Goal: Task Accomplishment & Management: Manage account settings

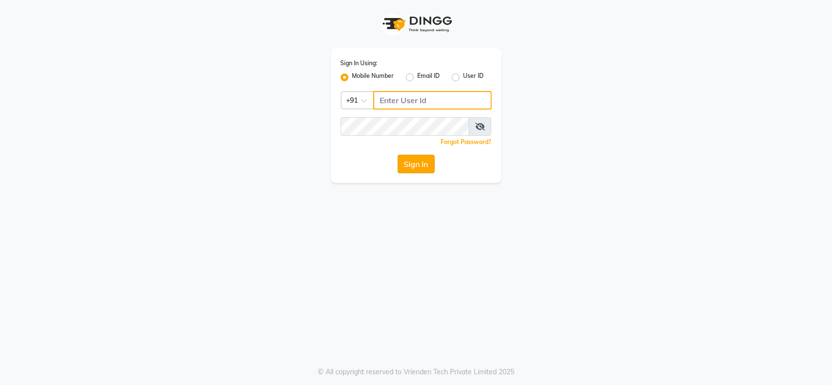
type input "9112073777"
click at [416, 161] on button "Sign In" at bounding box center [416, 164] width 37 height 19
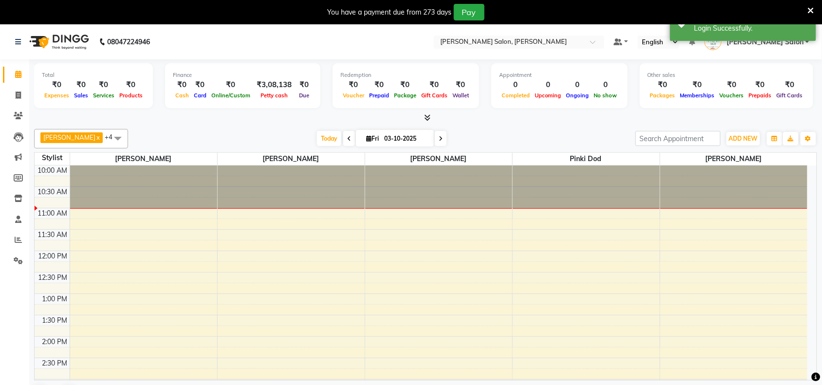
click at [805, 5] on div "You have a payment due from 273 days Pay" at bounding box center [406, 12] width 804 height 17
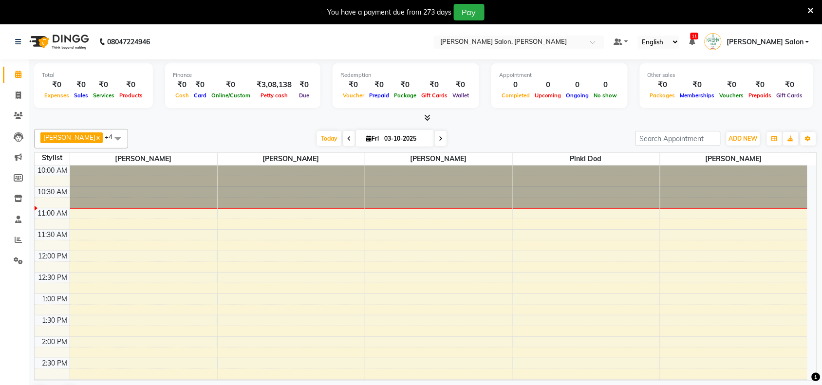
click at [807, 5] on div "You have a payment due from 273 days Pay" at bounding box center [406, 12] width 804 height 17
click at [812, 6] on icon at bounding box center [811, 10] width 6 height 9
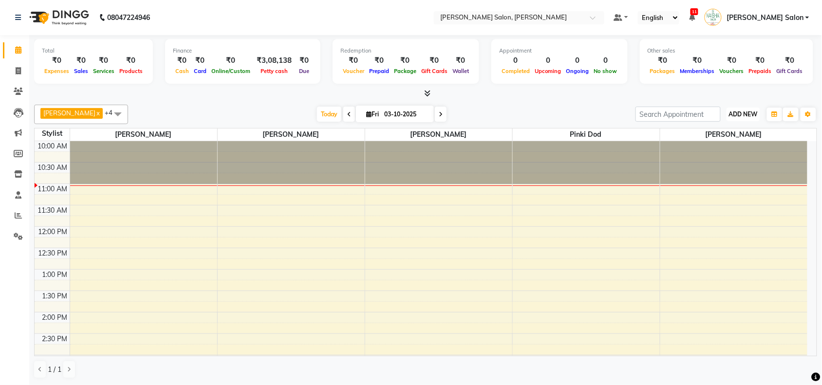
click at [744, 117] on span "ADD NEW" at bounding box center [743, 114] width 29 height 7
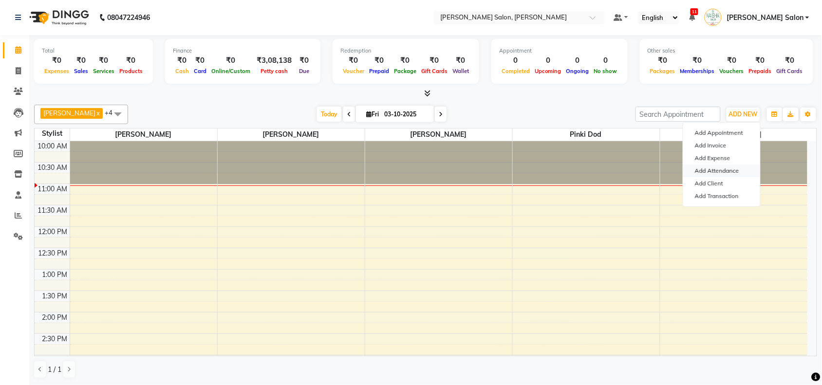
click at [744, 172] on link "Add Attendance" at bounding box center [722, 171] width 77 height 13
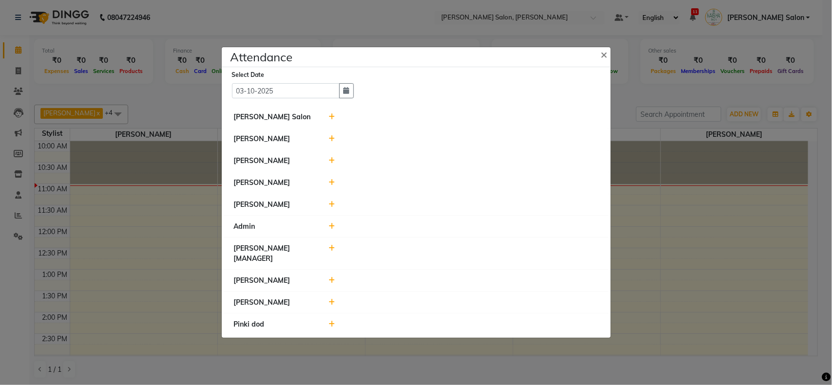
click at [334, 119] on icon at bounding box center [331, 117] width 6 height 7
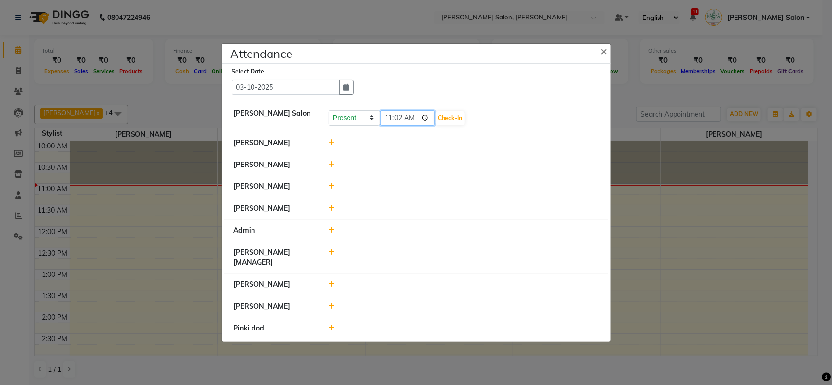
click at [390, 120] on input "11:02" at bounding box center [407, 118] width 55 height 15
type input "10:48"
click at [457, 124] on button "Check-In" at bounding box center [450, 119] width 29 height 14
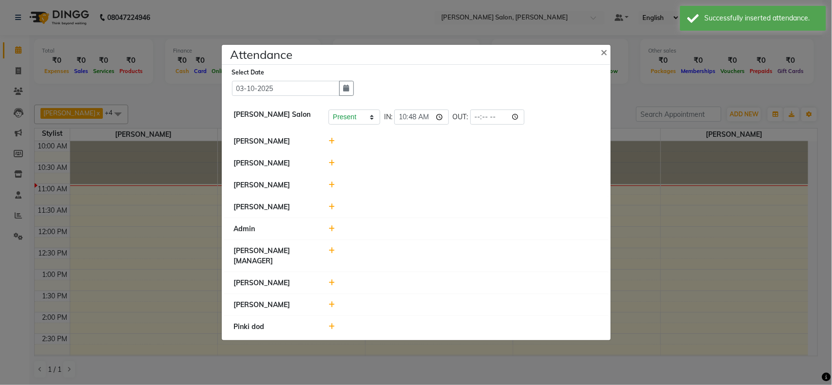
click at [327, 257] on div at bounding box center [463, 256] width 285 height 20
click at [330, 251] on icon at bounding box center [331, 250] width 6 height 7
click at [391, 254] on input "11:02" at bounding box center [407, 255] width 55 height 15
type input "10:48"
click at [459, 260] on button "Check-In" at bounding box center [450, 256] width 29 height 14
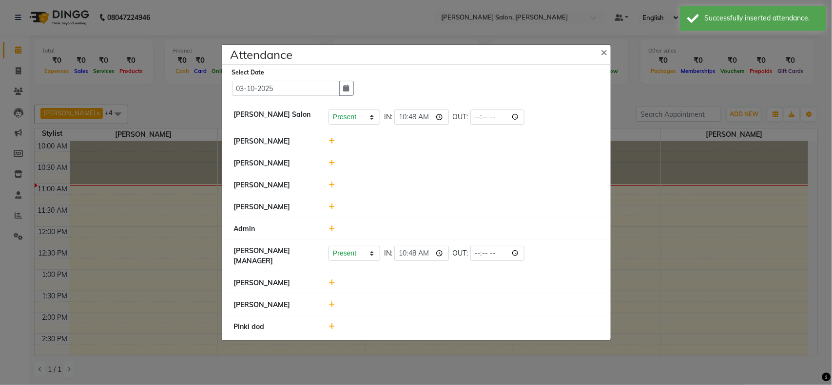
click at [336, 324] on div at bounding box center [463, 327] width 285 height 10
click at [331, 329] on icon at bounding box center [331, 327] width 6 height 7
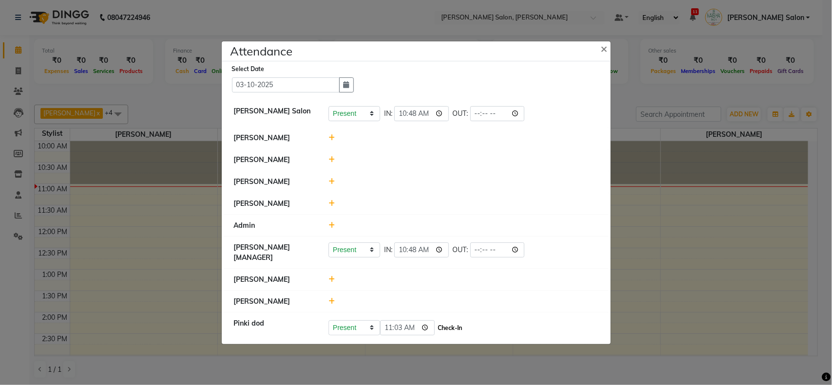
click at [459, 328] on button "Check-In" at bounding box center [450, 329] width 29 height 14
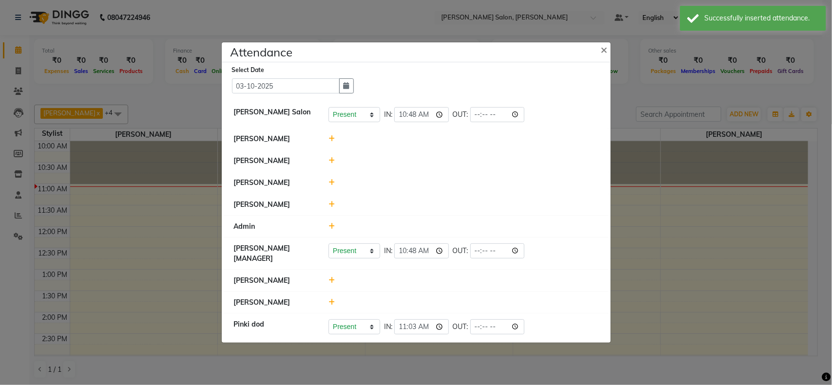
click at [664, 327] on ngb-modal-window "Attendance × Select Date [DATE] [PERSON_NAME] Salon Present Absent Late Half Da…" at bounding box center [416, 192] width 832 height 385
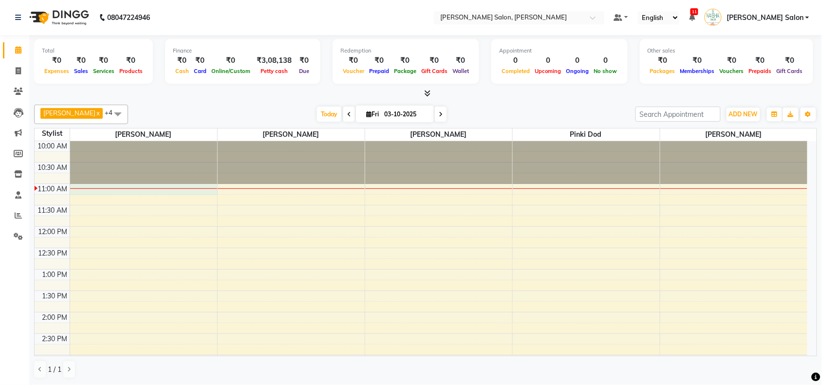
click at [116, 189] on div at bounding box center [143, 189] width 147 height 0
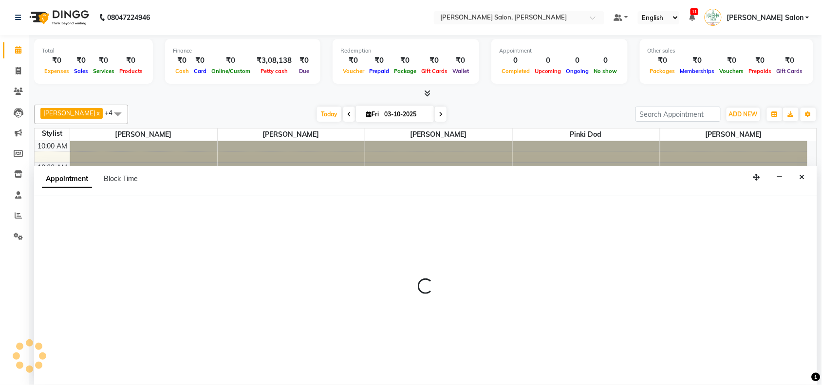
scroll to position [0, 0]
select select "36999"
select select "660"
select select "tentative"
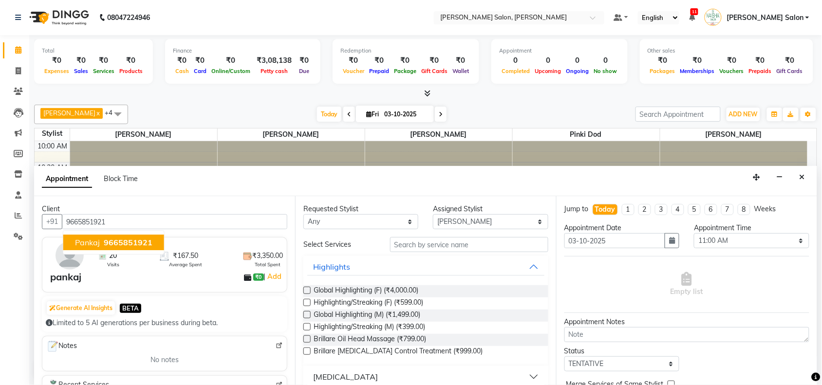
type input "9665851921"
click at [434, 242] on input "text" at bounding box center [469, 244] width 158 height 15
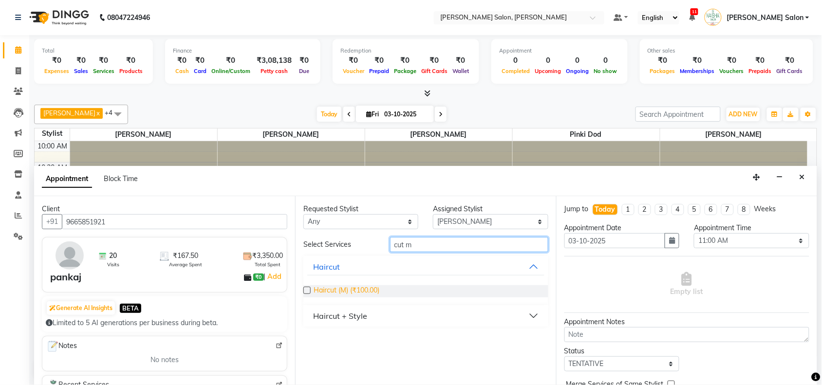
type input "cut m"
click at [366, 293] on span "Haircut (M) (₹100.00)" at bounding box center [347, 291] width 66 height 12
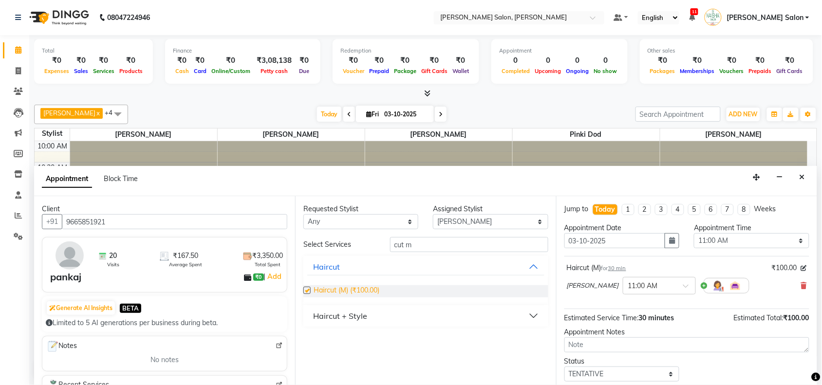
checkbox input "false"
click at [459, 247] on input "cut m" at bounding box center [469, 244] width 158 height 15
type input "c"
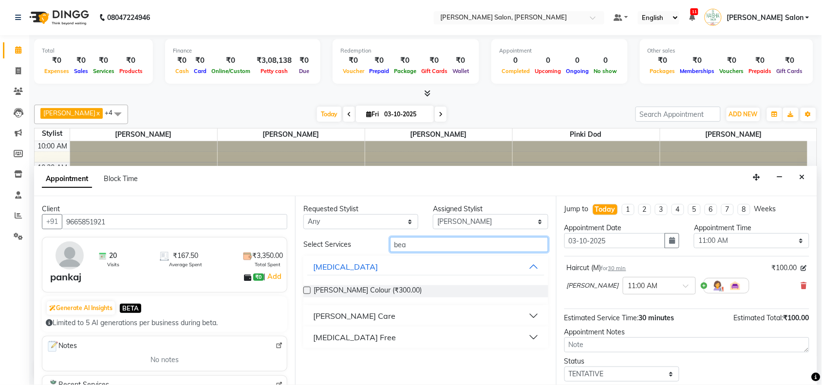
type input "bea"
click at [368, 323] on button "[PERSON_NAME] Care" at bounding box center [425, 316] width 237 height 18
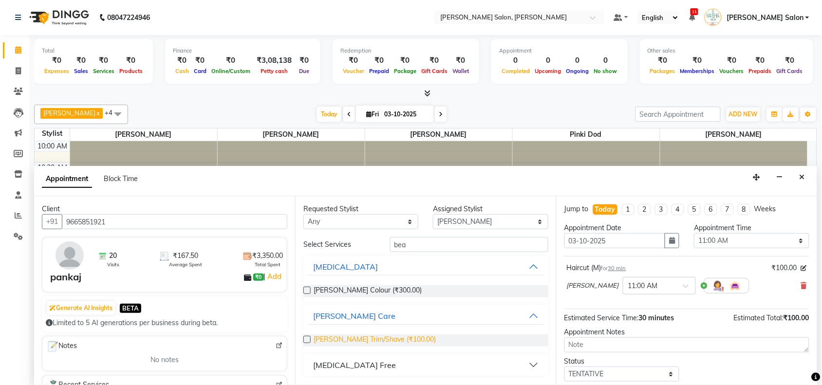
click at [366, 344] on span "[PERSON_NAME] Trim/Shave (₹100.00)" at bounding box center [375, 341] width 122 height 12
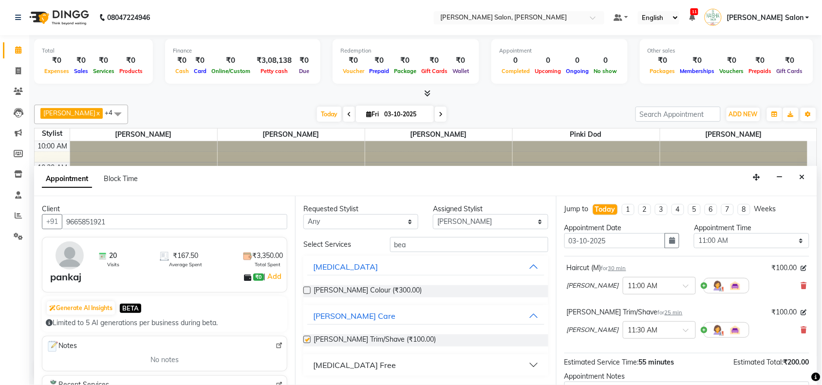
checkbox input "false"
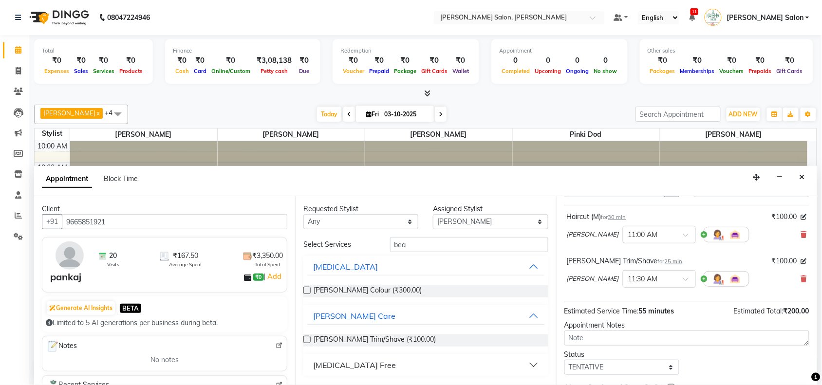
scroll to position [103, 0]
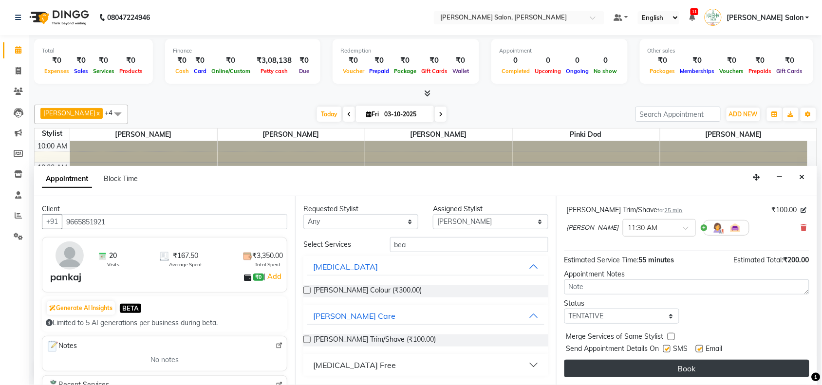
click at [744, 374] on button "Book" at bounding box center [687, 369] width 245 height 18
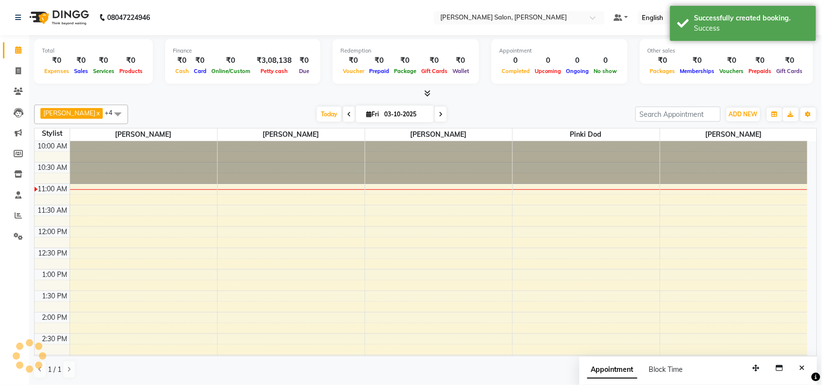
scroll to position [0, 0]
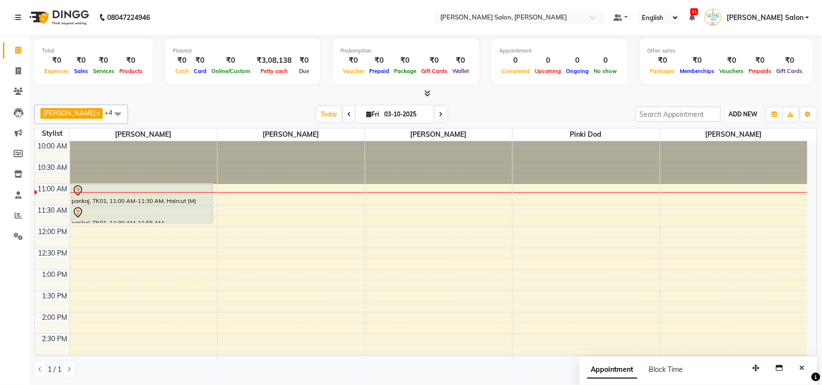
click at [753, 110] on button "ADD NEW Toggle Dropdown" at bounding box center [744, 115] width 34 height 14
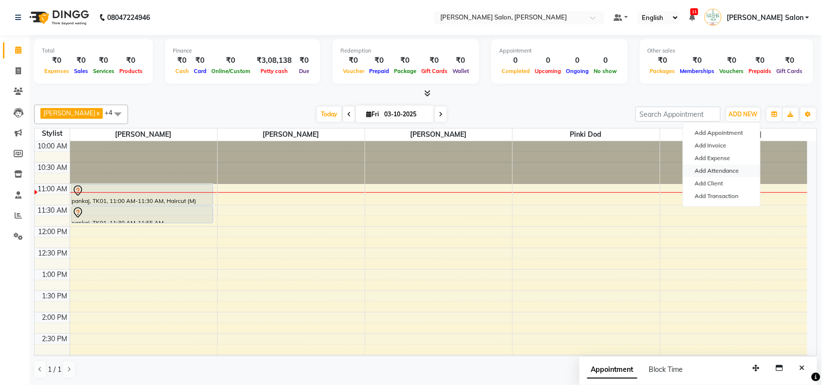
click at [728, 168] on link "Add Attendance" at bounding box center [722, 171] width 77 height 13
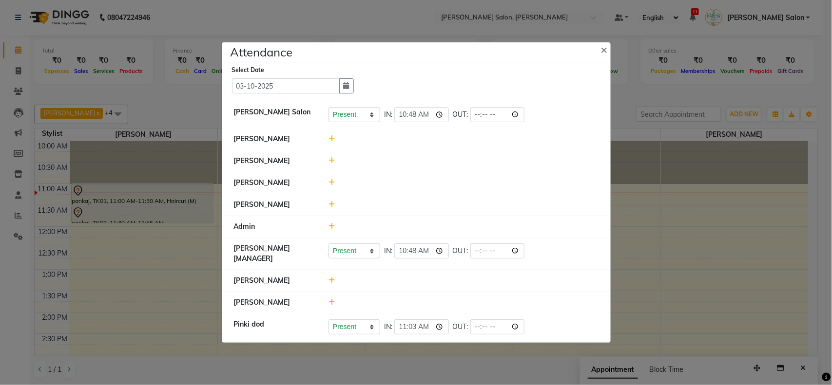
click at [330, 183] on icon at bounding box center [331, 182] width 6 height 7
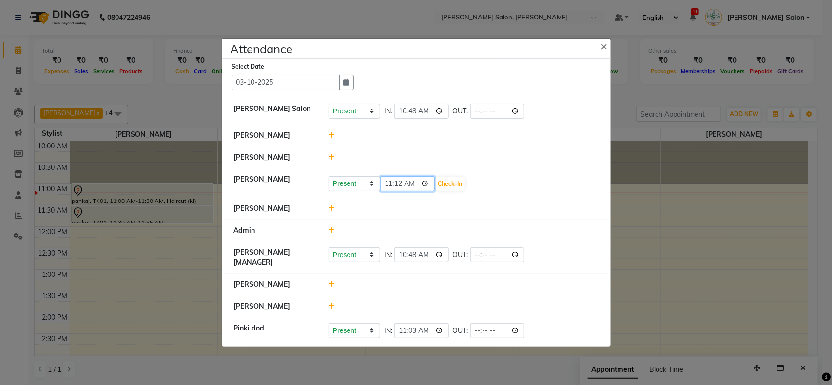
click at [398, 184] on input "11:12" at bounding box center [407, 183] width 55 height 15
type input "11:02"
type input "11:03"
click at [451, 188] on button "Check-In" at bounding box center [450, 184] width 29 height 14
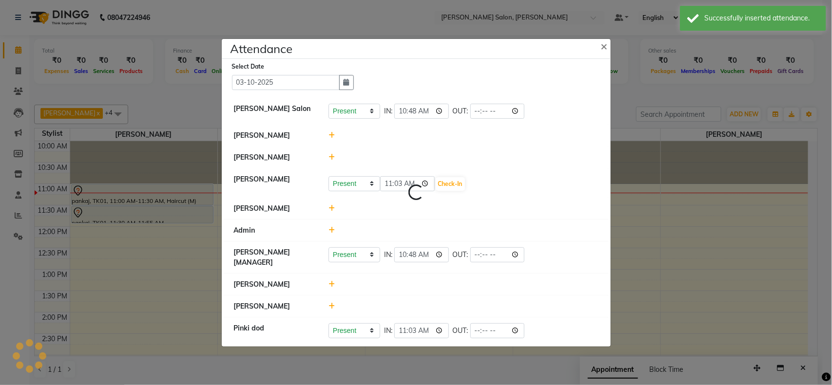
click at [741, 262] on ngb-modal-window "Attendance × Loading... Select Date [DATE] [PERSON_NAME] Salon Present Absent L…" at bounding box center [416, 192] width 832 height 385
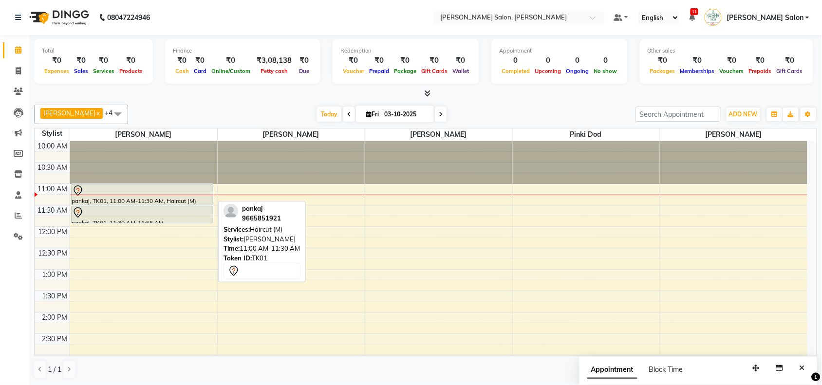
click at [170, 200] on div "pankaj, TK01, 11:00 AM-11:30 AM, Haircut (M)" at bounding box center [142, 195] width 141 height 20
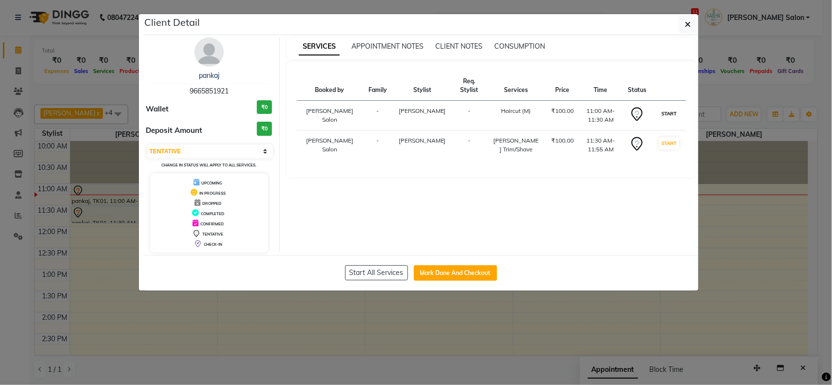
click at [671, 112] on button "START" at bounding box center [669, 114] width 20 height 12
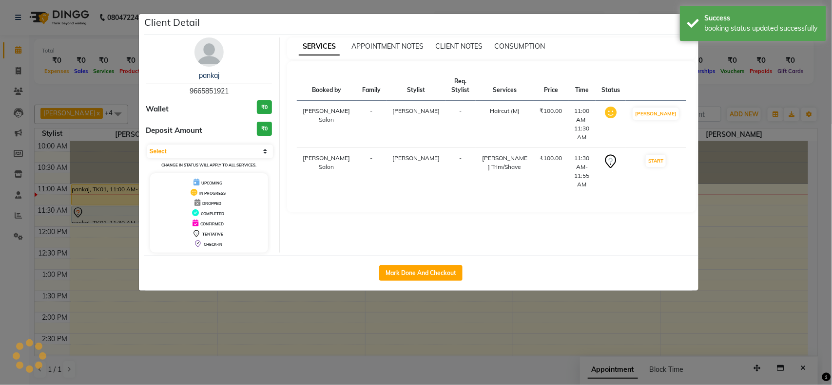
click at [666, 148] on td "START" at bounding box center [656, 171] width 60 height 47
click at [666, 155] on button "START" at bounding box center [656, 161] width 20 height 12
select select "1"
click at [756, 262] on ngb-modal-window "Client Detail pankaj 9665851921 Wallet ₹0 Deposit Amount ₹0 Select IN SERVICE C…" at bounding box center [416, 192] width 832 height 385
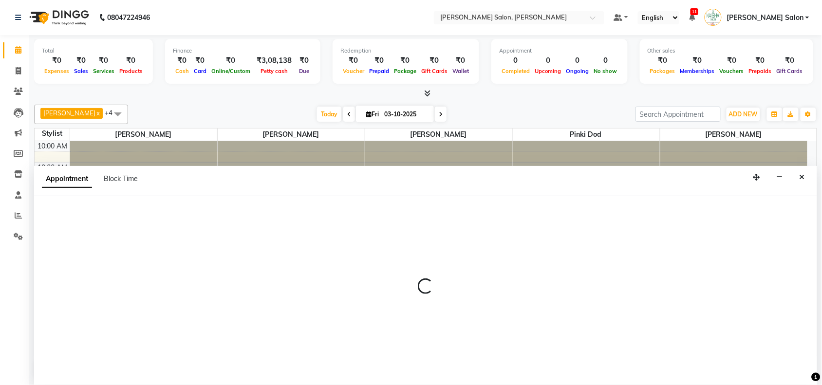
scroll to position [0, 0]
select select "36999"
select select "705"
select select "tentative"
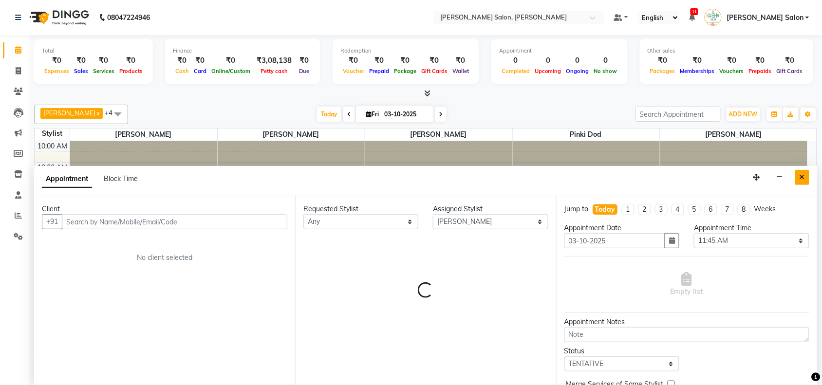
click at [805, 184] on button "Close" at bounding box center [803, 177] width 14 height 15
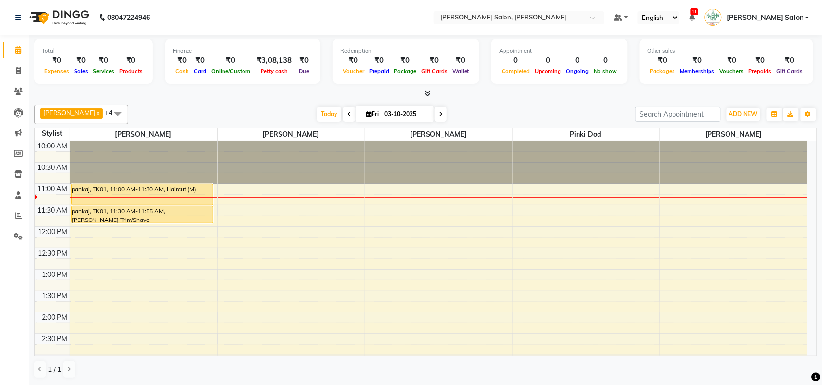
select select "36999"
select select "tentative"
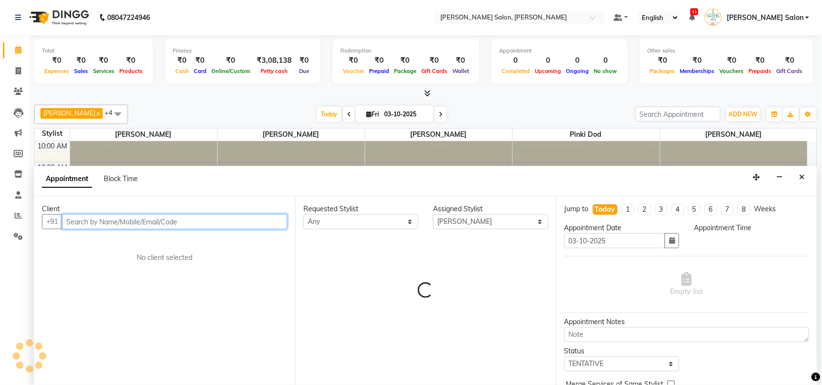
select select "720"
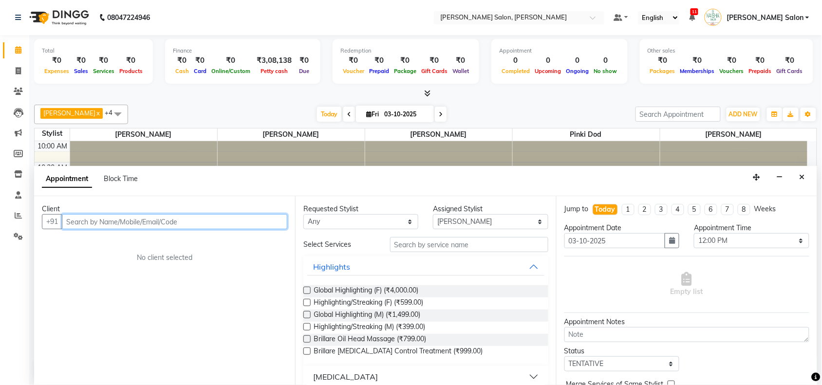
type input "9"
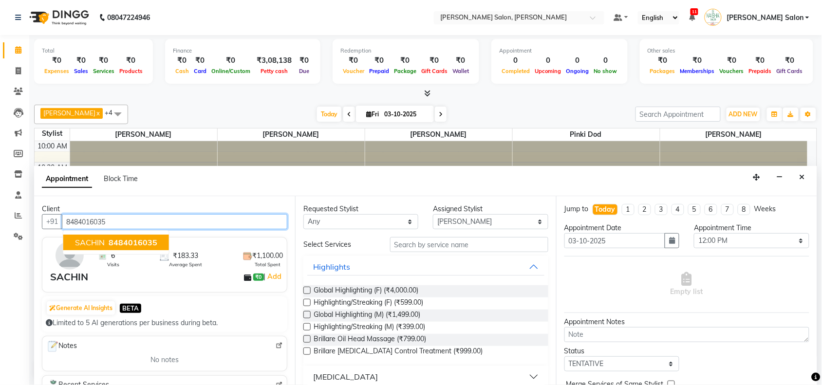
type input "8484016035"
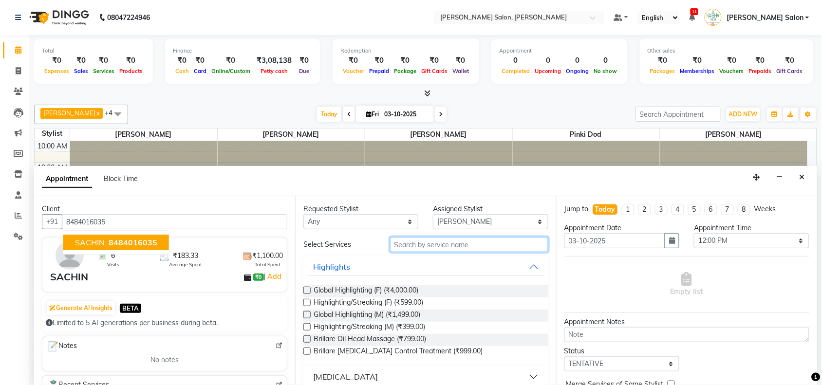
click at [481, 241] on input "text" at bounding box center [469, 244] width 158 height 15
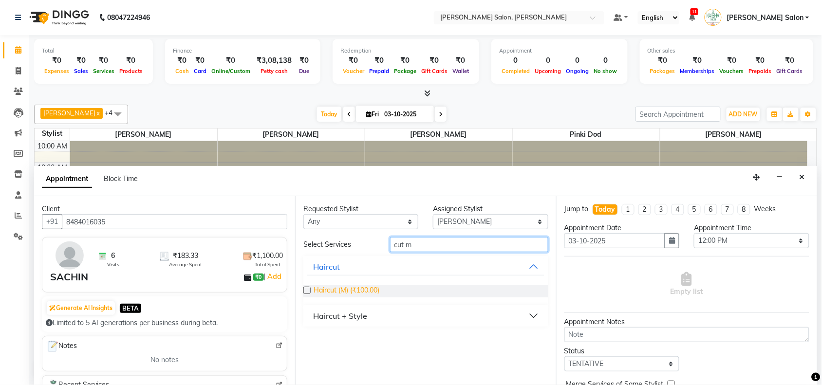
type input "cut m"
click at [340, 288] on span "Haircut (M) (₹100.00)" at bounding box center [347, 291] width 66 height 12
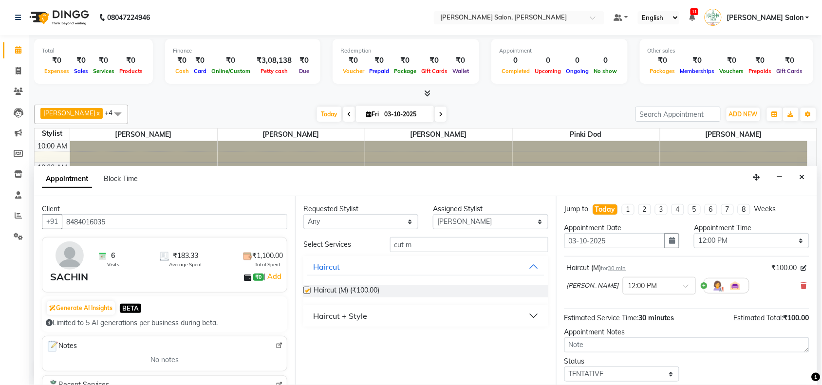
checkbox input "false"
click at [411, 247] on input "cut m" at bounding box center [469, 244] width 158 height 15
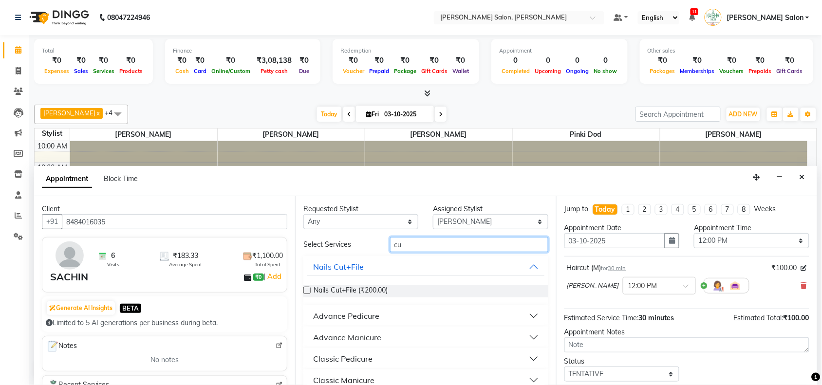
type input "c"
type input "bea"
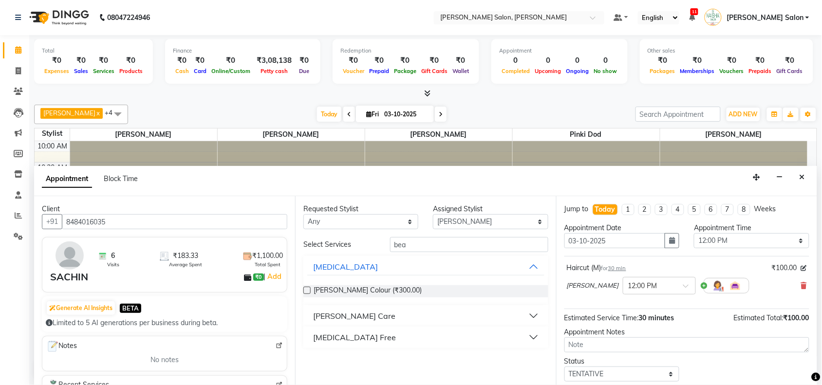
click at [342, 313] on div "[PERSON_NAME] Care" at bounding box center [354, 316] width 82 height 12
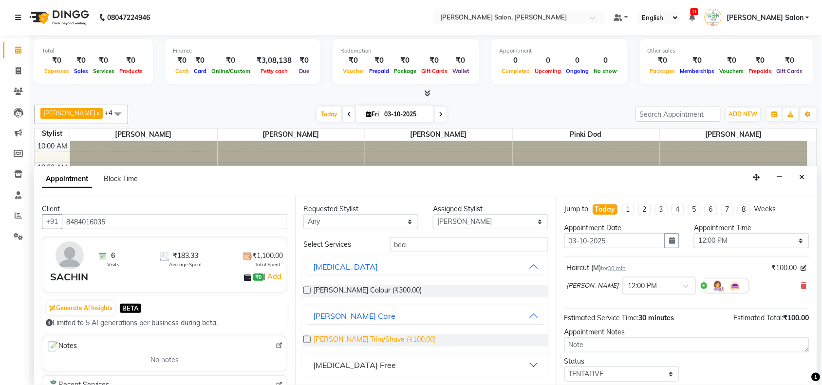
click at [354, 339] on span "[PERSON_NAME] Trim/Shave (₹100.00)" at bounding box center [375, 341] width 122 height 12
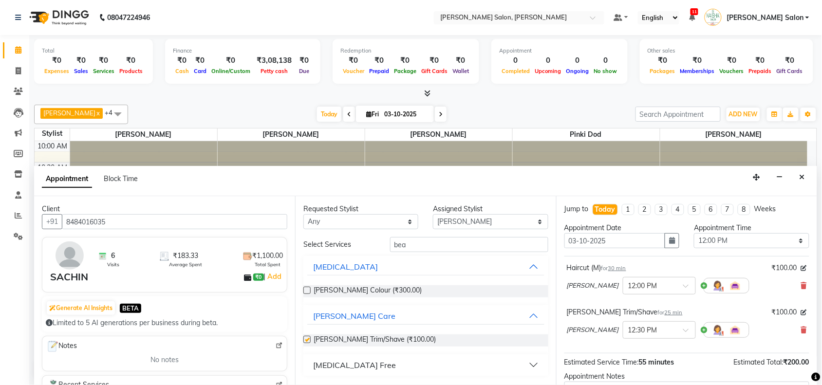
checkbox input "false"
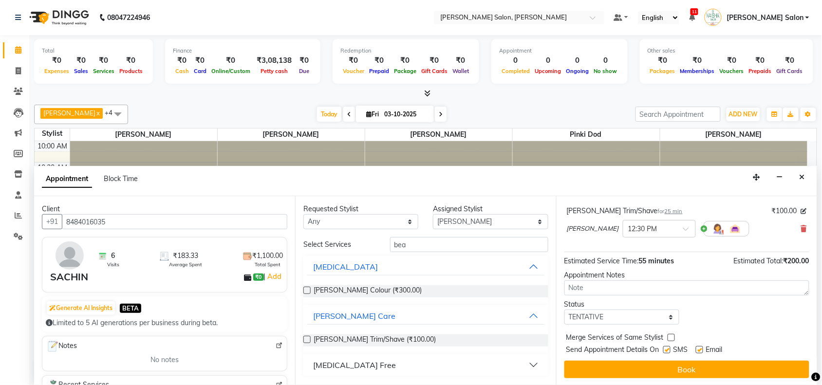
scroll to position [103, 0]
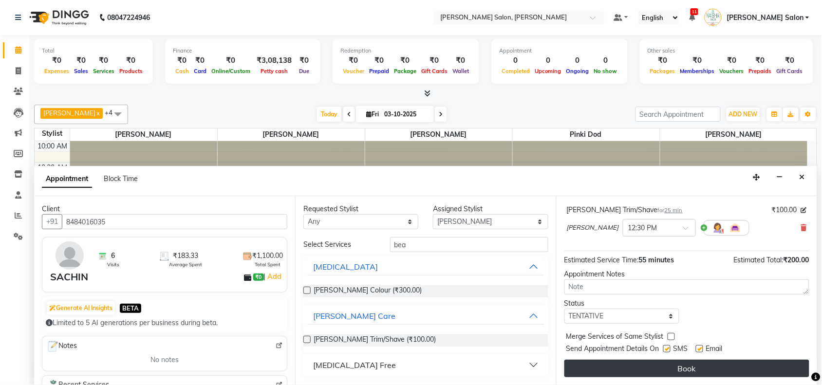
click at [625, 363] on button "Book" at bounding box center [687, 369] width 245 height 18
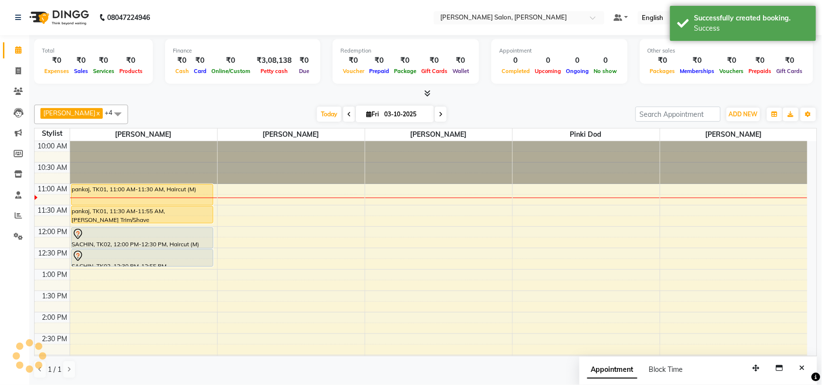
scroll to position [0, 0]
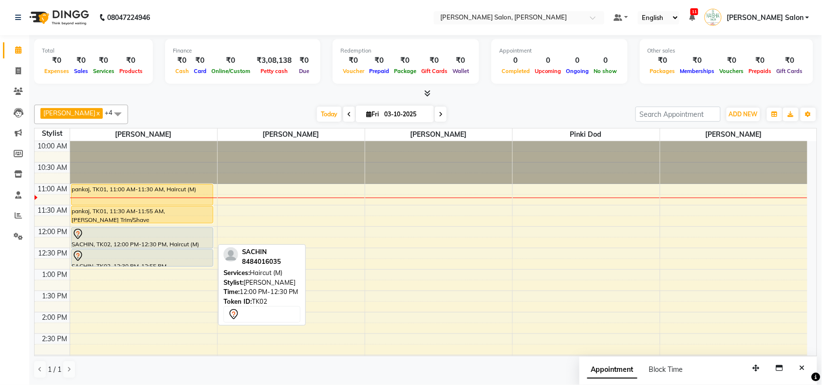
click at [149, 234] on div at bounding box center [142, 234] width 140 height 12
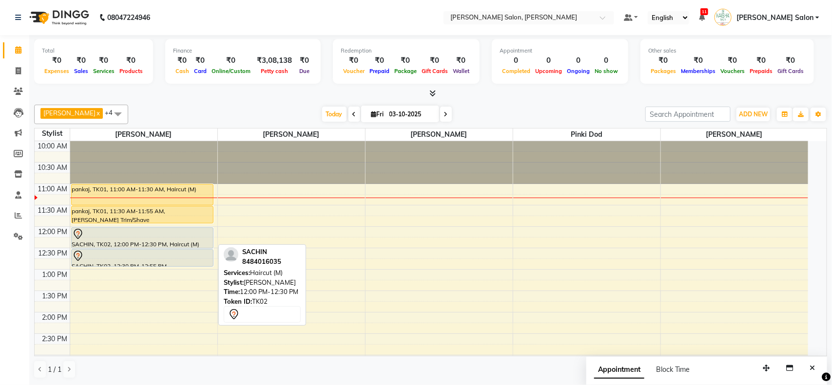
select select "7"
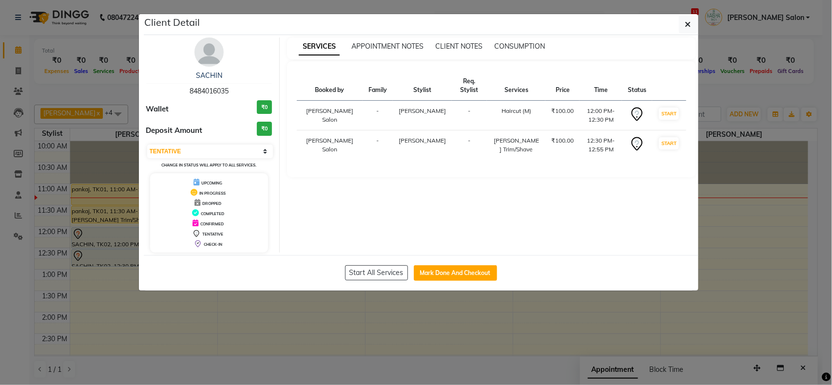
click at [395, 355] on ngb-modal-window "Client Detail SACHIN 8484016035 Wallet ₹0 Deposit Amount ₹0 Select IN SERVICE C…" at bounding box center [416, 192] width 832 height 385
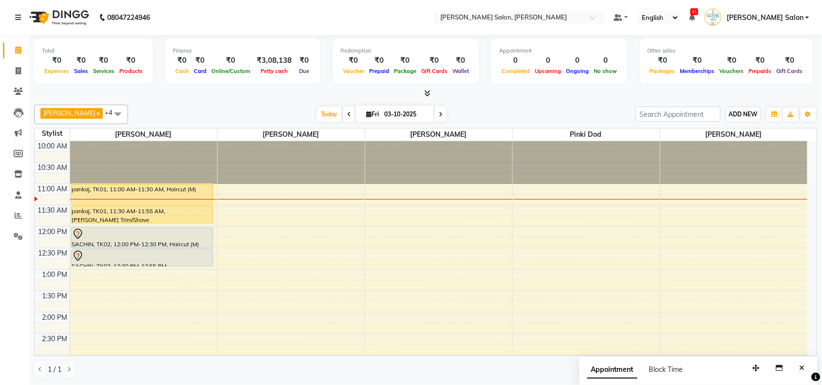
drag, startPoint x: 764, startPoint y: 113, endPoint x: 741, endPoint y: 116, distance: 23.6
click at [746, 115] on div "ADD NEW Toggle Dropdown Add Appointment Add Invoice Add Expense Add Attendance …" at bounding box center [727, 115] width 182 height 16
click at [740, 116] on span "ADD NEW" at bounding box center [743, 114] width 29 height 7
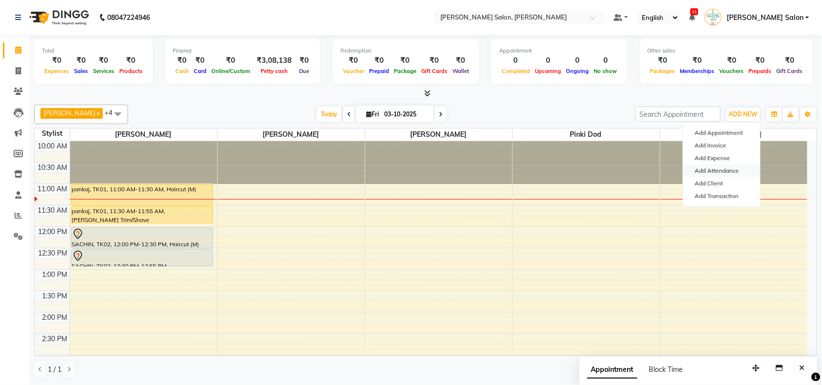
click at [739, 175] on link "Add Attendance" at bounding box center [722, 171] width 77 height 13
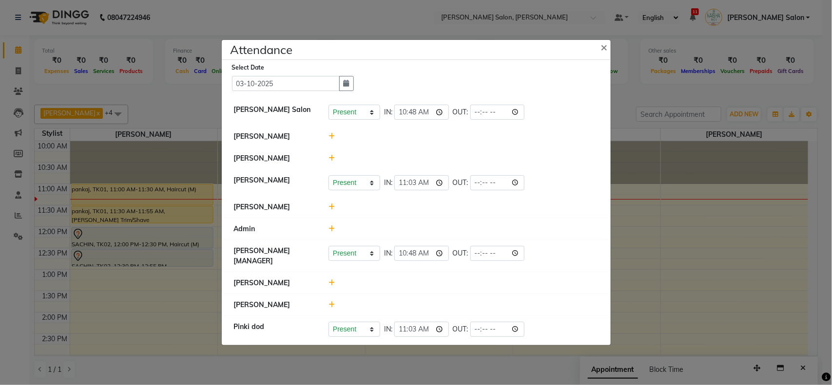
click at [334, 287] on div at bounding box center [463, 283] width 285 height 10
click at [334, 284] on icon at bounding box center [331, 283] width 6 height 7
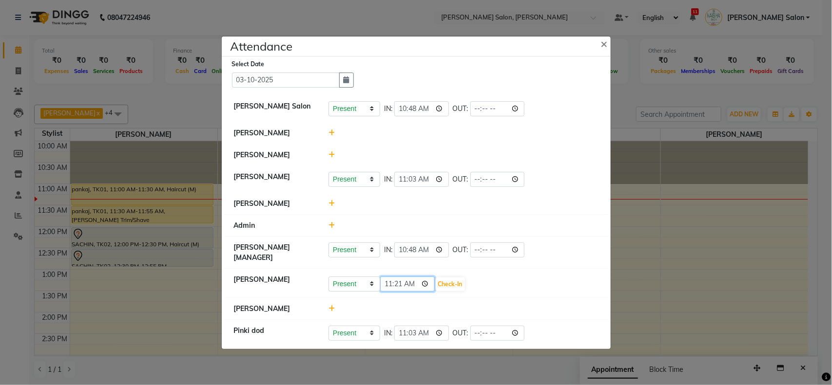
click at [398, 283] on input "11:21" at bounding box center [407, 284] width 55 height 15
type input "11:10"
click at [447, 288] on button "Check-In" at bounding box center [450, 285] width 29 height 14
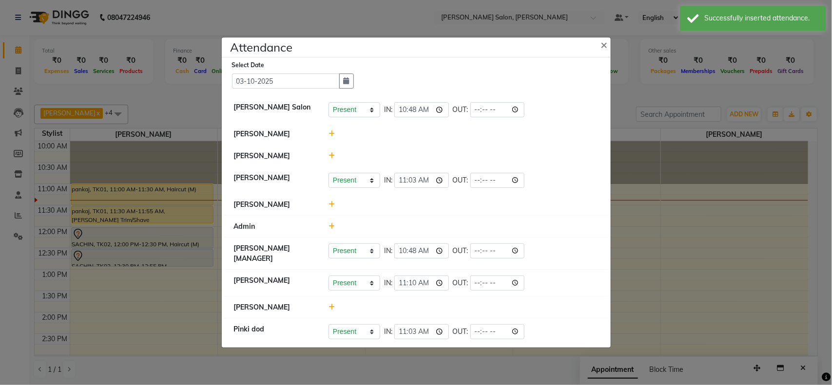
click at [333, 303] on div at bounding box center [463, 308] width 285 height 10
click at [328, 305] on icon at bounding box center [331, 307] width 6 height 7
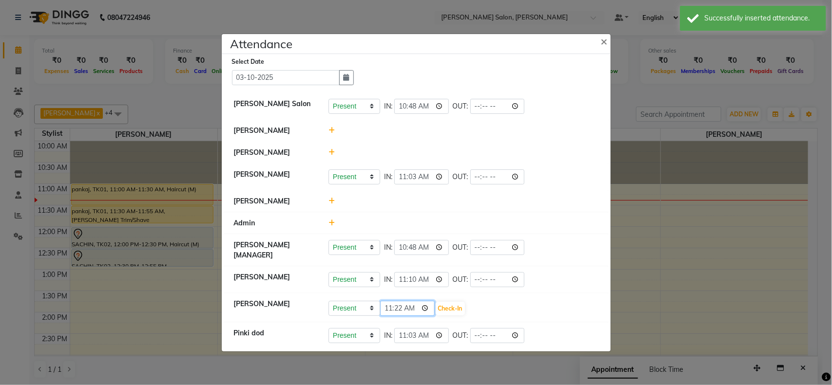
click at [396, 308] on input "11:22" at bounding box center [407, 308] width 55 height 15
type input "11:10"
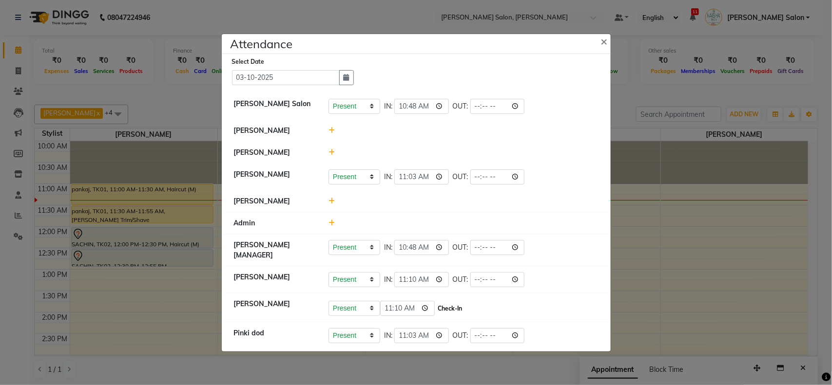
click at [458, 308] on button "Check-In" at bounding box center [450, 309] width 29 height 14
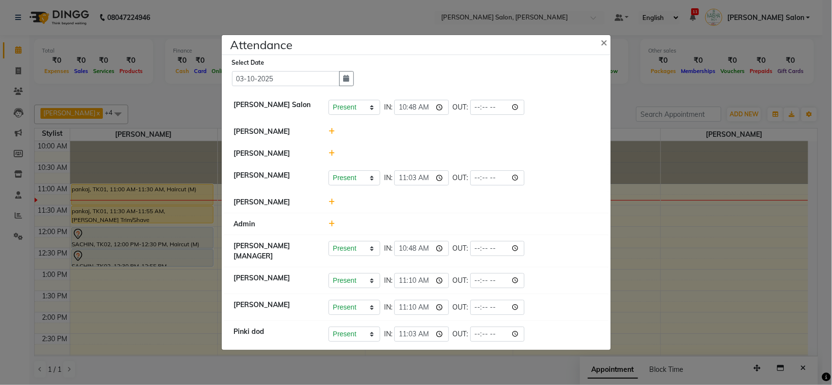
drag, startPoint x: 432, startPoint y: 310, endPoint x: 769, endPoint y: 326, distance: 337.5
click at [769, 326] on ngb-modal-window "Attendance × Select Date [DATE] [PERSON_NAME] Salon Present Absent Late Half Da…" at bounding box center [416, 192] width 832 height 385
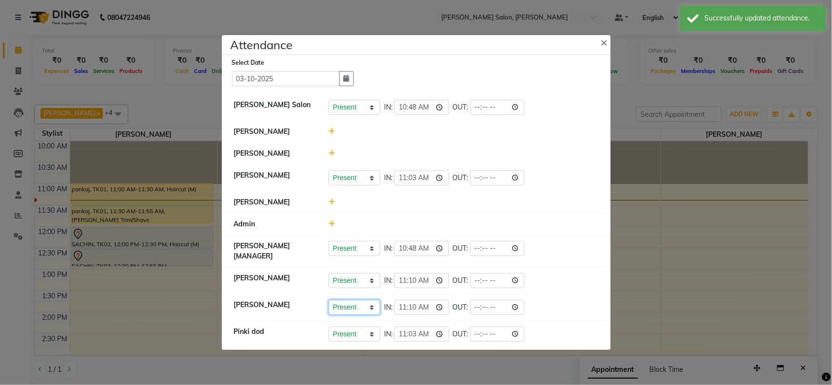
click at [376, 310] on select "Present Absent Late Half Day Weekly Off" at bounding box center [354, 307] width 52 height 15
select select "L"
click at [328, 300] on select "Present Absent Late Half Day Weekly Off" at bounding box center [354, 307] width 52 height 15
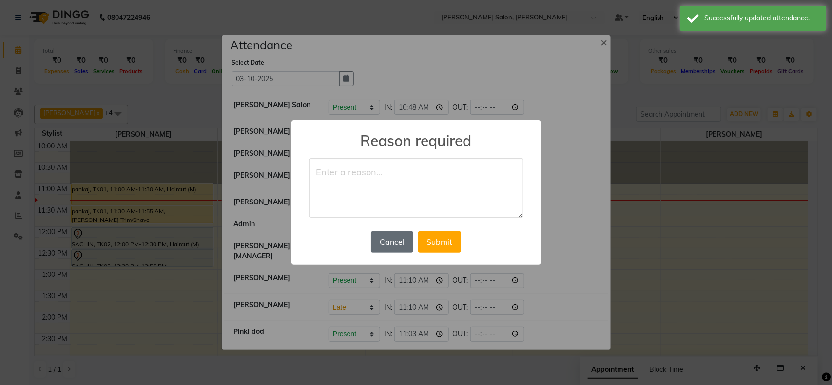
click at [374, 244] on button "Cancel" at bounding box center [392, 241] width 42 height 21
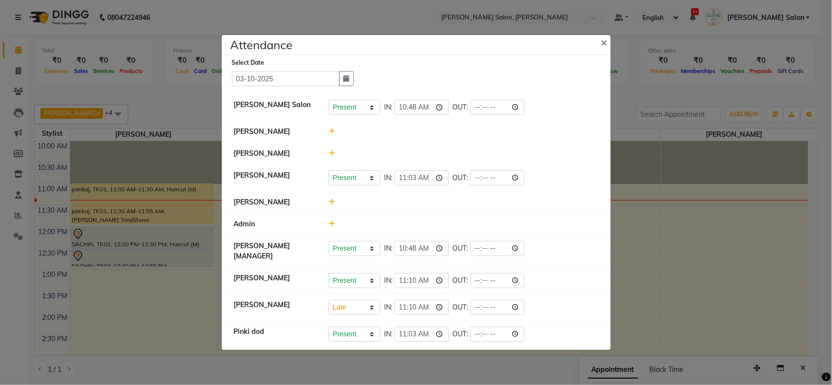
click at [751, 281] on ngb-modal-window "Attendance × Select Date [DATE] [PERSON_NAME] Salon Present Absent Late Half Da…" at bounding box center [416, 192] width 832 height 385
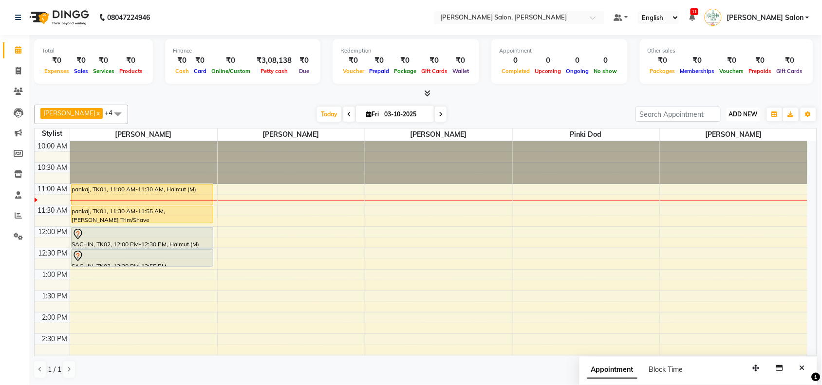
click at [736, 117] on span "ADD NEW" at bounding box center [743, 114] width 29 height 7
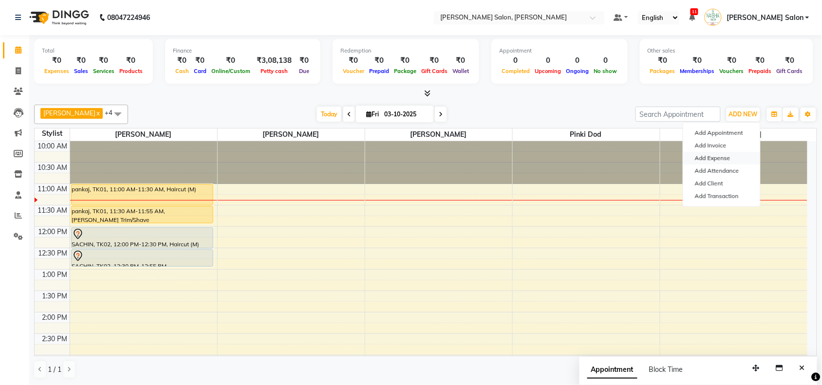
click at [720, 154] on link "Add Expense" at bounding box center [722, 158] width 77 height 13
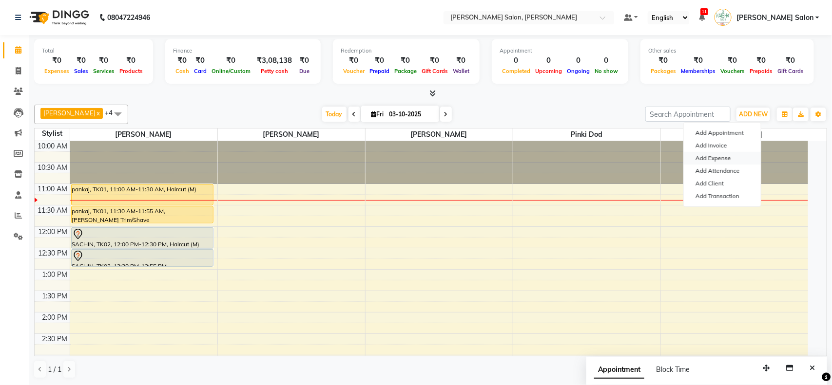
select select "1"
select select "4431"
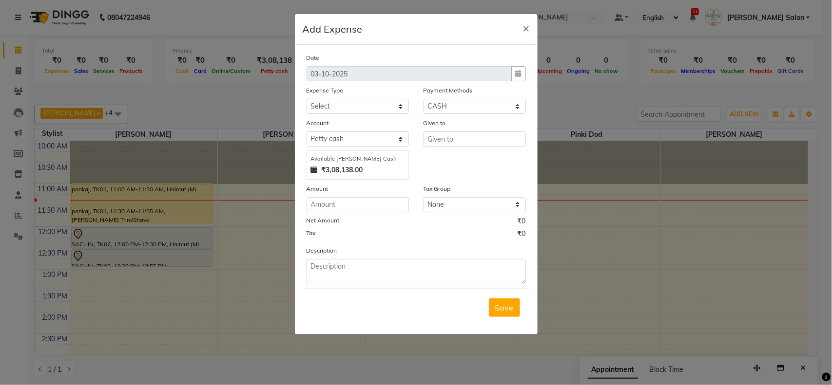
click at [720, 154] on ngb-modal-window "Add Expense × Date [DATE] Expense Type Select Advance Salary Annual Lift Mainte…" at bounding box center [416, 192] width 832 height 385
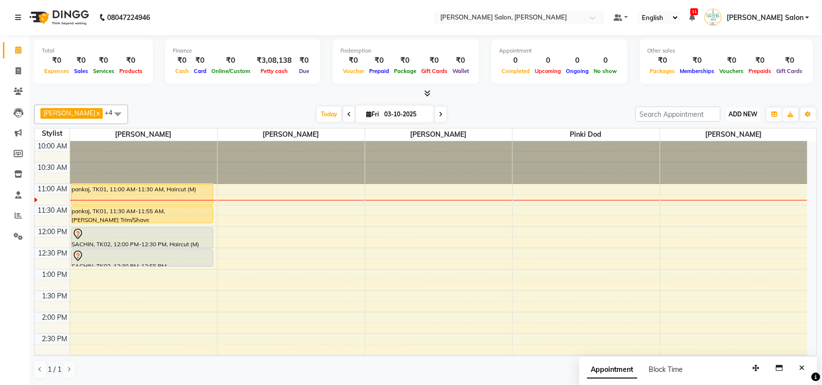
click at [732, 121] on button "ADD NEW Toggle Dropdown" at bounding box center [744, 115] width 34 height 14
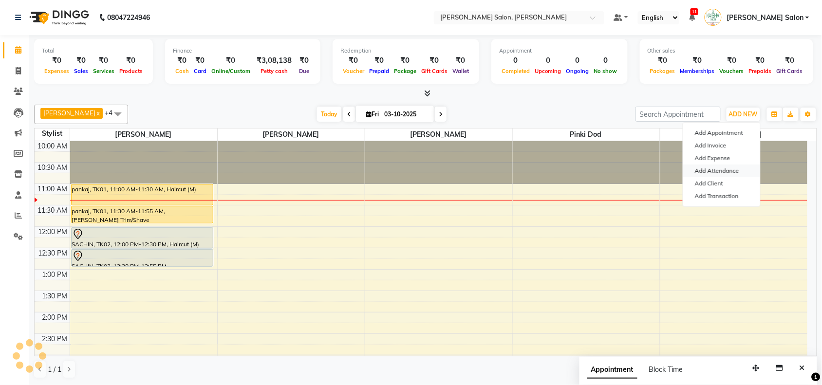
click at [721, 171] on link "Add Attendance" at bounding box center [722, 171] width 77 height 13
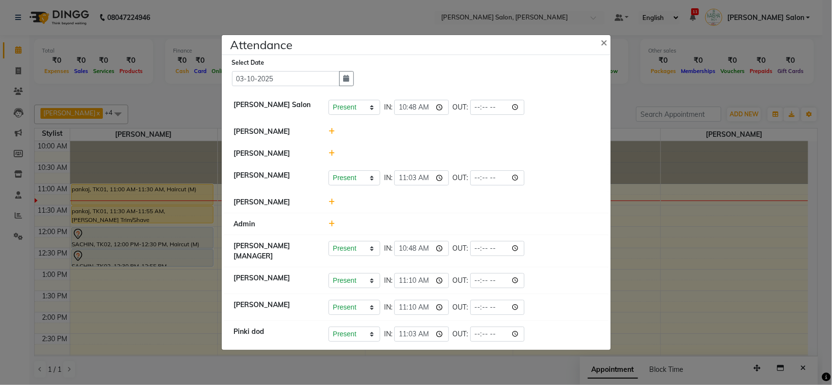
click at [681, 301] on ngb-modal-window "Attendance × Select Date [DATE] [PERSON_NAME] Salon Present Absent Late Half Da…" at bounding box center [416, 192] width 832 height 385
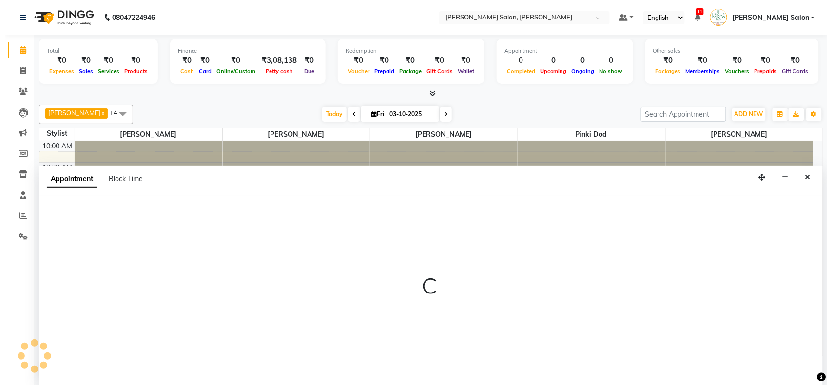
scroll to position [0, 0]
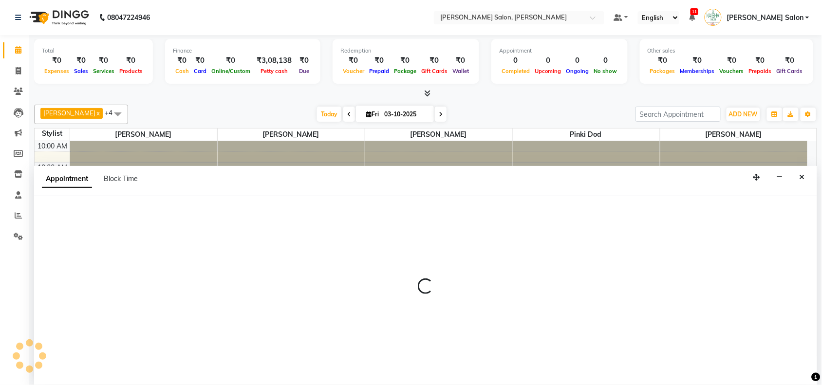
select select "83168"
select select "tentative"
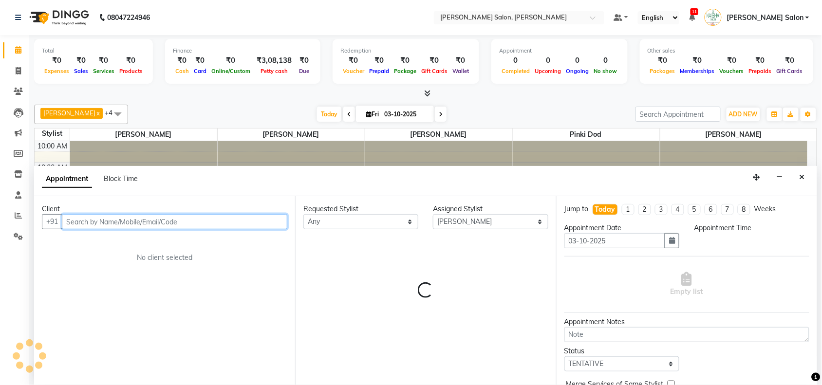
select select "675"
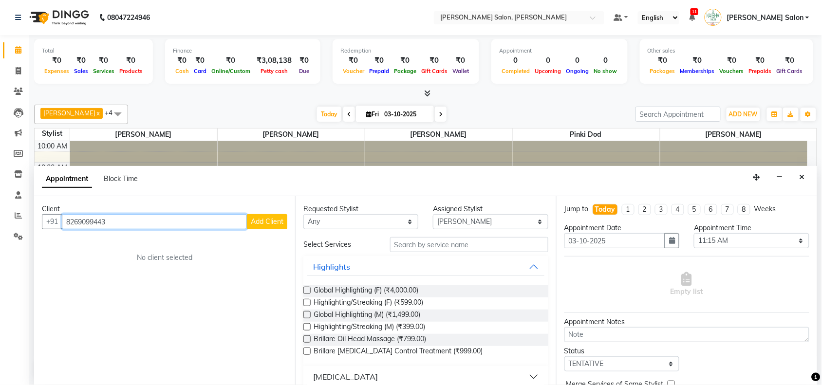
type input "8269099443"
click at [260, 218] on span "Add Client" at bounding box center [267, 221] width 33 height 9
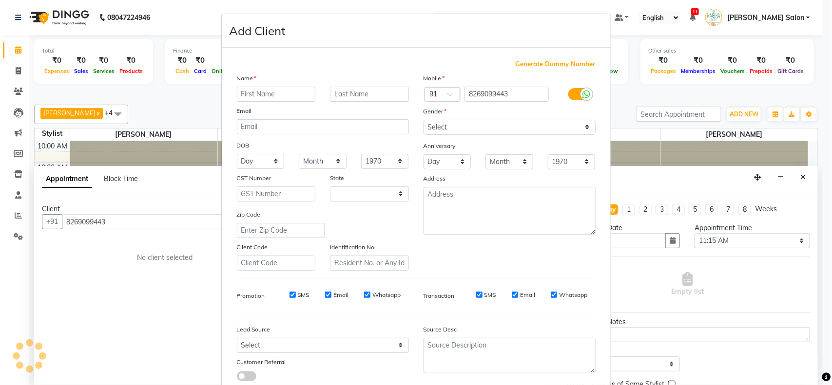
select select "22"
type input "[PERSON_NAME]"
click at [371, 94] on input "text" at bounding box center [369, 94] width 79 height 15
type input "Khan"
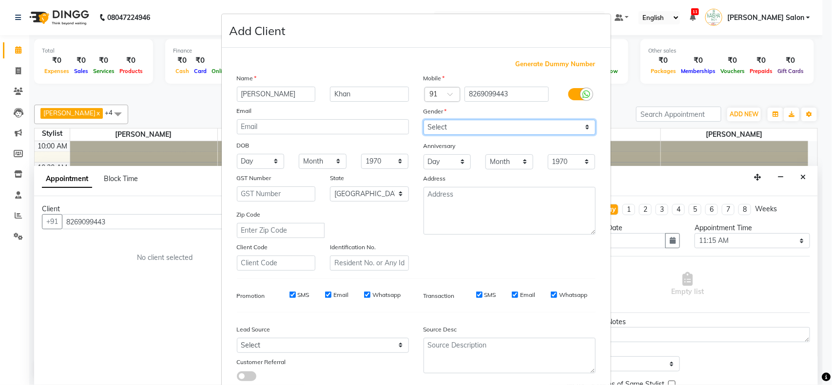
click at [431, 123] on select "Select [DEMOGRAPHIC_DATA] [DEMOGRAPHIC_DATA] Other Prefer Not To Say" at bounding box center [509, 127] width 172 height 15
select select "[DEMOGRAPHIC_DATA]"
click at [423, 120] on select "Select [DEMOGRAPHIC_DATA] [DEMOGRAPHIC_DATA] Other Prefer Not To Say" at bounding box center [509, 127] width 172 height 15
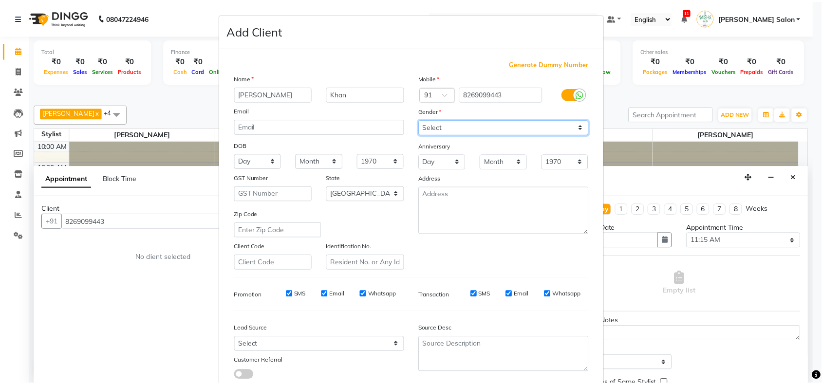
scroll to position [61, 0]
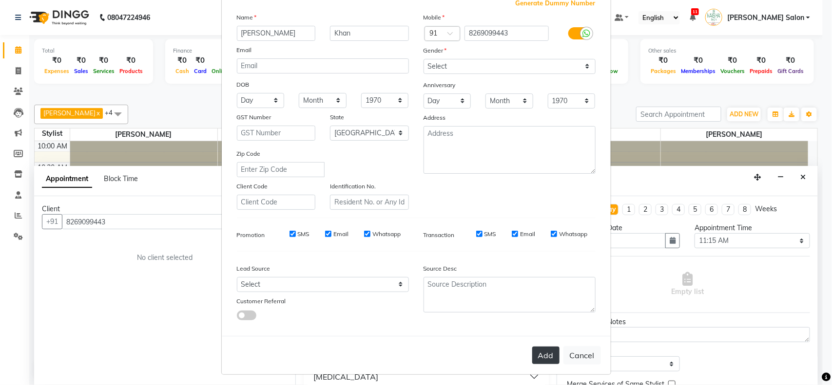
click at [544, 351] on button "Add" at bounding box center [545, 356] width 27 height 18
select select
select select "null"
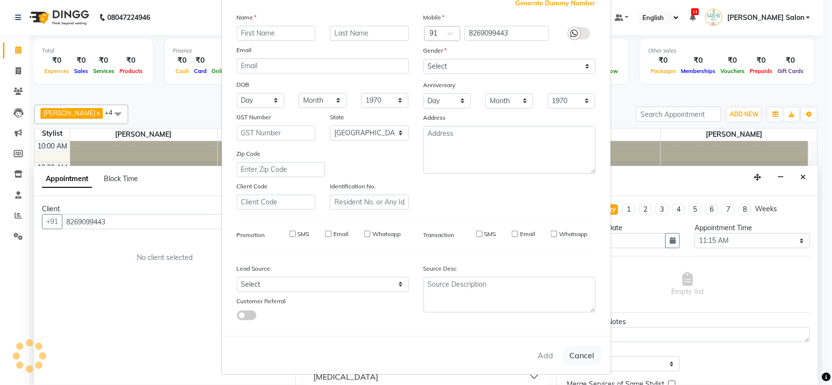
select select
checkbox input "false"
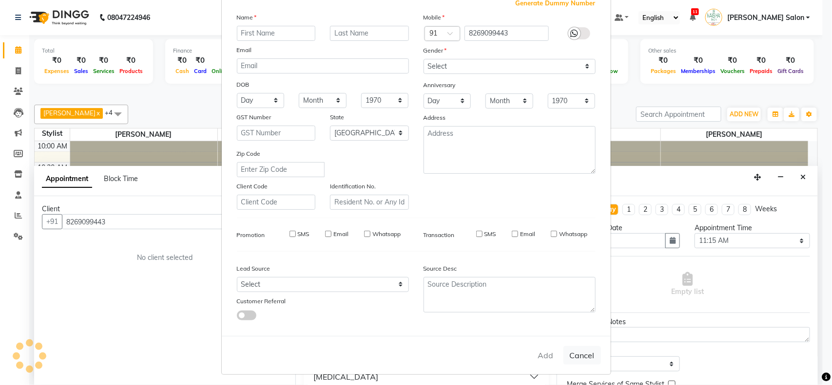
checkbox input "false"
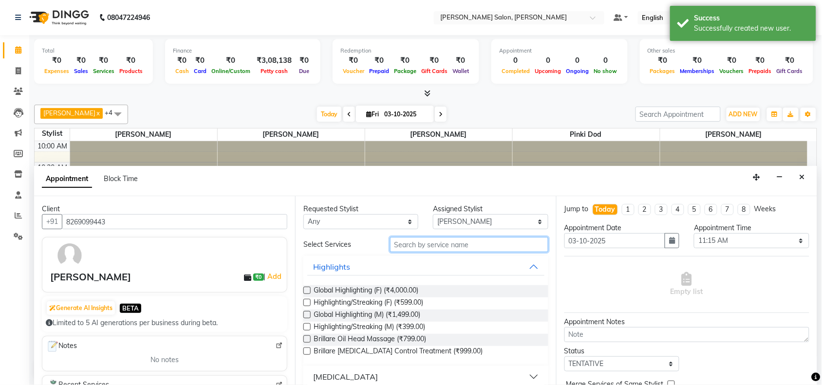
click at [481, 249] on input "text" at bounding box center [469, 244] width 158 height 15
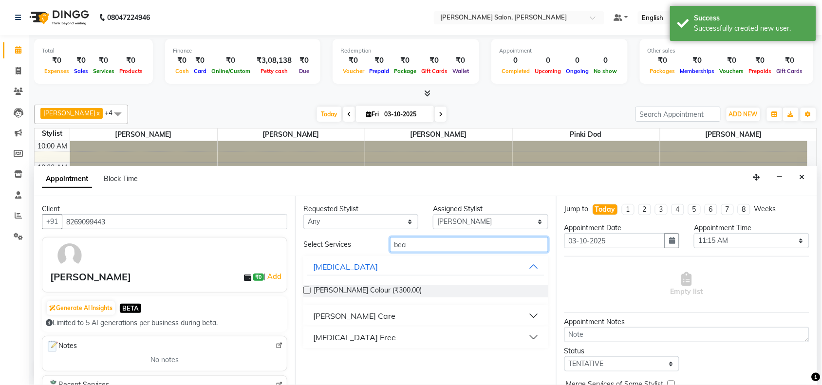
type input "bea"
click at [354, 312] on div "[PERSON_NAME] Care" at bounding box center [354, 316] width 82 height 12
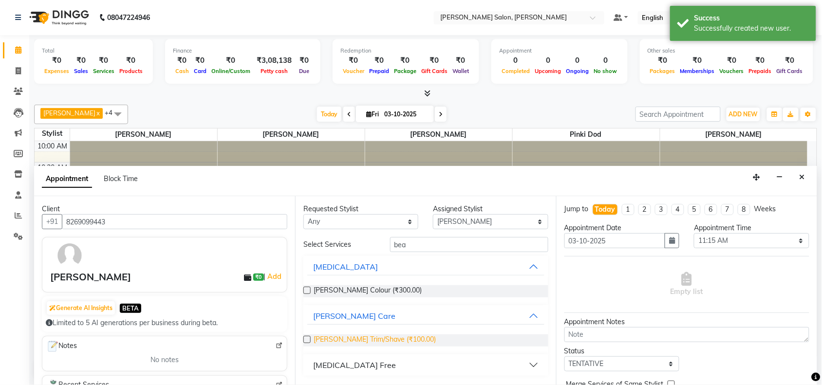
click at [351, 336] on span "[PERSON_NAME] Trim/Shave (₹100.00)" at bounding box center [375, 341] width 122 height 12
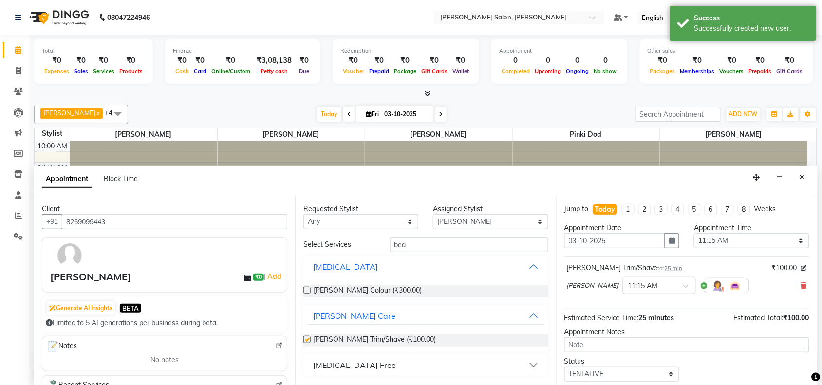
checkbox input "false"
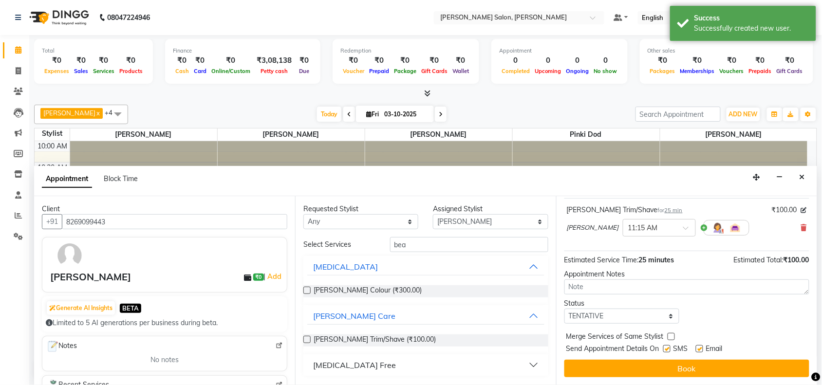
click at [747, 371] on button "Book" at bounding box center [687, 369] width 245 height 18
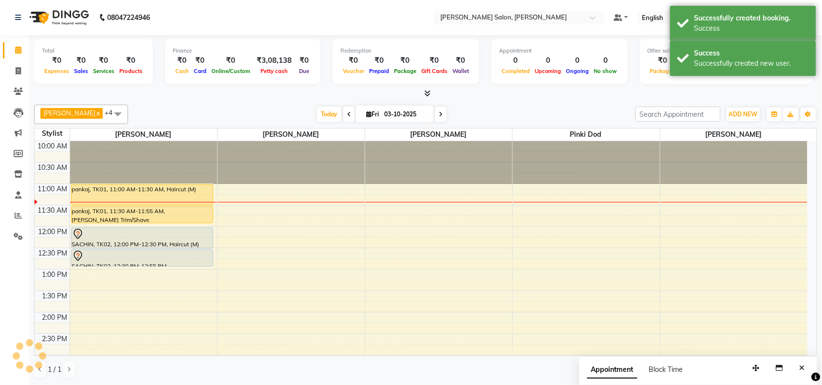
scroll to position [0, 0]
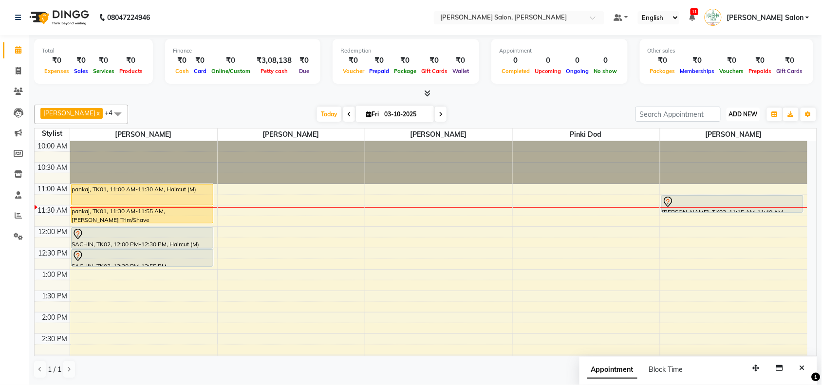
click at [754, 114] on span "ADD NEW" at bounding box center [743, 114] width 29 height 7
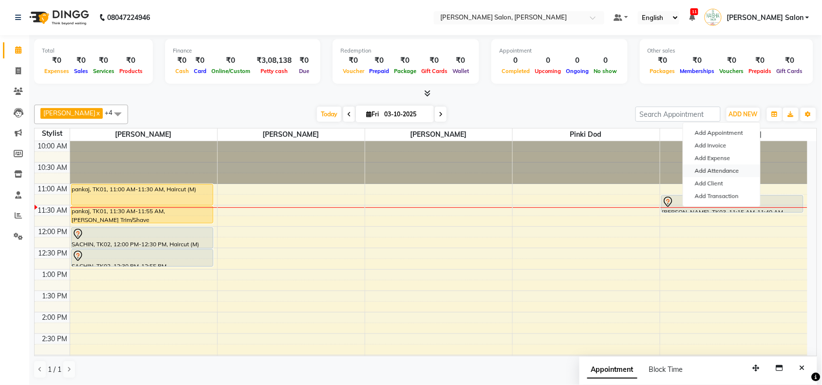
click at [740, 170] on link "Add Attendance" at bounding box center [722, 171] width 77 height 13
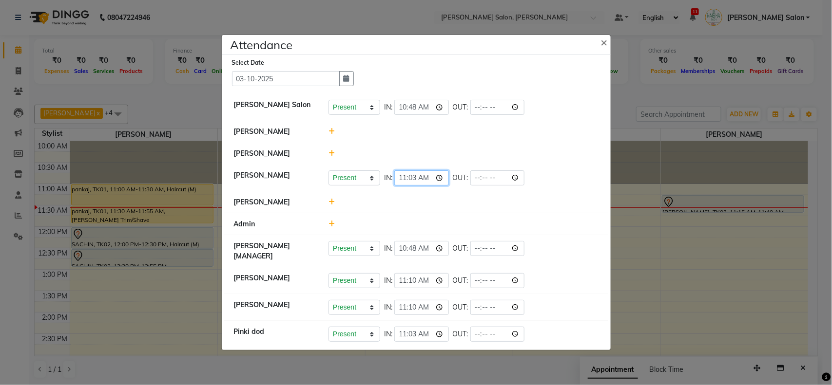
click at [413, 179] on input "11:03" at bounding box center [421, 178] width 55 height 15
type input "11:32"
click at [405, 209] on li "[PERSON_NAME]" at bounding box center [416, 202] width 384 height 22
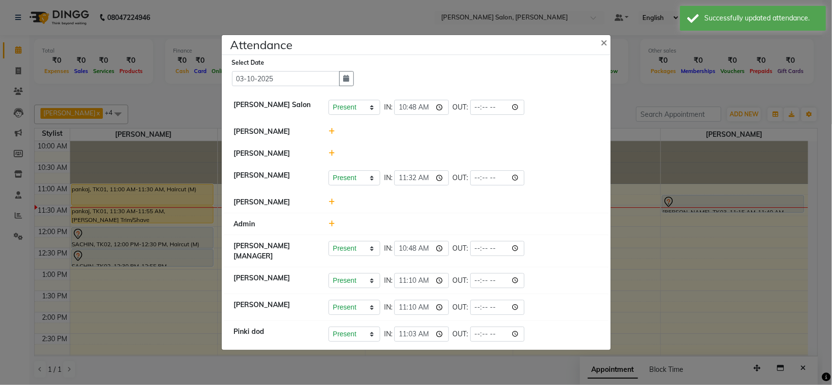
click at [831, 186] on ngb-modal-window "Attendance × Select Date [DATE] [PERSON_NAME] Salon Present Absent Late Half Da…" at bounding box center [416, 192] width 832 height 385
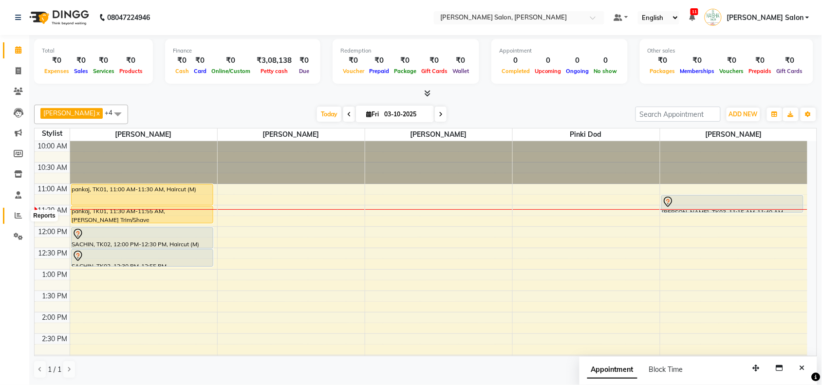
click at [16, 217] on icon at bounding box center [18, 215] width 7 height 7
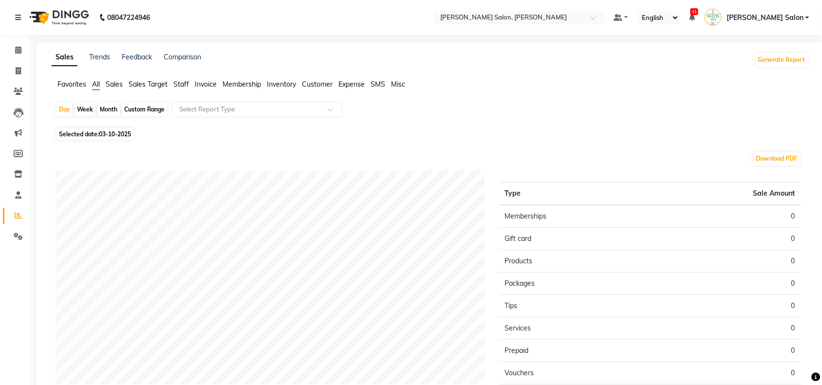
click at [94, 135] on span "Selected date: 03-10-2025" at bounding box center [95, 134] width 77 height 12
select select "10"
select select "2025"
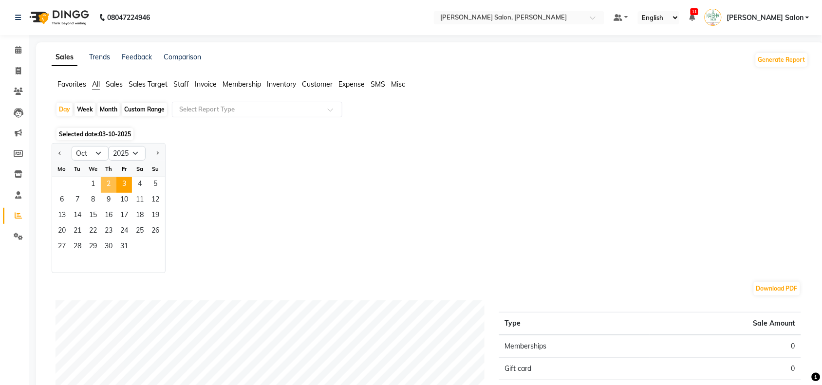
click at [115, 190] on span "2" at bounding box center [109, 185] width 16 height 16
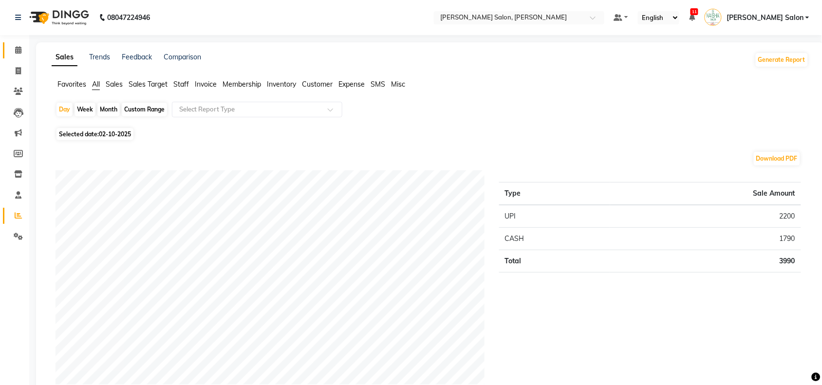
click at [17, 57] on link "Calendar" at bounding box center [14, 50] width 23 height 16
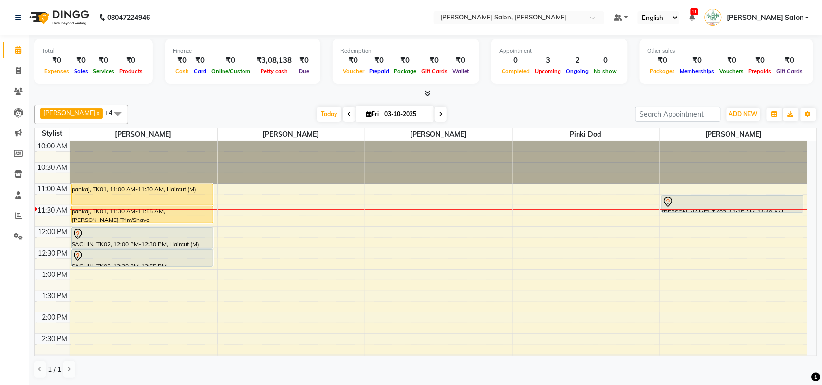
click at [347, 114] on icon at bounding box center [349, 115] width 4 height 6
type input "02-10-2025"
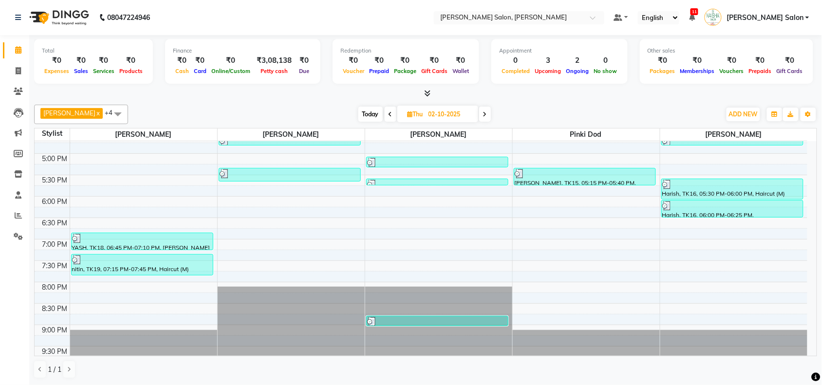
scroll to position [305, 0]
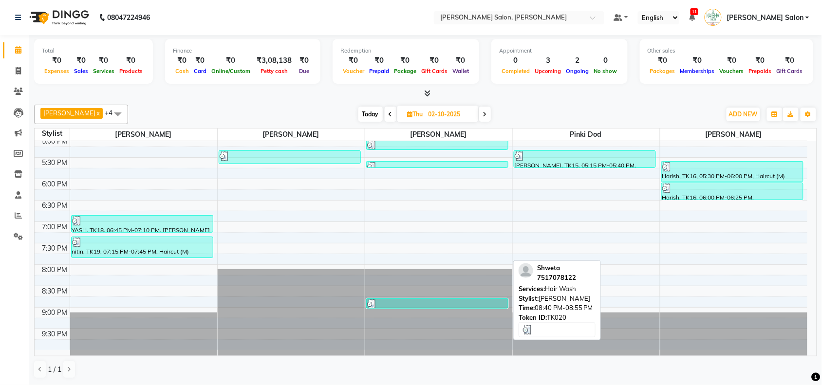
click at [473, 303] on div at bounding box center [437, 305] width 140 height 10
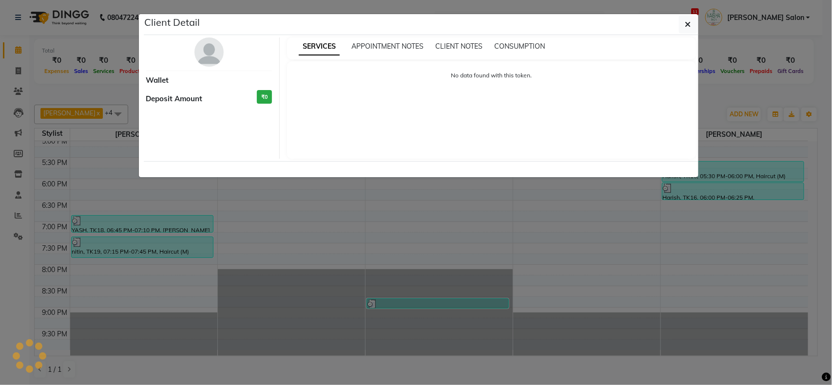
select select "3"
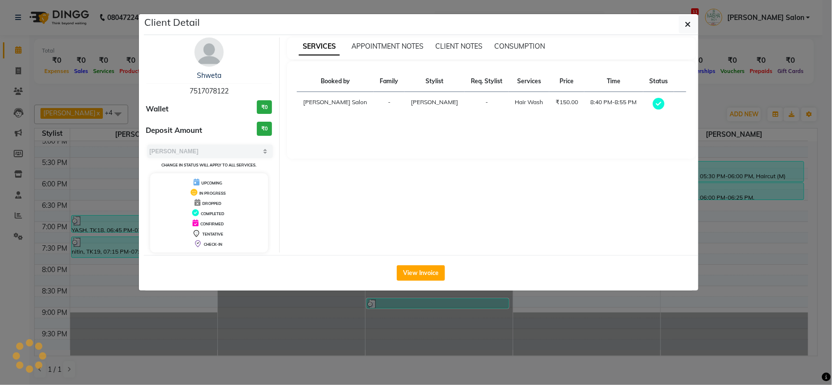
click at [765, 278] on ngb-modal-window "Client Detail Shweta 7517078122 Wallet ₹0 Deposit Amount ₹0 Select MARK DONE UP…" at bounding box center [416, 192] width 832 height 385
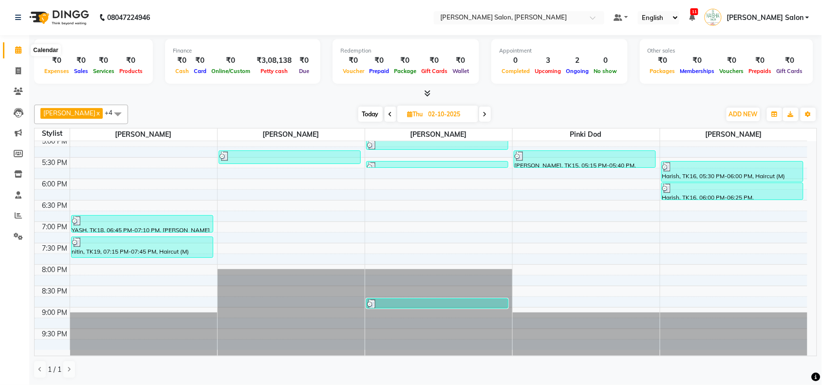
click at [13, 49] on span at bounding box center [18, 50] width 17 height 11
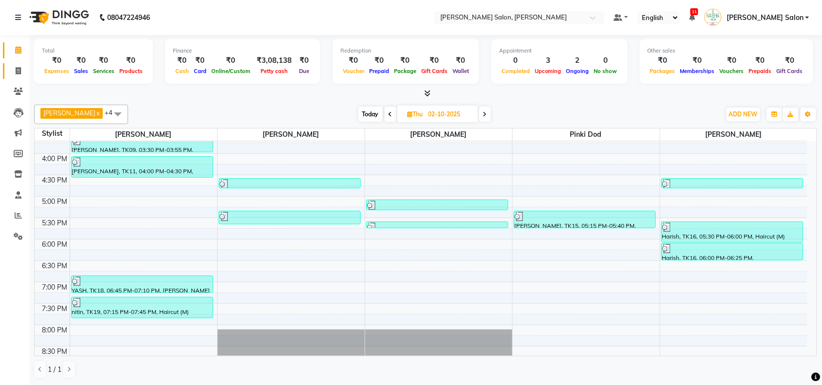
scroll to position [123, 0]
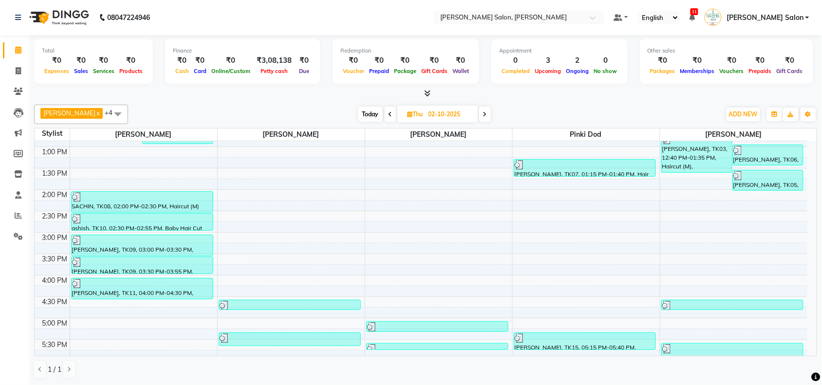
click at [488, 115] on span at bounding box center [485, 114] width 12 height 15
type input "03-10-2025"
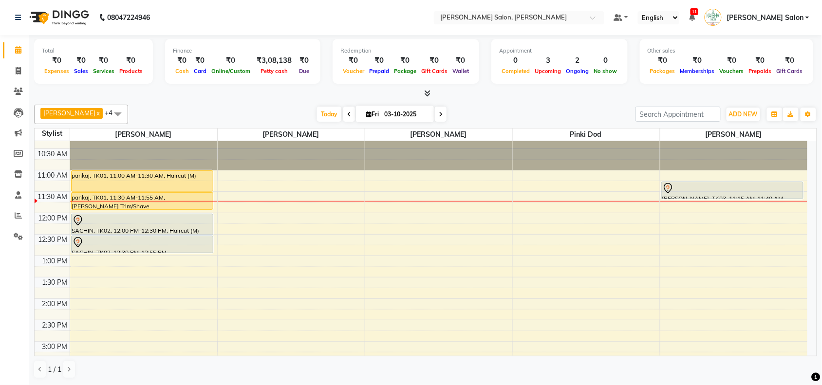
scroll to position [0, 0]
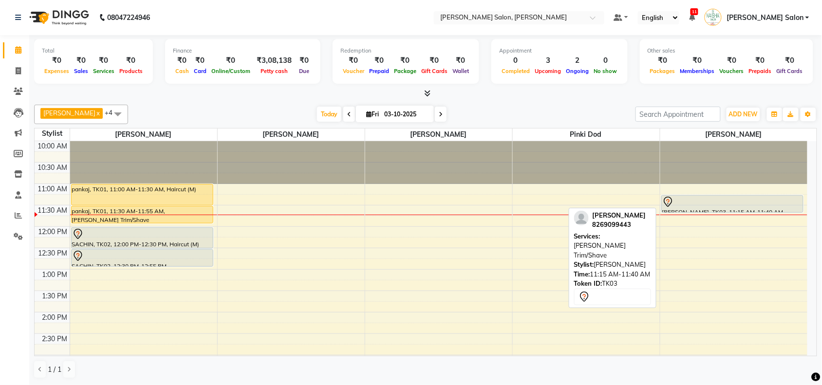
click at [735, 205] on div at bounding box center [733, 202] width 141 height 12
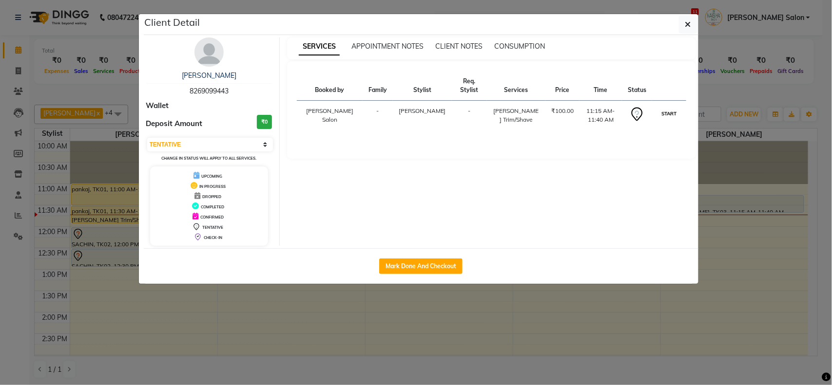
click at [670, 109] on button "START" at bounding box center [669, 114] width 20 height 12
select select "1"
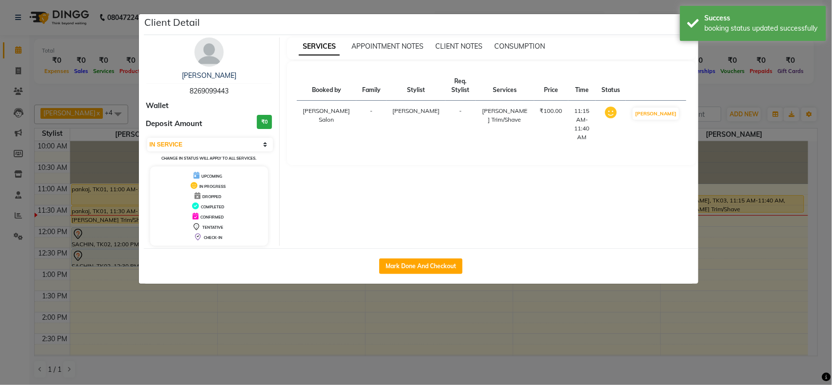
click at [831, 280] on ngb-modal-window "Client Detail [PERSON_NAME] 8269099443 Wallet Deposit Amount ₹0 Select IN SERVI…" at bounding box center [416, 192] width 832 height 385
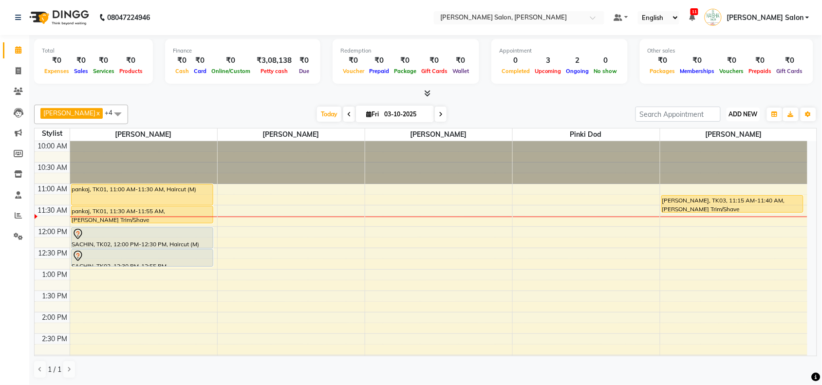
click at [749, 111] on span "ADD NEW" at bounding box center [743, 114] width 29 height 7
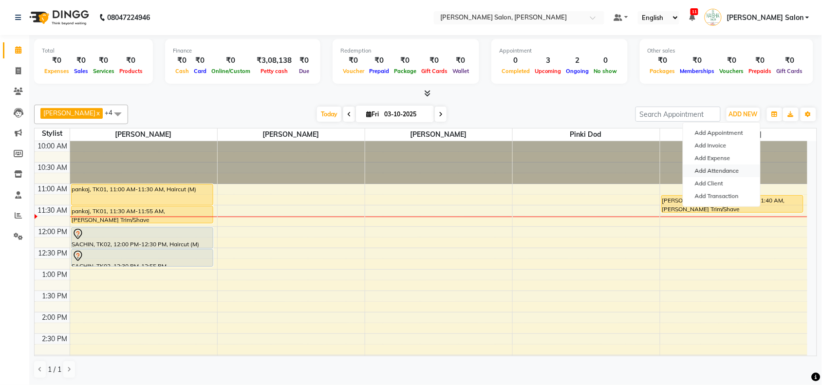
click at [706, 169] on link "Add Attendance" at bounding box center [722, 171] width 77 height 13
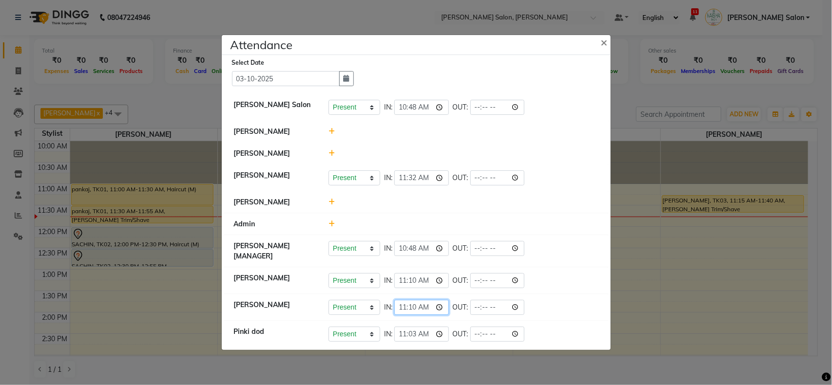
click at [413, 308] on input "11:10" at bounding box center [421, 307] width 55 height 15
type input "11:30"
click at [531, 313] on div "Present Absent Late Half Day Weekly Off IN: 11:30 OUT:" at bounding box center [463, 307] width 270 height 15
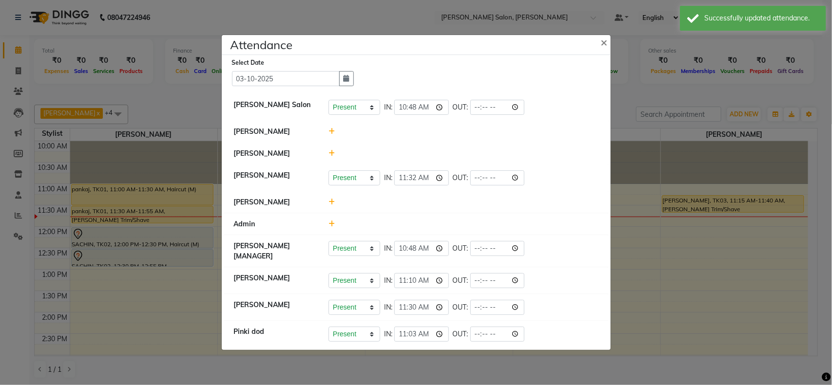
click at [575, 310] on div "Present Absent Late Half Day Weekly Off IN: 11:30 OUT:" at bounding box center [463, 307] width 270 height 15
click at [647, 263] on ngb-modal-window "Attendance × Select Date [DATE] [PERSON_NAME] Salon Present Absent Late Half Da…" at bounding box center [416, 192] width 832 height 385
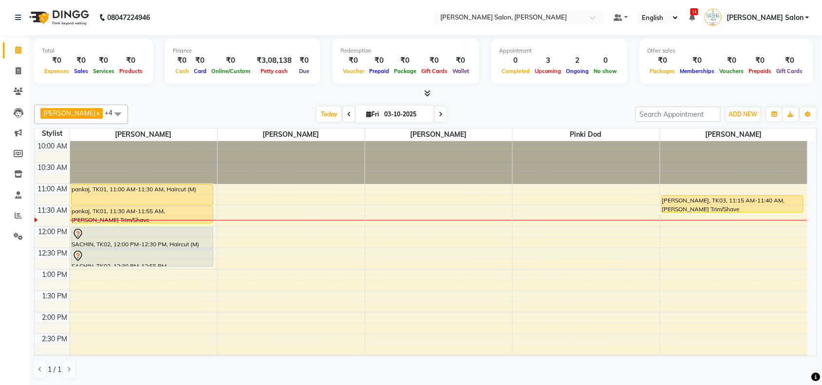
click at [119, 115] on span at bounding box center [117, 114] width 19 height 19
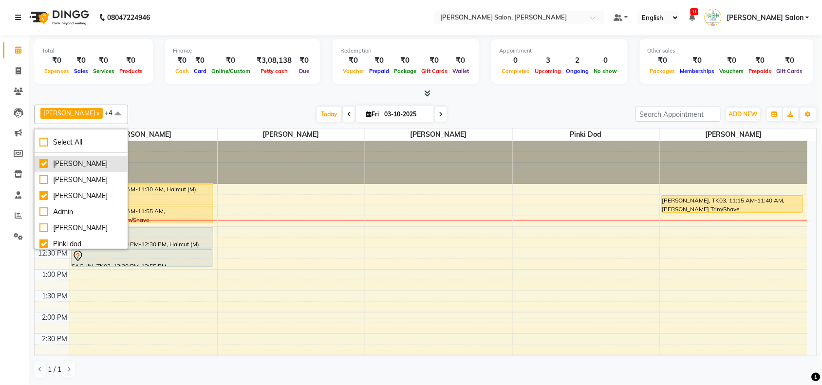
scroll to position [61, 0]
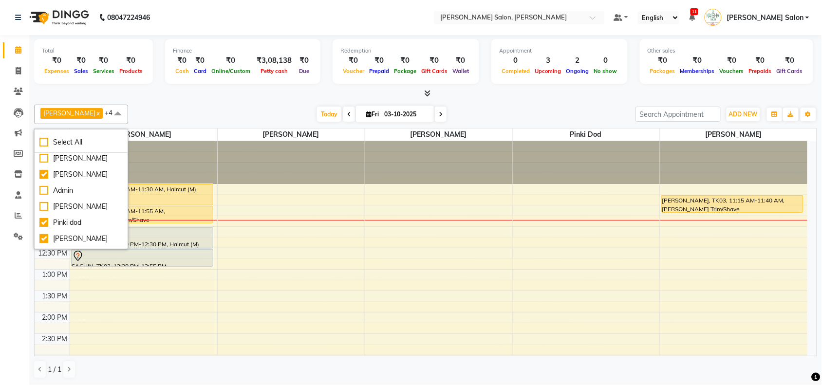
click at [89, 202] on div "[PERSON_NAME]" at bounding box center [80, 207] width 83 height 10
checkbox input "true"
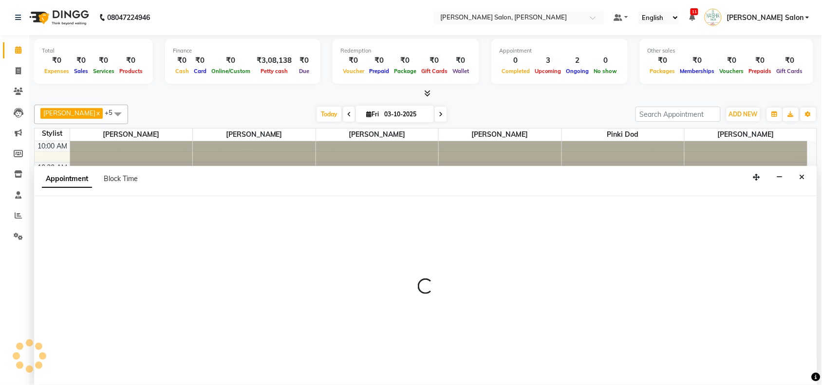
select select "84067"
select select "720"
select select "tentative"
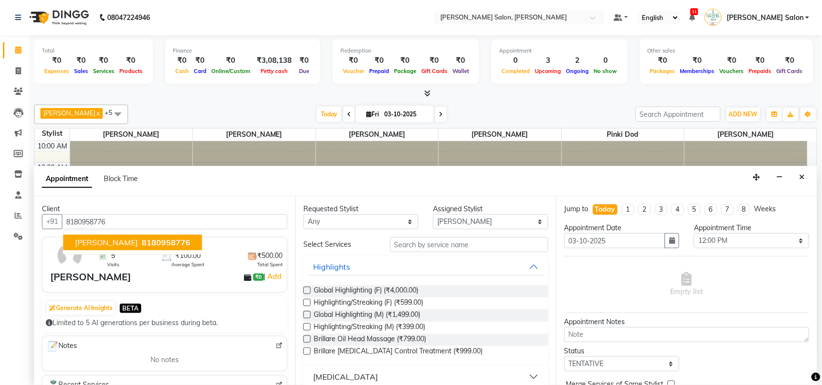
type input "8180958776"
click at [426, 247] on input "text" at bounding box center [469, 244] width 158 height 15
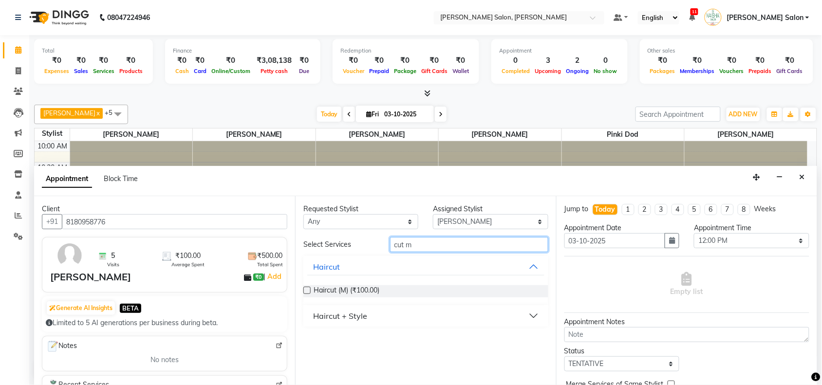
type input "cut m"
click at [366, 284] on div "Haircut (M) (₹100.00)" at bounding box center [426, 292] width 245 height 28
click at [364, 294] on span "Haircut (M) (₹100.00)" at bounding box center [347, 291] width 66 height 12
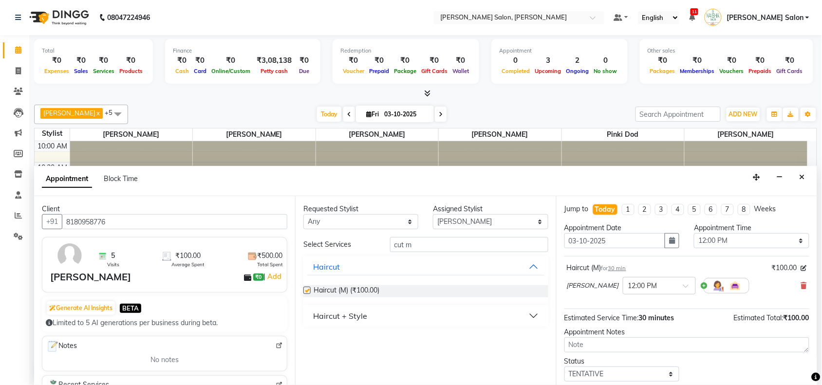
checkbox input "false"
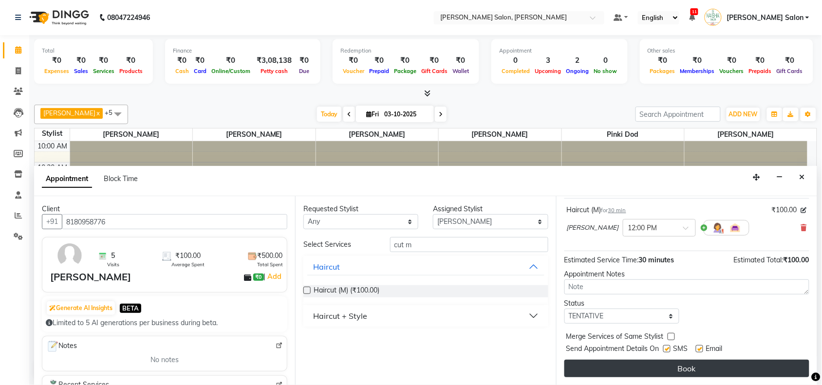
click at [765, 373] on button "Book" at bounding box center [687, 369] width 245 height 18
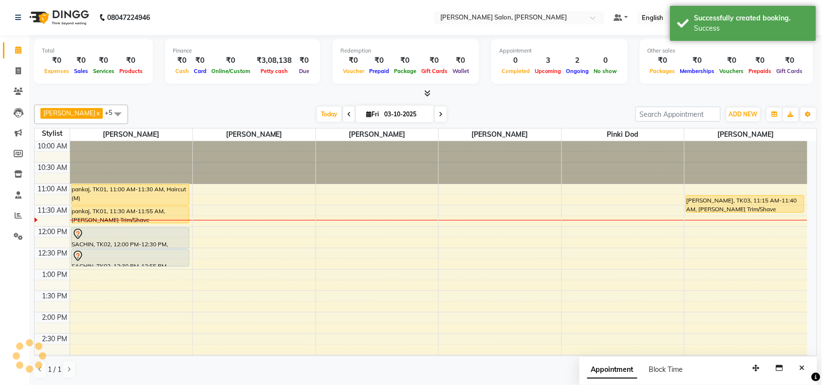
scroll to position [0, 0]
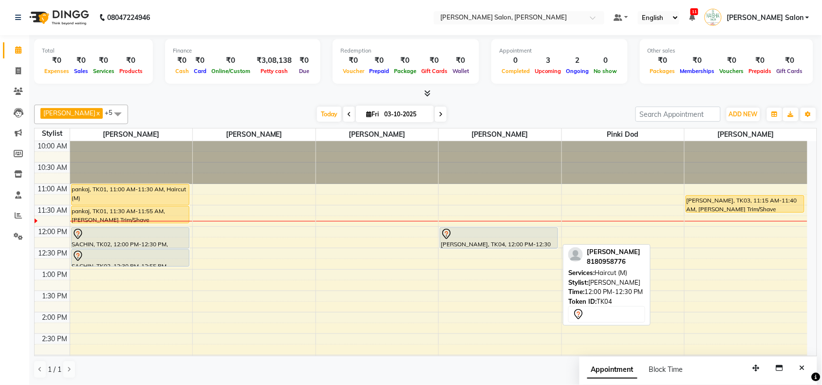
click at [533, 248] on div at bounding box center [498, 249] width 117 height 4
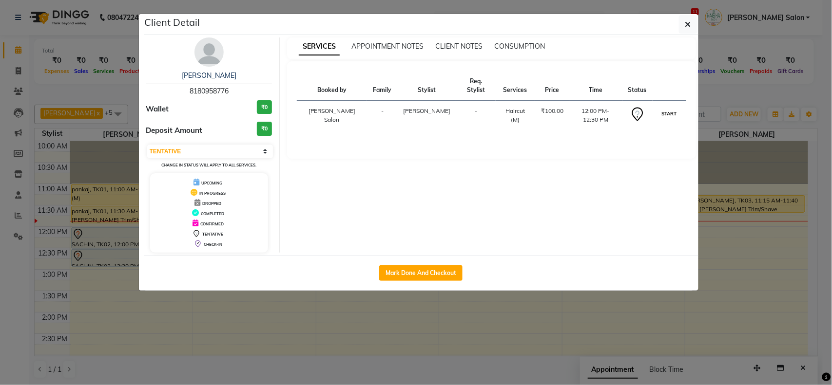
click at [666, 108] on button "START" at bounding box center [669, 114] width 20 height 12
select select "1"
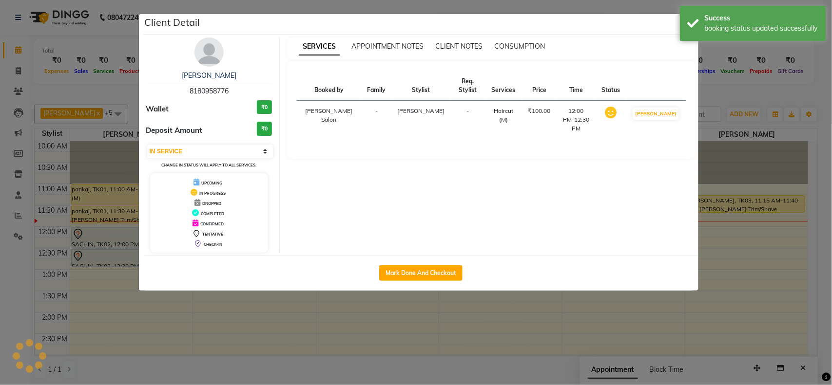
click at [817, 283] on ngb-modal-window "Client Detail [PERSON_NAME] 8180958776 Wallet ₹0 Deposit Amount ₹0 Select IN SE…" at bounding box center [416, 192] width 832 height 385
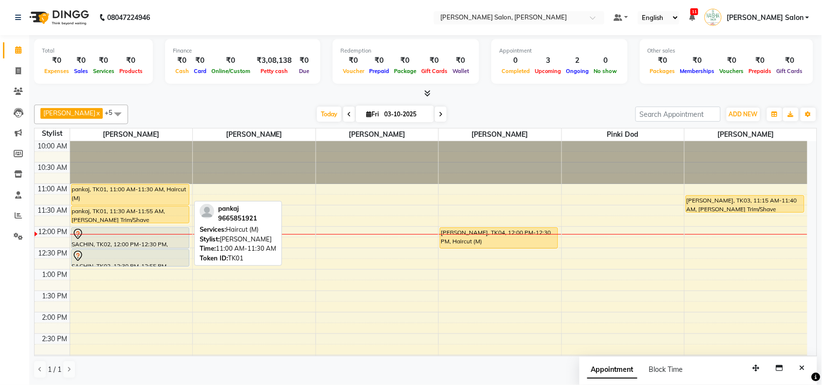
click at [80, 198] on div "pankaj, TK01, 11:00 AM-11:30 AM, Haircut (M)" at bounding box center [130, 195] width 117 height 20
select select "1"
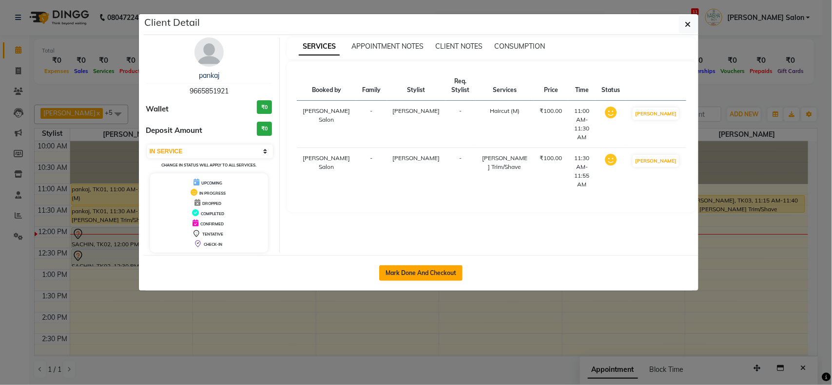
click at [425, 279] on button "Mark Done And Checkout" at bounding box center [420, 274] width 83 height 16
select select "service"
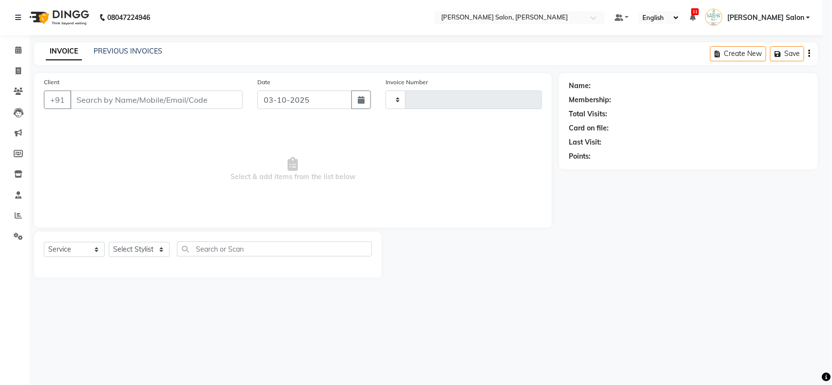
type input "4103"
select select "5497"
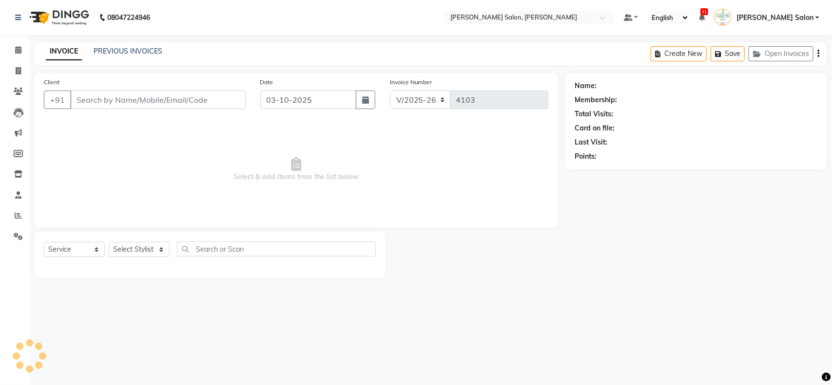
type input "9665851921"
select select "36999"
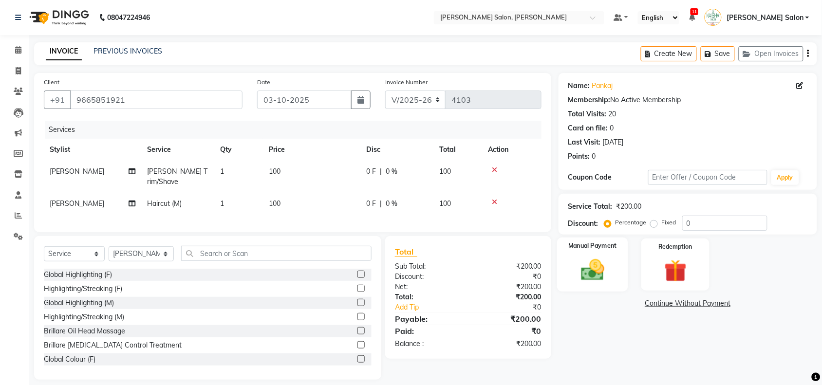
click at [614, 270] on div "Manual Payment" at bounding box center [592, 265] width 71 height 55
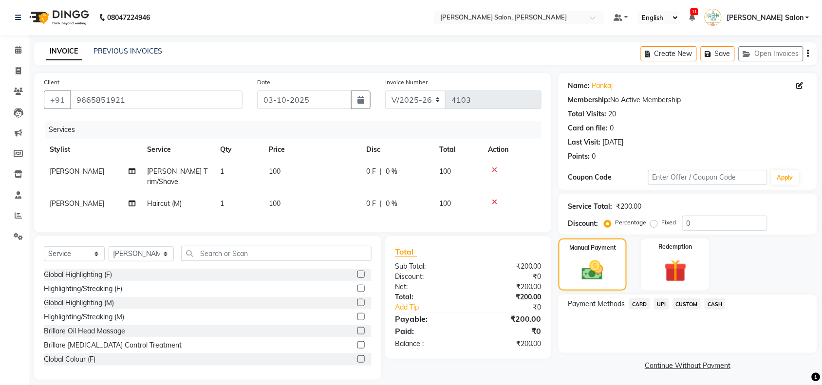
click at [658, 304] on span "UPI" at bounding box center [661, 304] width 15 height 11
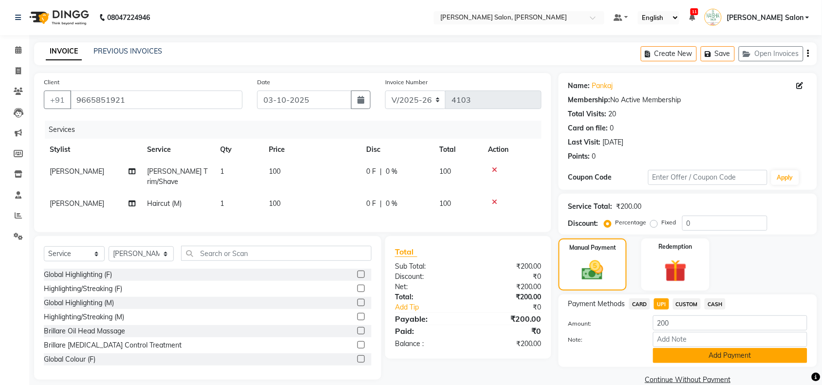
click at [677, 362] on button "Add Payment" at bounding box center [730, 355] width 154 height 15
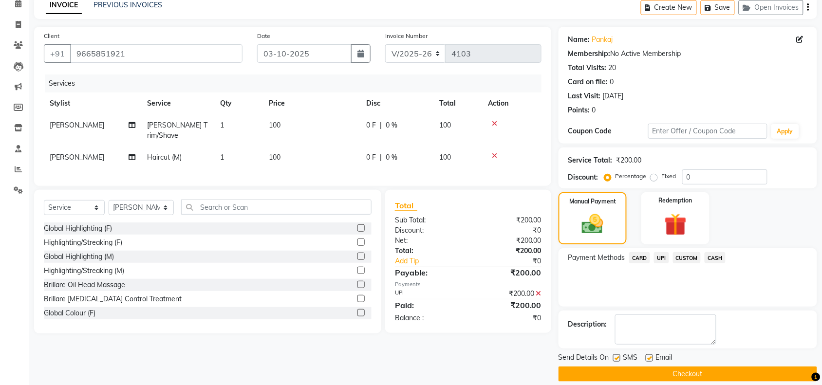
scroll to position [57, 0]
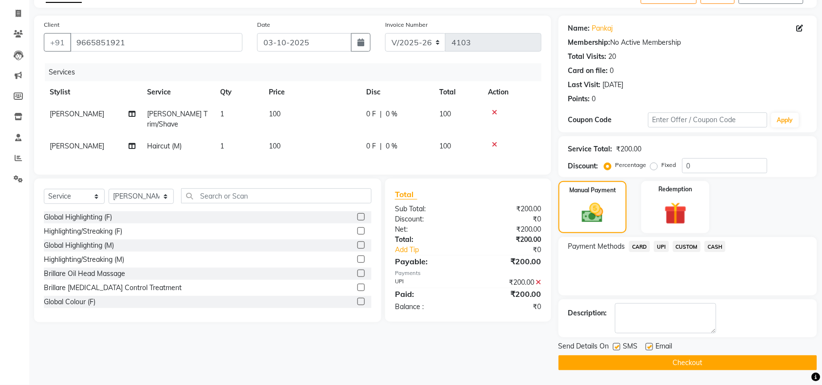
click at [680, 367] on button "Checkout" at bounding box center [688, 363] width 259 height 15
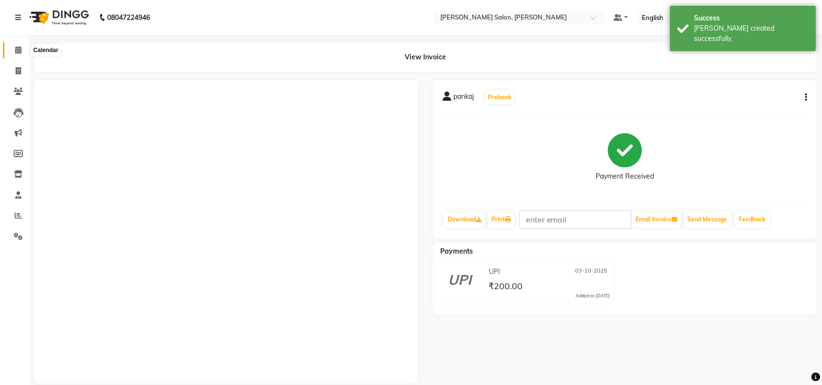
drag, startPoint x: 15, startPoint y: 46, endPoint x: 24, endPoint y: 46, distance: 9.7
click at [15, 46] on icon at bounding box center [18, 49] width 6 height 7
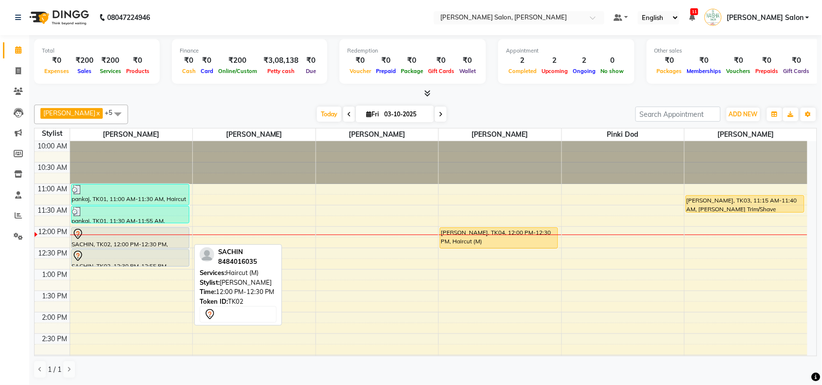
click at [104, 241] on div "SACHIN, TK02, 12:00 PM-12:30 PM, Haircut (M)" at bounding box center [130, 238] width 117 height 20
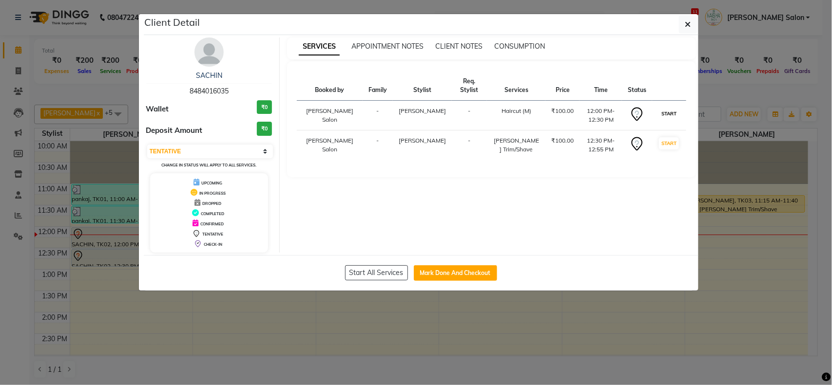
click at [668, 115] on button "START" at bounding box center [669, 114] width 20 height 12
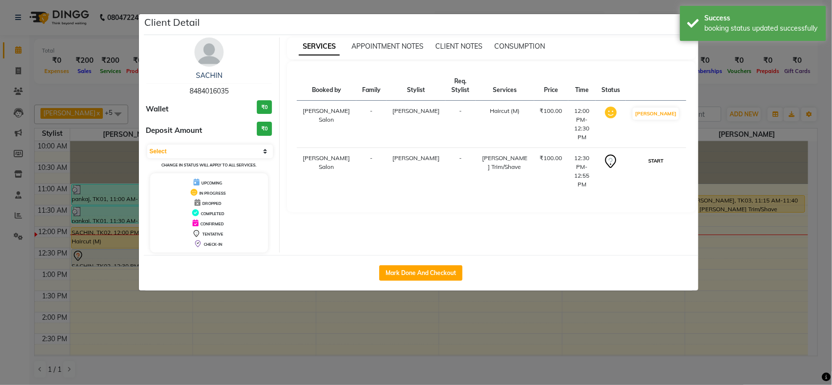
click at [657, 155] on button "START" at bounding box center [656, 161] width 20 height 12
select select "1"
click at [722, 242] on ngb-modal-window "Client Detail SACHIN 8484016035 Wallet ₹0 Deposit Amount ₹0 Select IN SERVICE C…" at bounding box center [416, 192] width 832 height 385
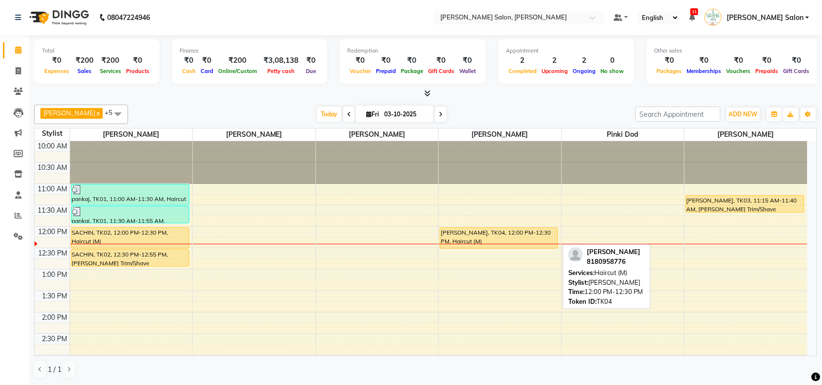
click at [474, 239] on div "[PERSON_NAME], TK04, 12:00 PM-12:30 PM, Haircut (M)" at bounding box center [498, 238] width 117 height 20
select select "1"
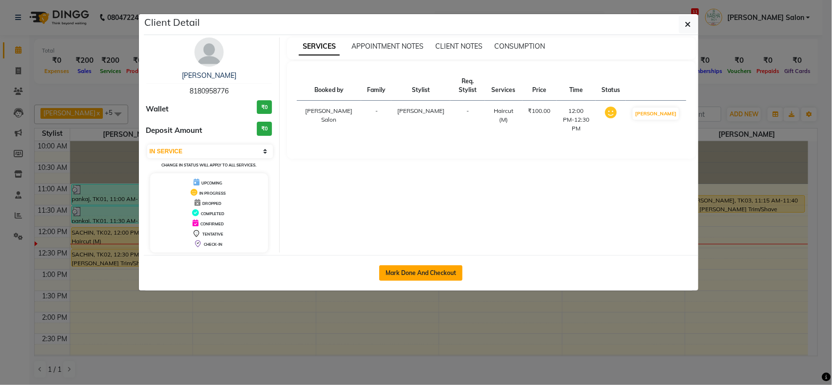
click at [396, 269] on button "Mark Done And Checkout" at bounding box center [420, 274] width 83 height 16
select select "service"
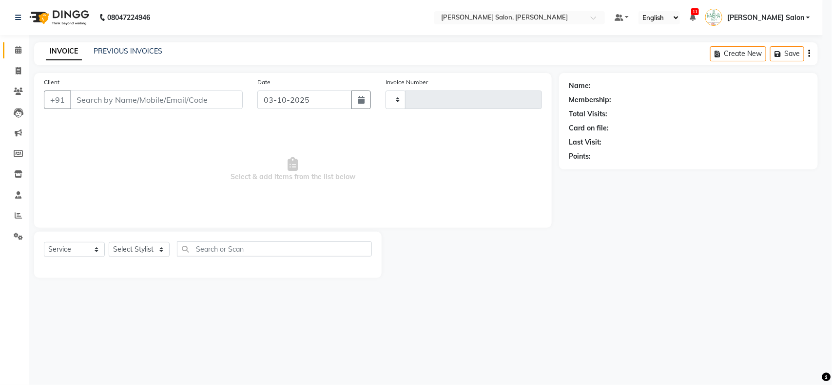
type input "4104"
select select "3"
select select "5497"
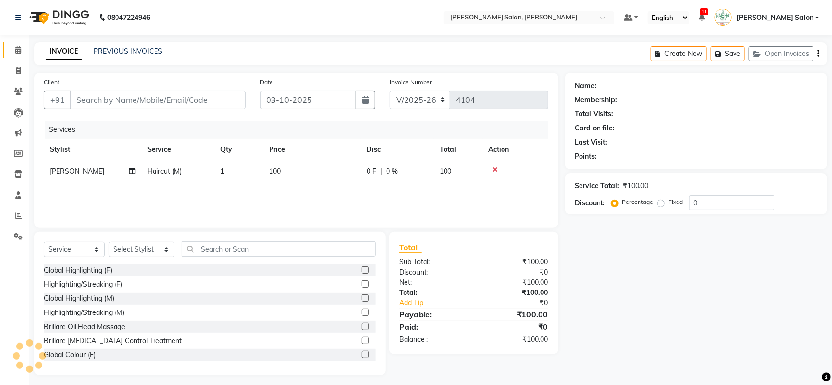
type input "8180958776"
select select "84067"
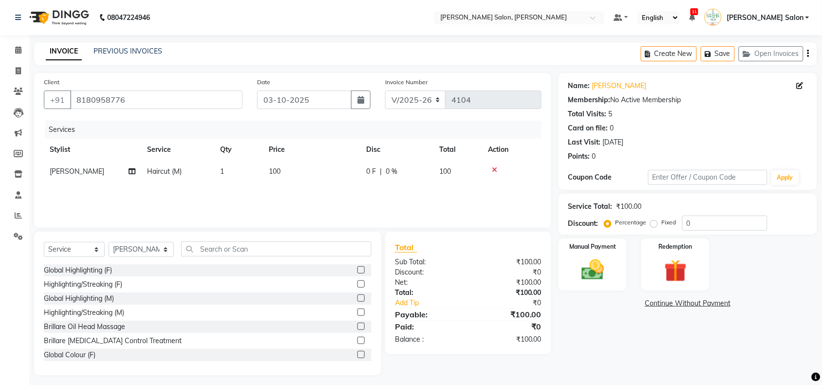
drag, startPoint x: 640, startPoint y: 239, endPoint x: 627, endPoint y: 238, distance: 13.2
click at [628, 237] on div "Name: [PERSON_NAME] Membership: No Active Membership Total Visits: 5 Card on fi…" at bounding box center [692, 224] width 266 height 303
click at [620, 250] on div "Manual Payment" at bounding box center [592, 265] width 71 height 55
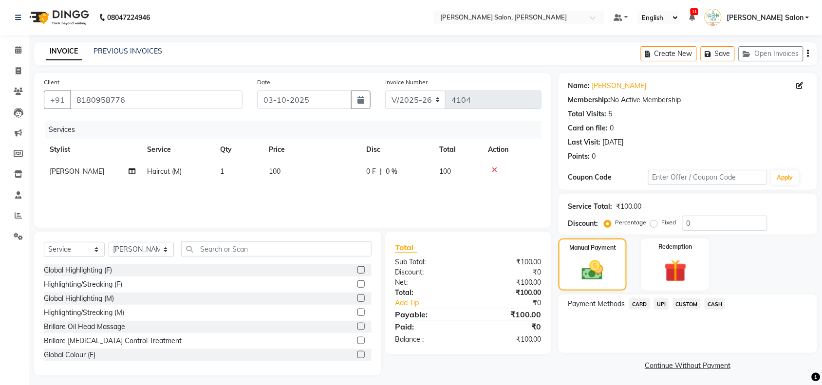
click at [662, 300] on span "UPI" at bounding box center [661, 304] width 15 height 11
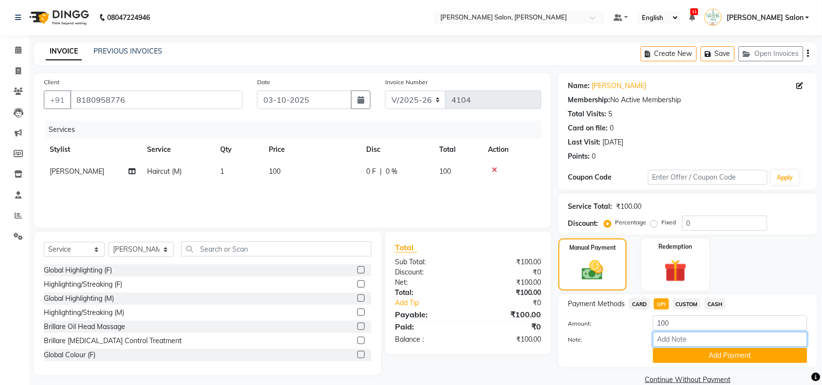
drag, startPoint x: 677, startPoint y: 335, endPoint x: 680, endPoint y: 347, distance: 12.1
click at [678, 340] on input "Note:" at bounding box center [730, 339] width 154 height 15
click at [680, 361] on button "Add Payment" at bounding box center [730, 355] width 154 height 15
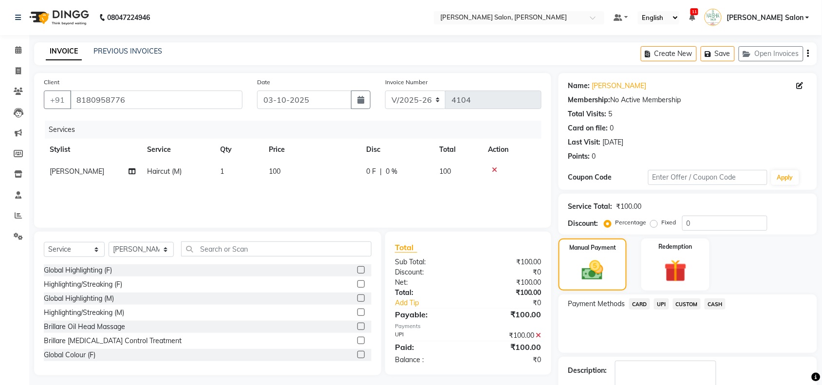
scroll to position [57, 0]
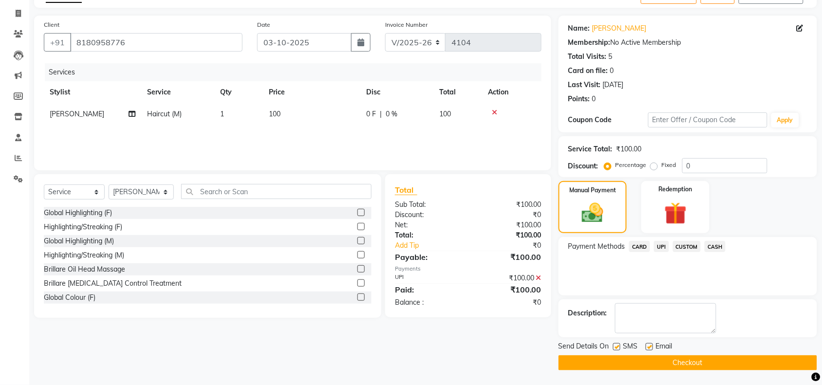
click at [679, 364] on button "Checkout" at bounding box center [688, 363] width 259 height 15
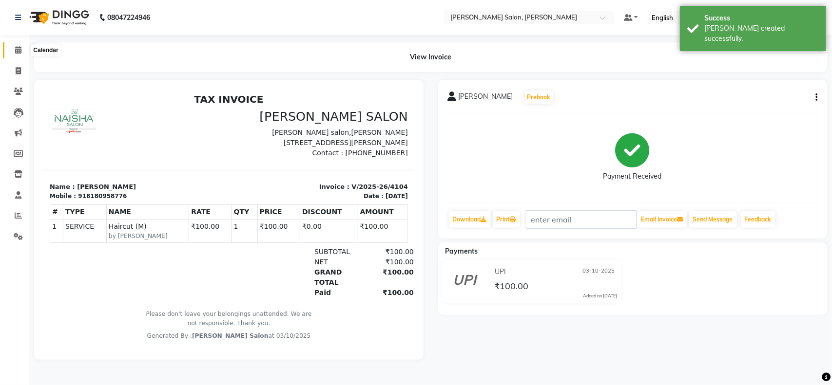
click at [23, 57] on link "Calendar" at bounding box center [14, 50] width 23 height 16
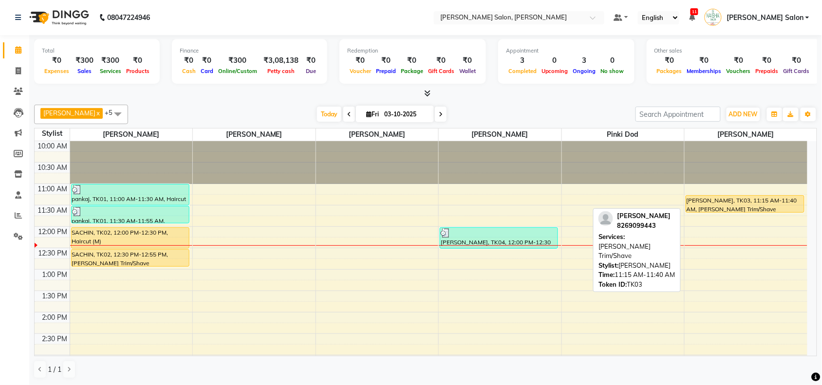
click at [756, 212] on div at bounding box center [745, 212] width 118 height 4
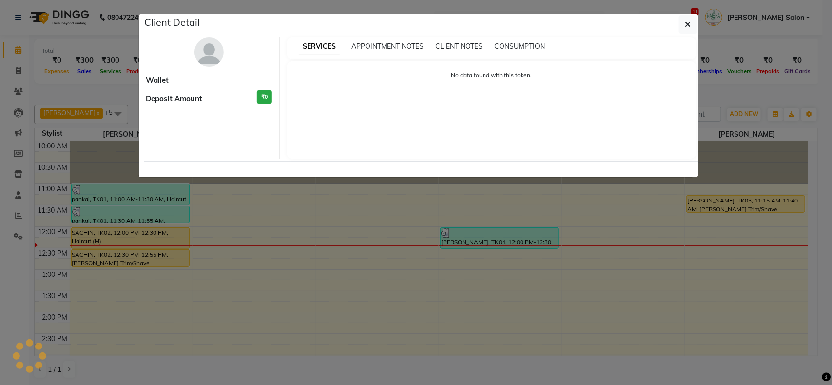
select select "1"
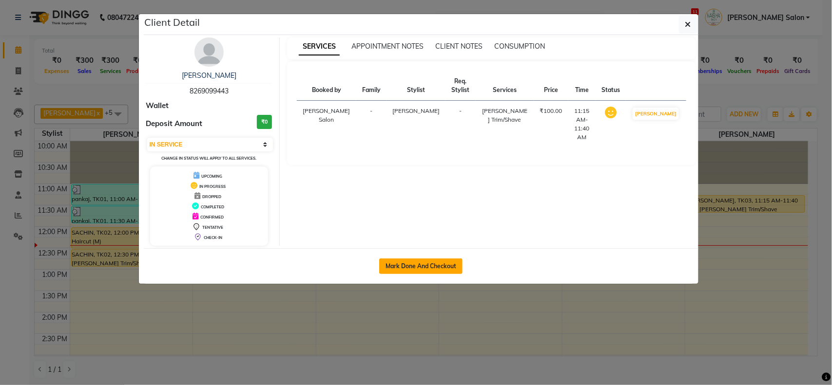
click at [390, 265] on button "Mark Done And Checkout" at bounding box center [420, 267] width 83 height 16
select select "service"
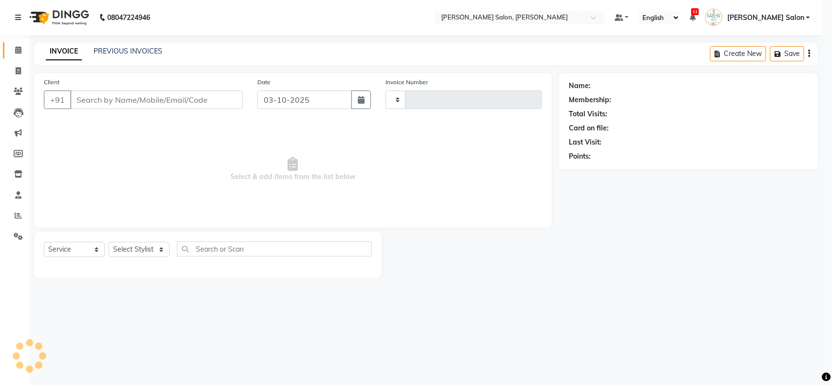
type input "4105"
select select "5497"
select select "3"
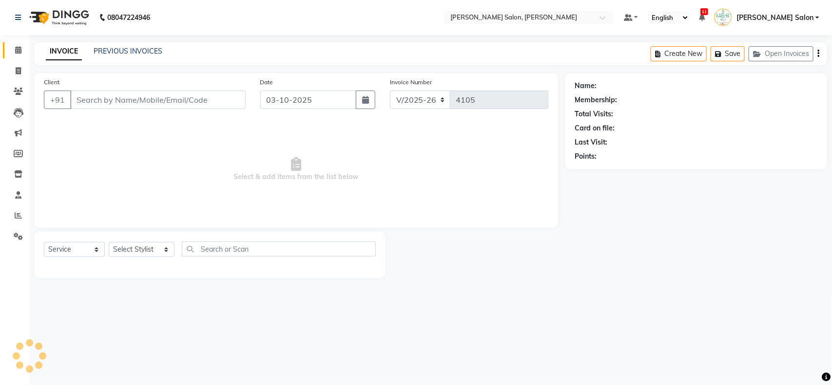
type input "8269099443"
select select "83168"
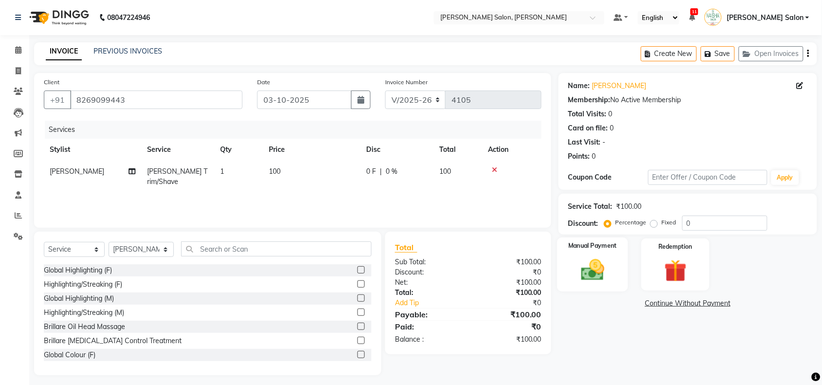
click at [589, 269] on img at bounding box center [593, 270] width 38 height 27
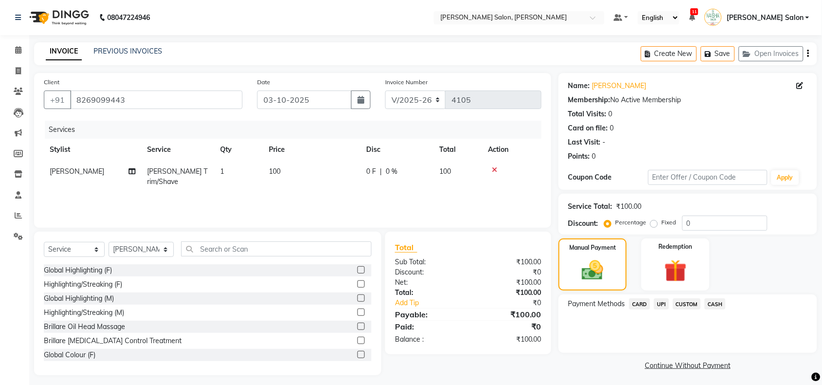
click at [722, 306] on span "CASH" at bounding box center [715, 304] width 21 height 11
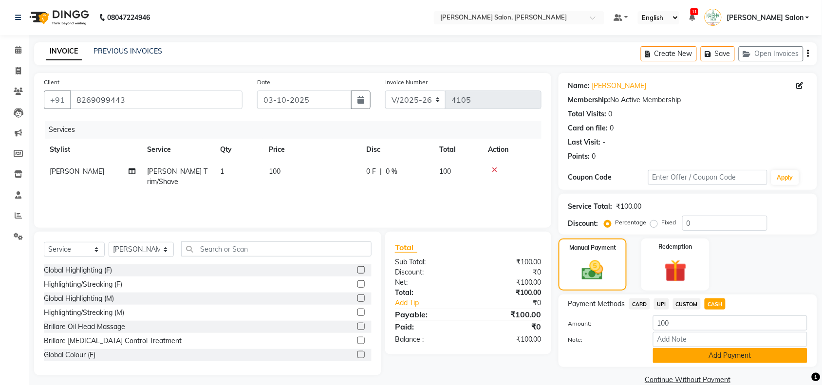
click at [739, 352] on button "Add Payment" at bounding box center [730, 355] width 154 height 15
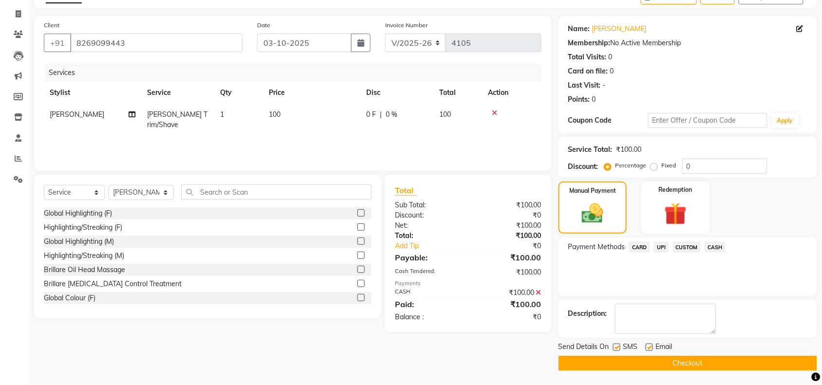
scroll to position [57, 0]
click at [719, 369] on button "Checkout" at bounding box center [688, 363] width 259 height 15
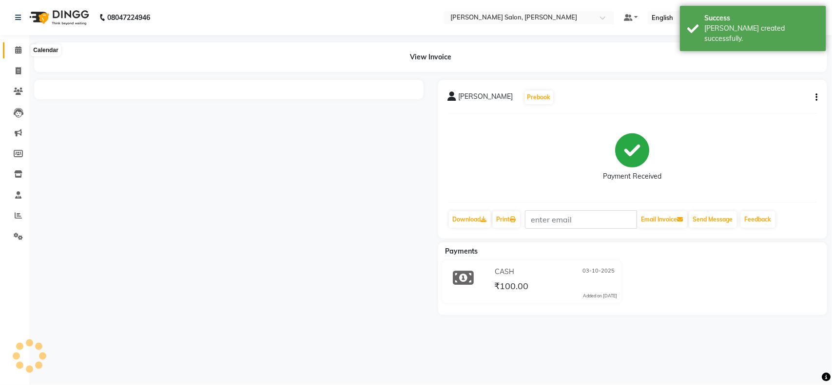
click at [23, 52] on span at bounding box center [18, 50] width 17 height 11
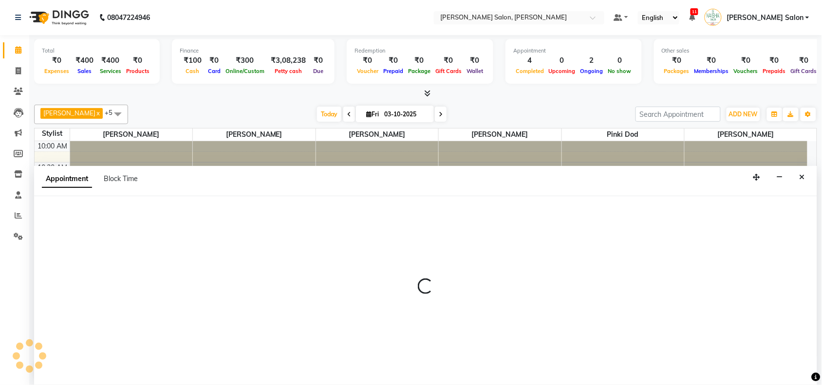
scroll to position [0, 0]
select select "84067"
select select "750"
select select "tentative"
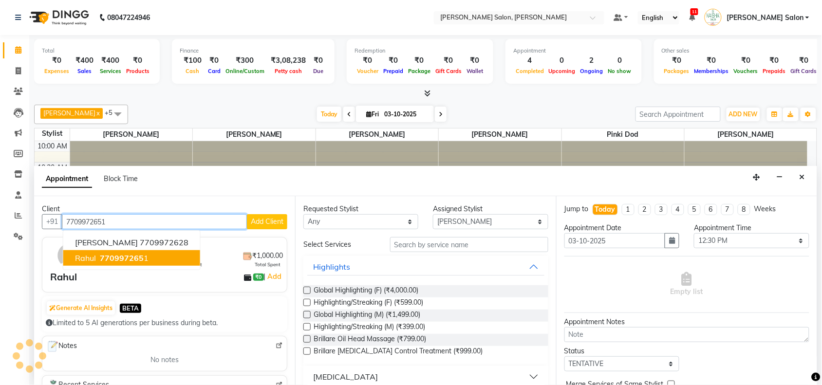
type input "7709972651"
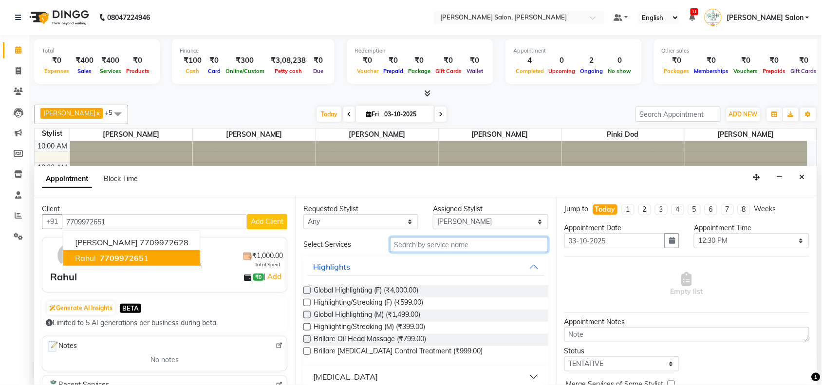
click at [440, 250] on input "text" at bounding box center [469, 244] width 158 height 15
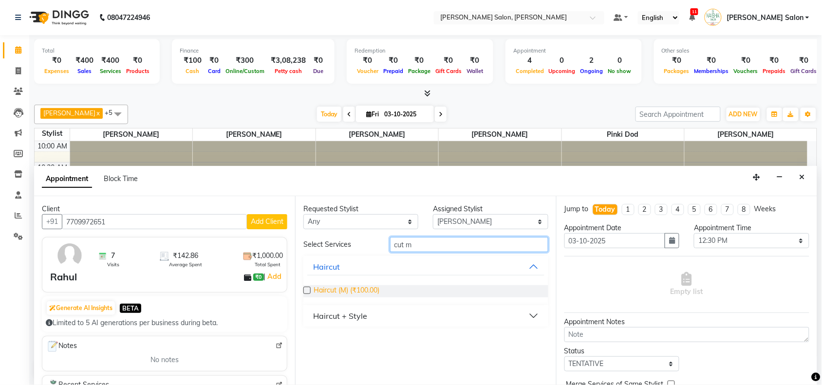
type input "cut m"
click at [339, 293] on span "Haircut (M) (₹100.00)" at bounding box center [347, 291] width 66 height 12
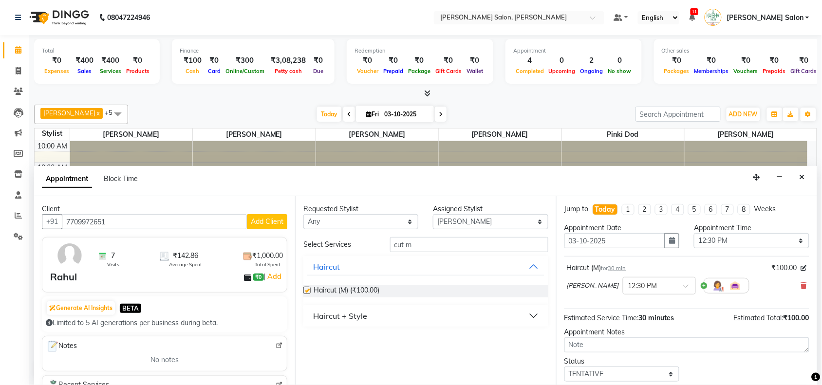
checkbox input "false"
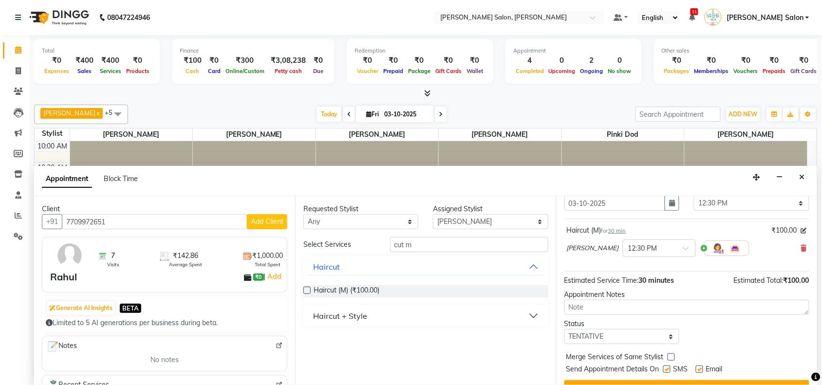
scroll to position [58, 0]
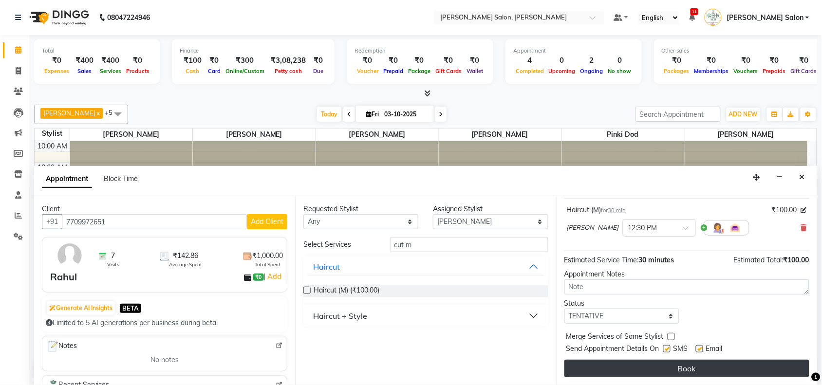
click at [617, 369] on button "Book" at bounding box center [687, 369] width 245 height 18
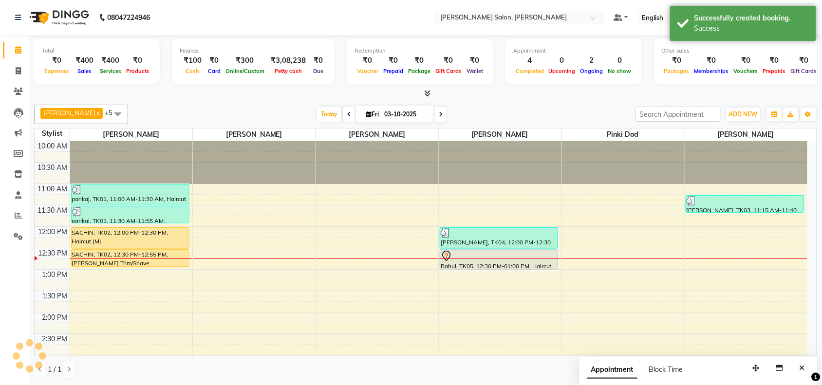
scroll to position [0, 0]
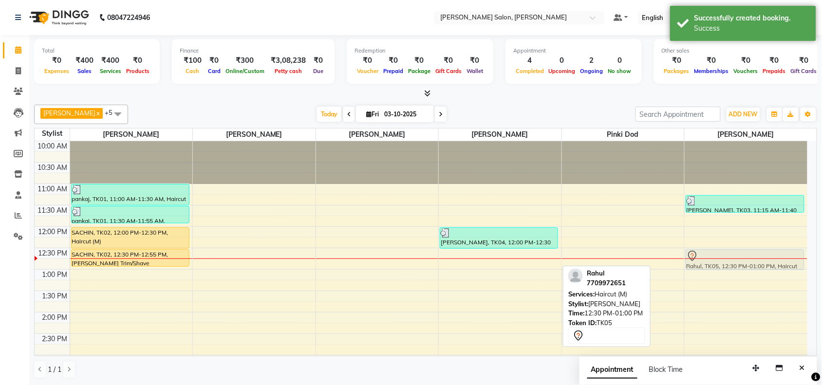
drag, startPoint x: 497, startPoint y: 267, endPoint x: 767, endPoint y: 266, distance: 269.9
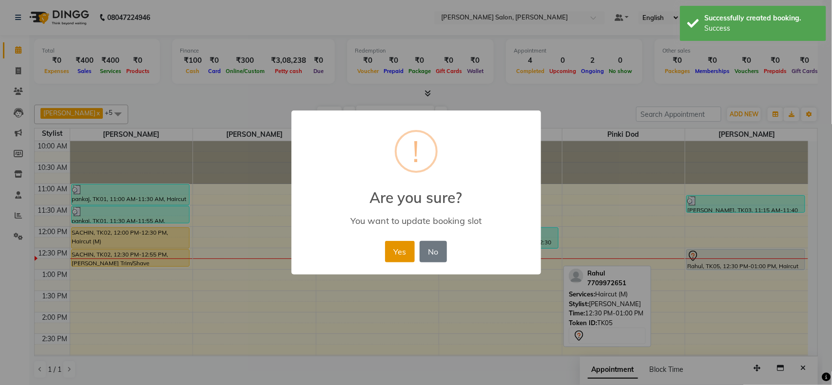
click at [405, 247] on button "Yes" at bounding box center [400, 251] width 30 height 21
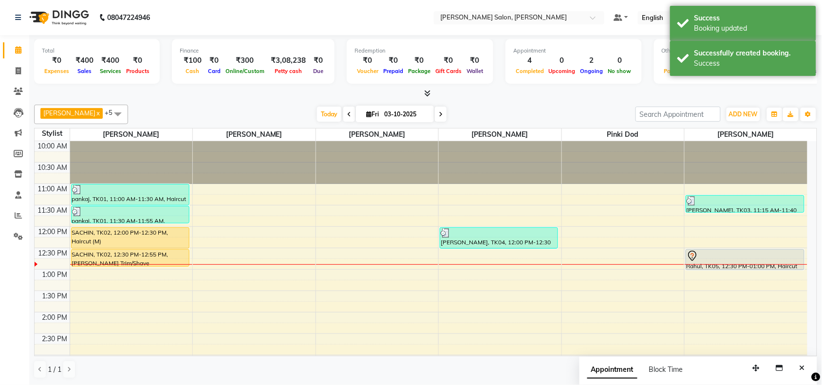
click at [761, 265] on div at bounding box center [746, 265] width 123 height 0
select select "83168"
select select "765"
select select "tentative"
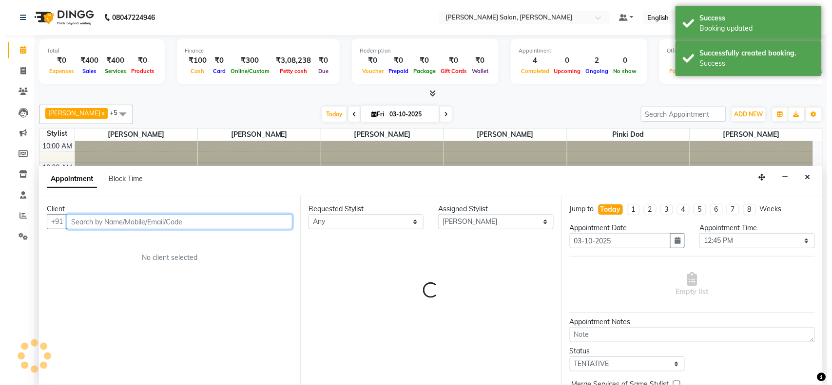
scroll to position [0, 0]
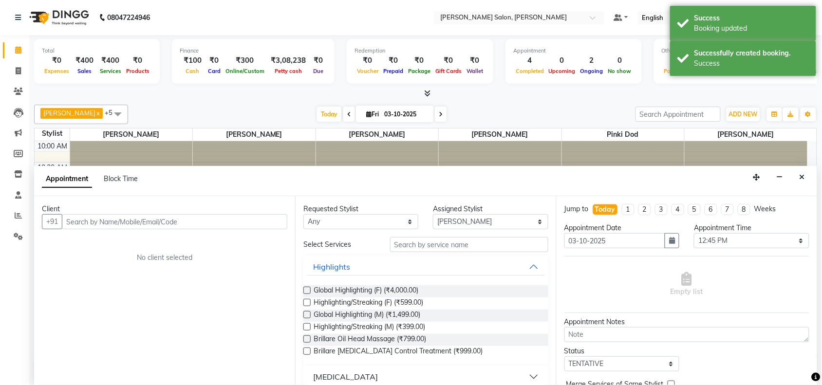
click at [793, 180] on div "Appointment Block Time" at bounding box center [425, 181] width 783 height 30
click at [807, 174] on button "Close" at bounding box center [803, 177] width 14 height 15
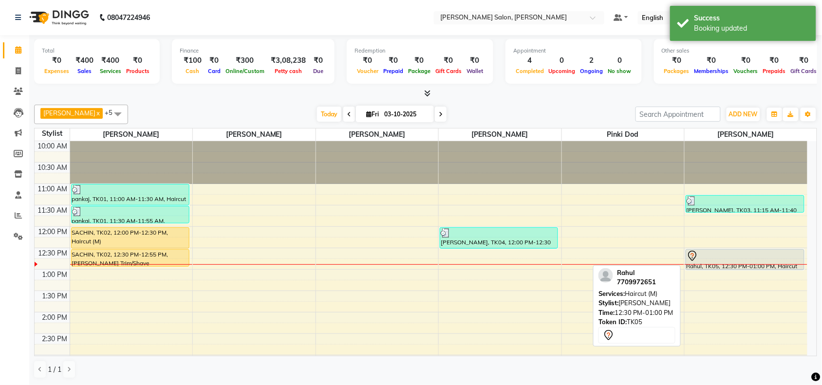
click at [769, 257] on div at bounding box center [745, 256] width 117 height 12
click at [768, 270] on div at bounding box center [745, 270] width 118 height 4
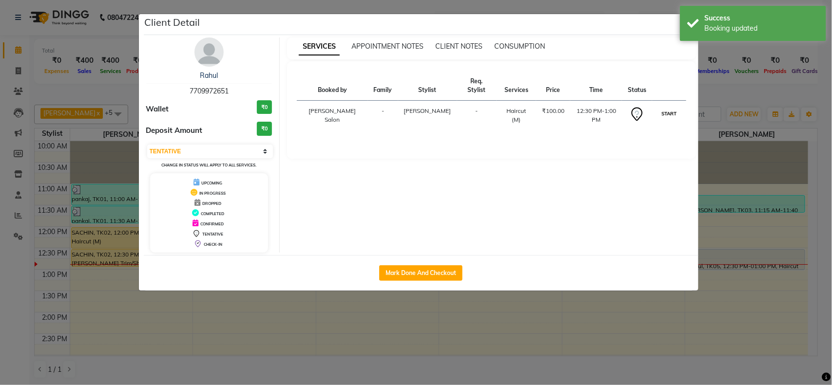
click at [667, 108] on button "START" at bounding box center [669, 114] width 20 height 12
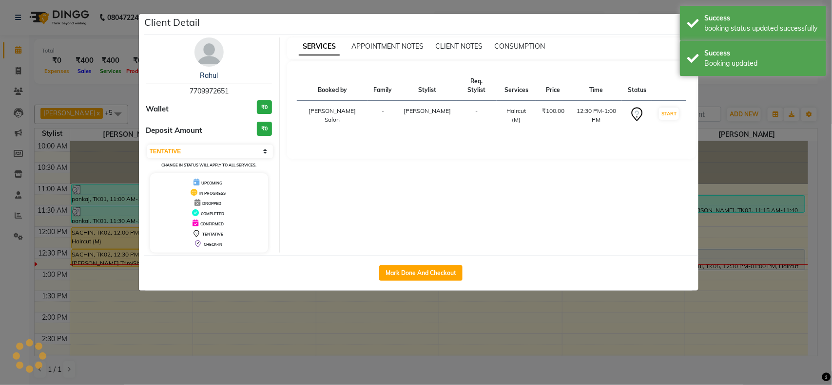
select select "1"
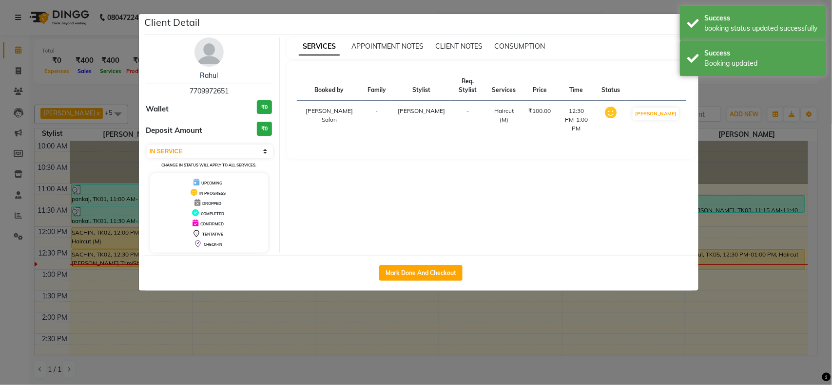
click at [736, 253] on ngb-modal-window "Client Detail Rahul 7709972651 Wallet ₹0 Deposit Amount ₹0 Select IN SERVICE CO…" at bounding box center [416, 192] width 832 height 385
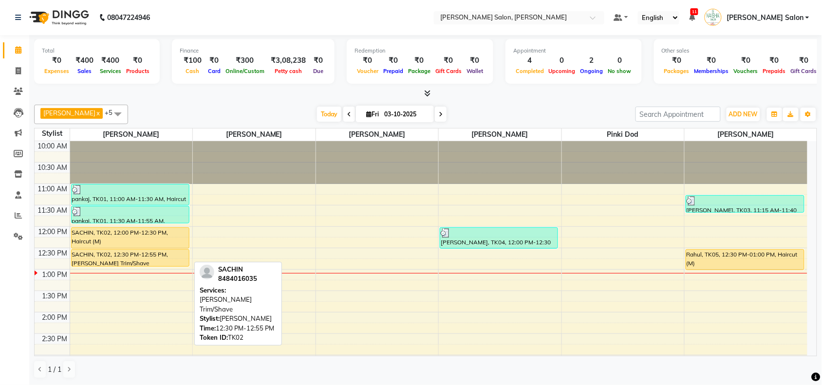
click at [145, 261] on div "SACHIN, TK02, 12:30 PM-12:55 PM, [PERSON_NAME] Trim/Shave" at bounding box center [130, 258] width 117 height 17
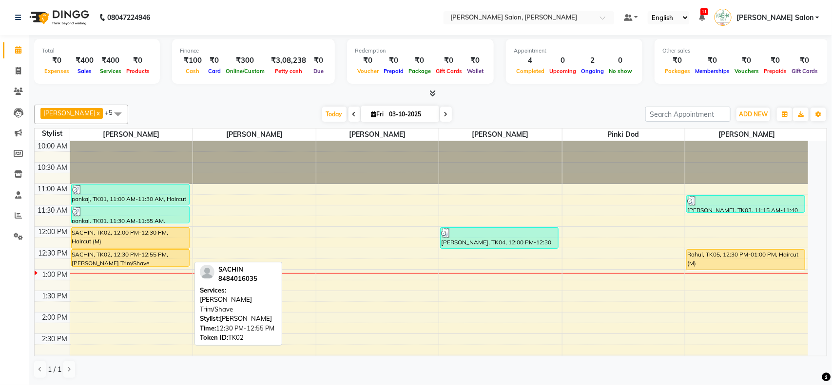
select select "1"
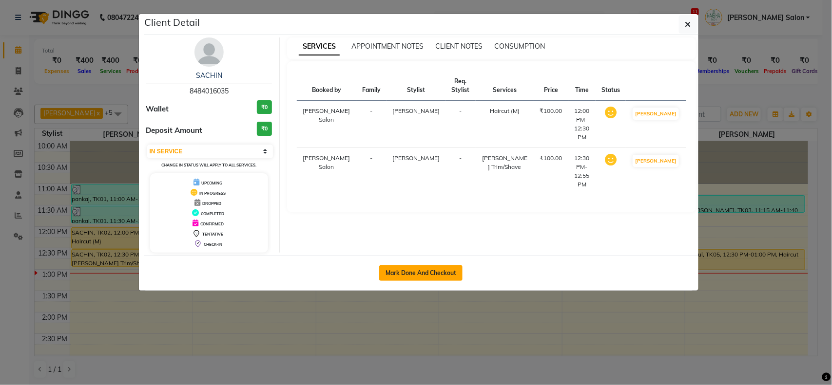
click at [420, 278] on button "Mark Done And Checkout" at bounding box center [420, 274] width 83 height 16
select select "service"
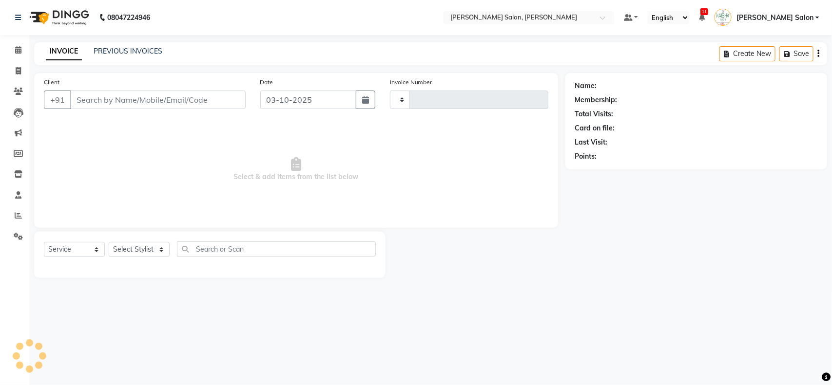
type input "4106"
select select "5497"
type input "8484016035"
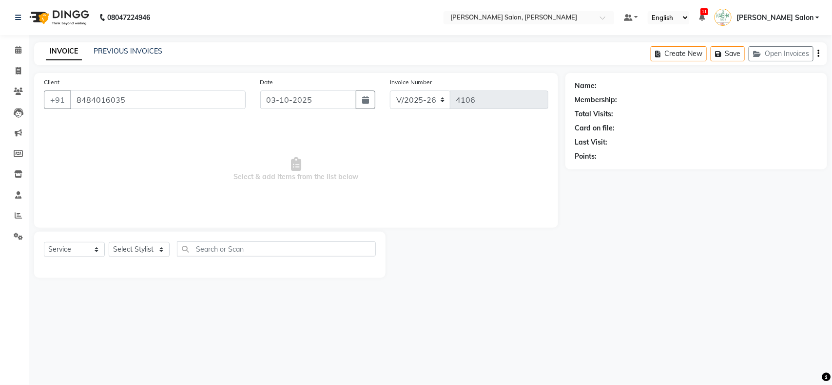
select select "36999"
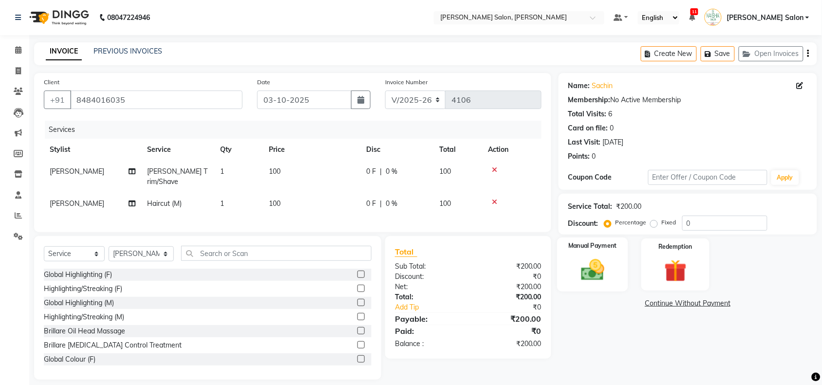
click at [608, 251] on div "Manual Payment" at bounding box center [592, 265] width 71 height 55
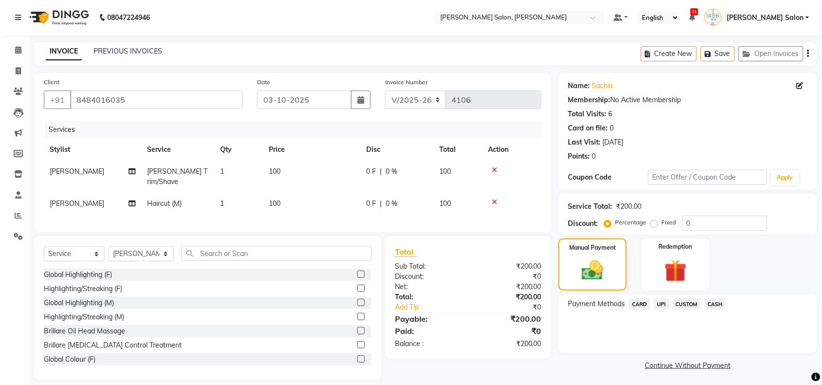
click at [661, 304] on span "UPI" at bounding box center [661, 304] width 15 height 11
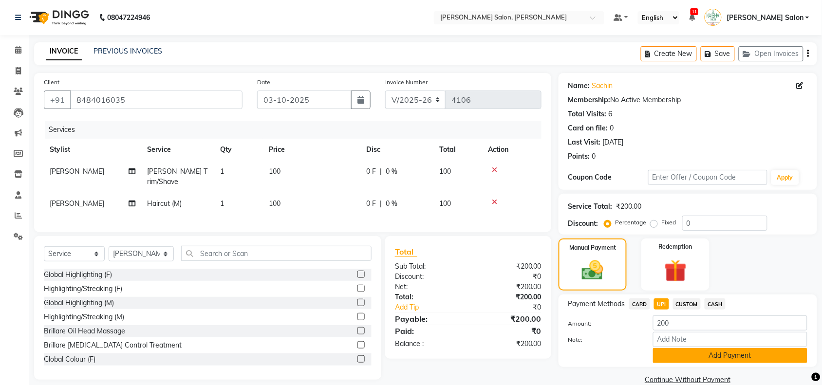
click at [668, 360] on button "Add Payment" at bounding box center [730, 355] width 154 height 15
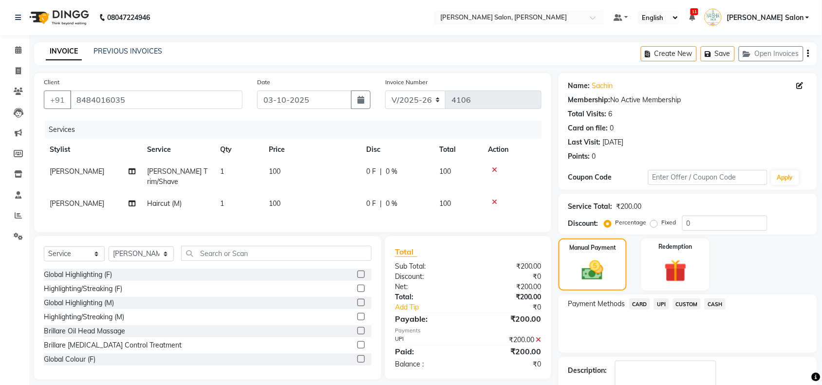
scroll to position [57, 0]
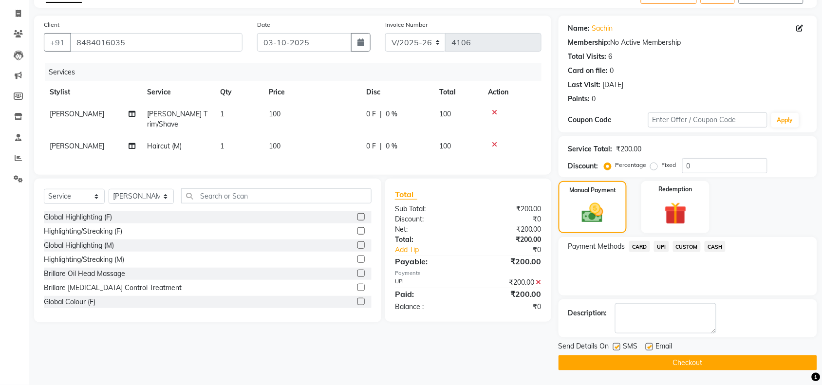
click at [625, 359] on button "Checkout" at bounding box center [688, 363] width 259 height 15
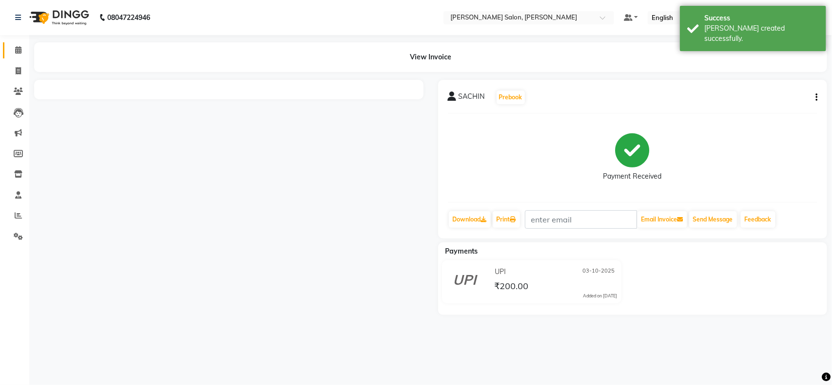
click at [10, 57] on link "Calendar" at bounding box center [14, 50] width 23 height 16
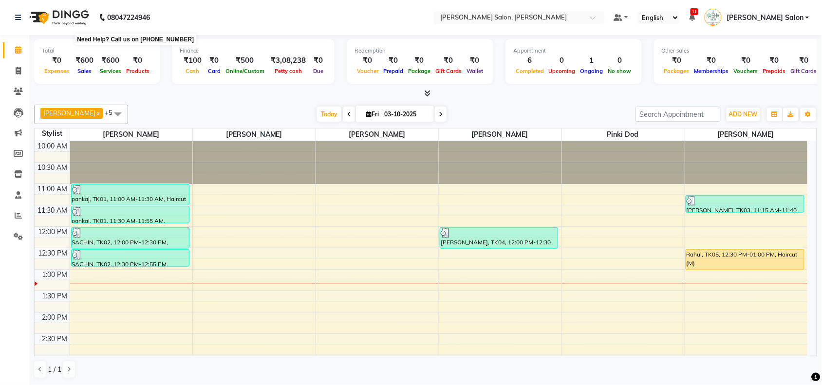
click at [147, 18] on b "08047224946" at bounding box center [128, 17] width 43 height 27
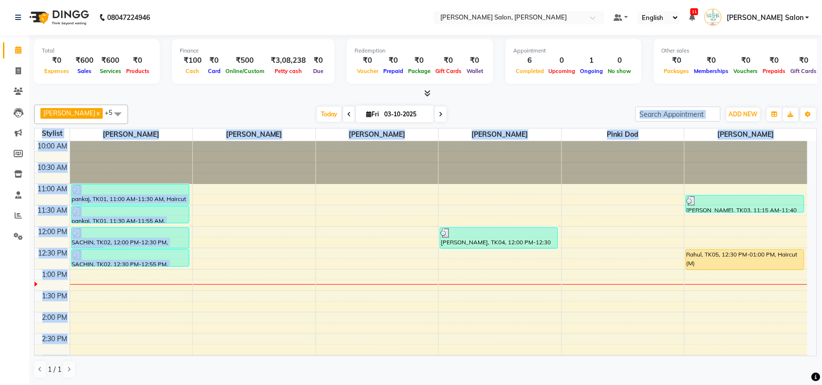
click at [508, 161] on div "Pawan chauhan x [PERSON_NAME] x [PERSON_NAME] x [PERSON_NAME] dod x [PERSON_NAM…" at bounding box center [425, 242] width 783 height 282
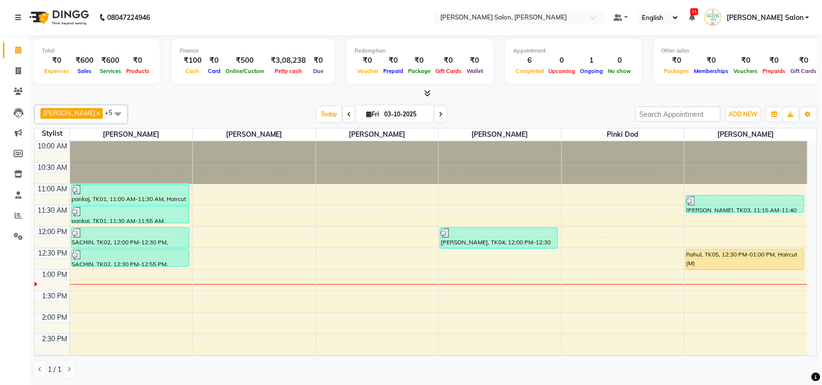
click at [509, 161] on div at bounding box center [500, 162] width 123 height 43
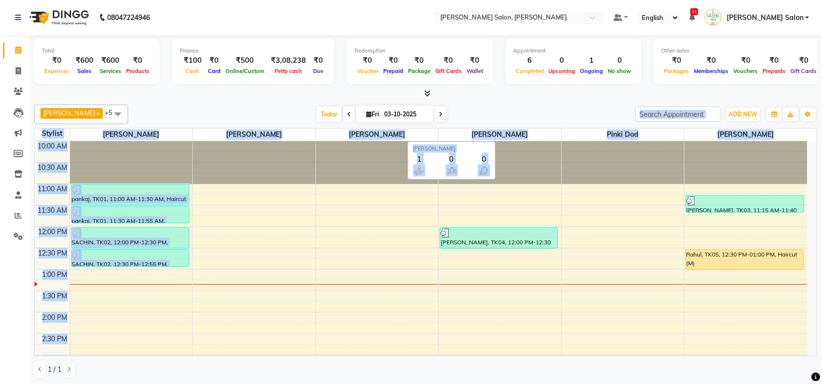
click at [505, 139] on span "[PERSON_NAME]" at bounding box center [500, 135] width 123 height 12
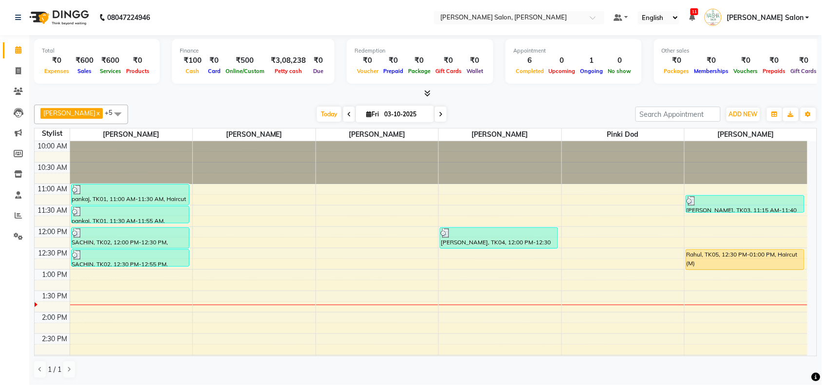
drag, startPoint x: 179, startPoint y: 414, endPoint x: 520, endPoint y: 247, distance: 379.3
click at [520, 247] on div "[PERSON_NAME], TK04, 12:00 PM-12:30 PM, Haircut (M)" at bounding box center [498, 238] width 117 height 20
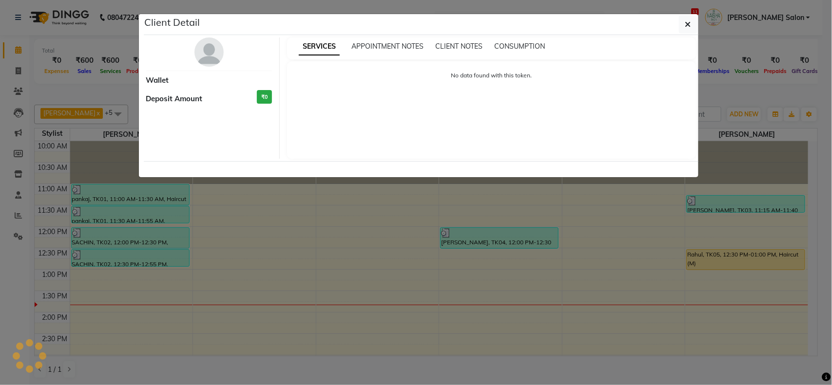
select select "3"
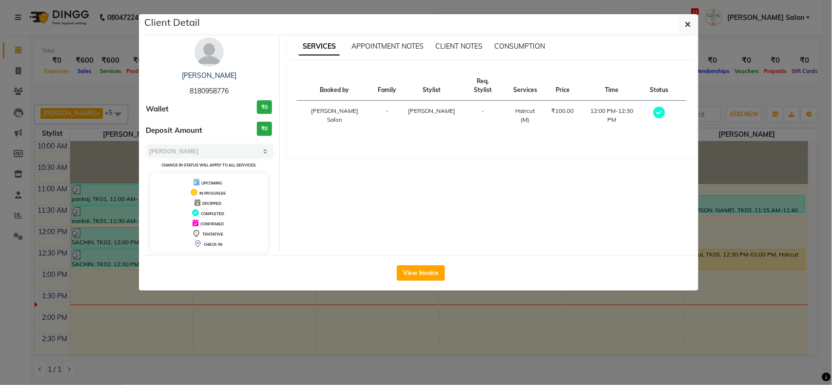
click at [648, 346] on ngb-modal-window "Client Detail [PERSON_NAME] 8180958776 Wallet ₹0 Deposit Amount ₹0 Select MARK …" at bounding box center [416, 192] width 832 height 385
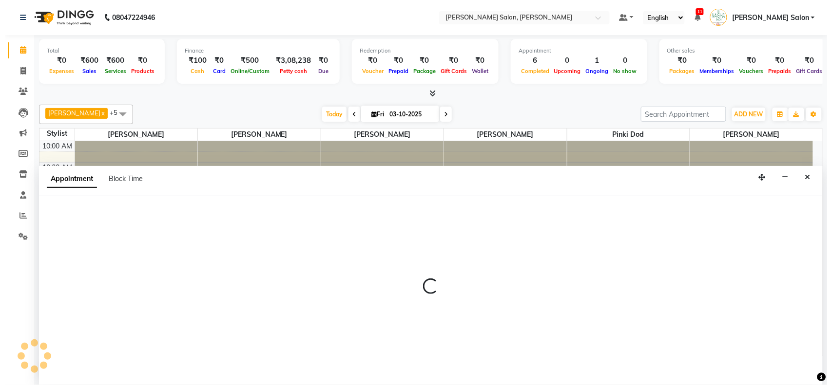
scroll to position [0, 0]
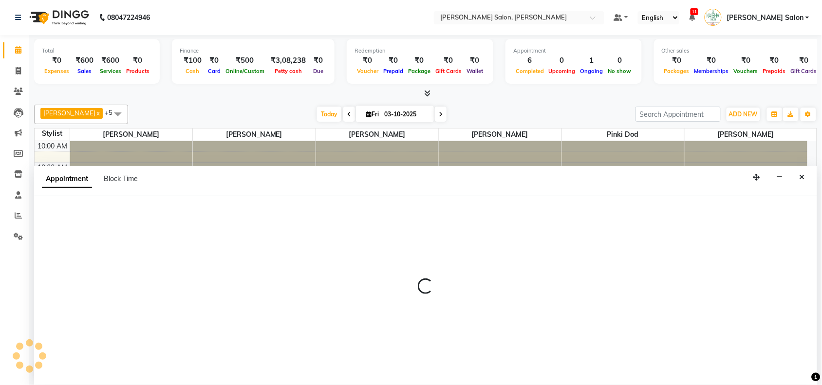
select select "90150"
select select "765"
select select "tentative"
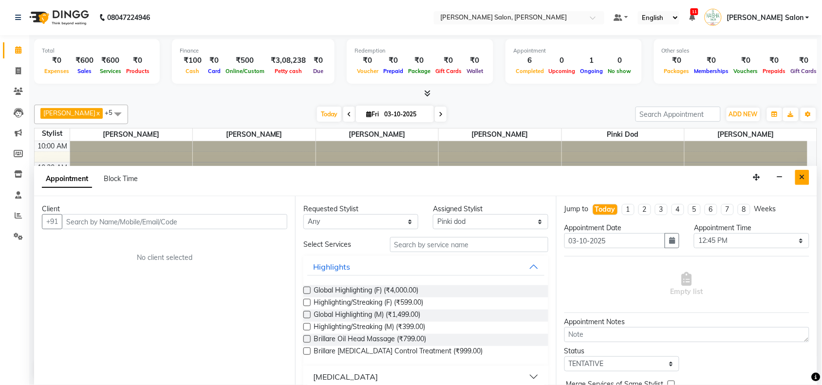
click at [803, 181] on button "Close" at bounding box center [803, 177] width 14 height 15
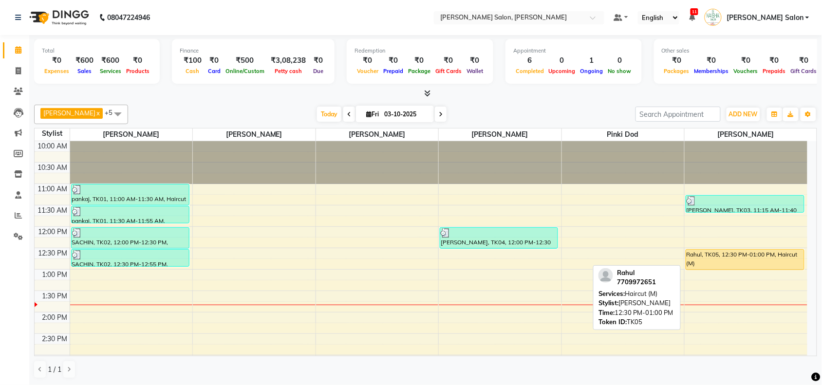
click at [778, 256] on div "Rahul, TK05, 12:30 PM-01:00 PM, Haircut (M)" at bounding box center [745, 260] width 118 height 20
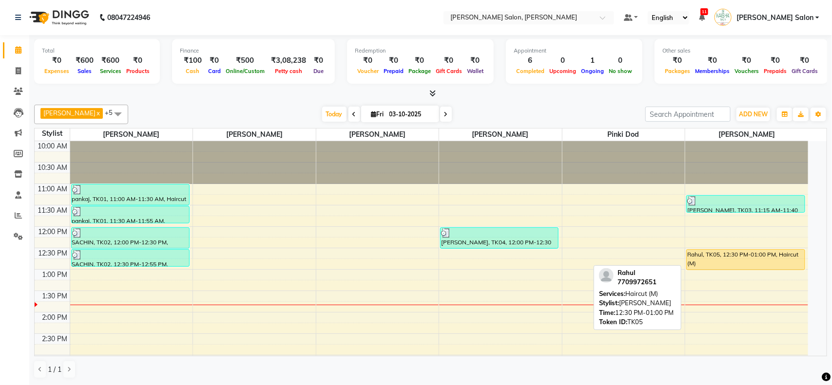
select select "1"
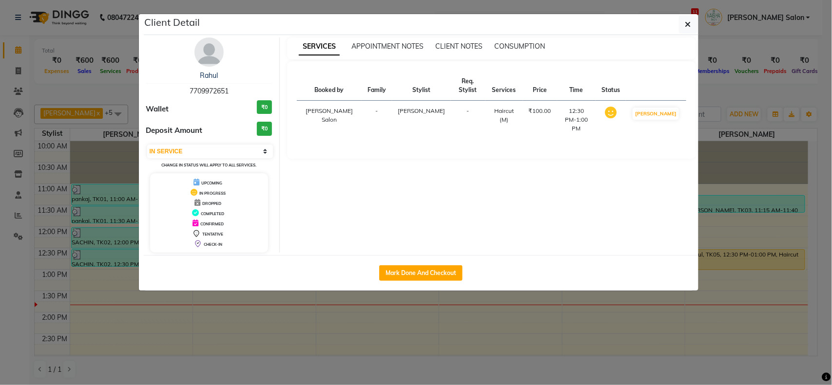
click at [394, 264] on div "Mark Done And Checkout" at bounding box center [421, 273] width 554 height 36
click at [386, 278] on button "Mark Done And Checkout" at bounding box center [420, 274] width 83 height 16
select select "5497"
select select "service"
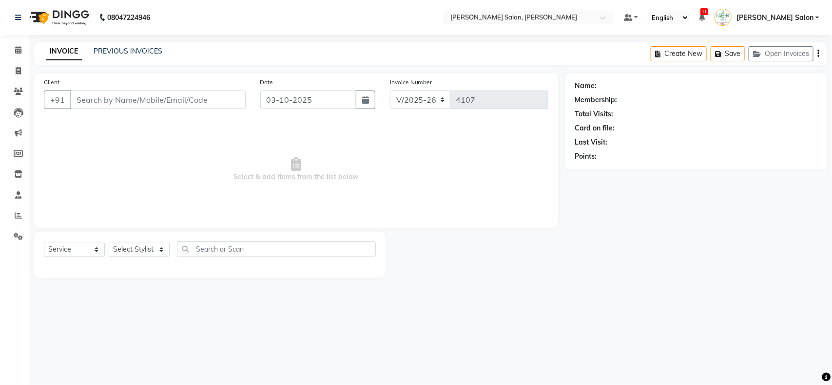
click at [130, 258] on div "Select Service Product Membership Package Voucher Prepaid Gift Card Select Styl…" at bounding box center [210, 253] width 332 height 23
type input "7709972651"
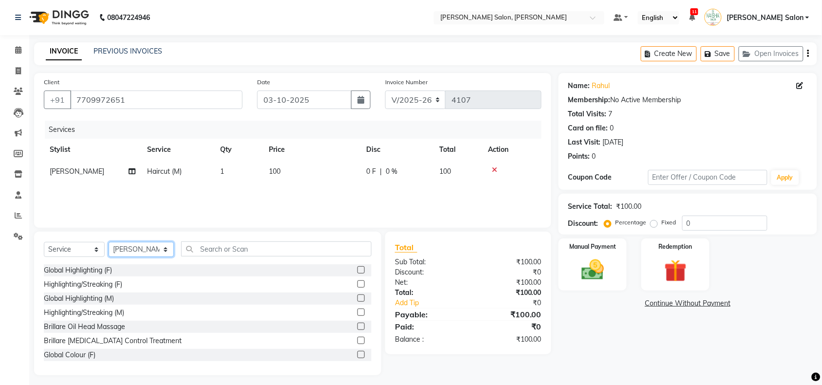
click at [137, 245] on select "Select Stylist Admin [PERSON_NAME] Salon Pawan [PERSON_NAME] dod [PERSON_NAME] …" at bounding box center [141, 249] width 65 height 15
select select "84067"
click at [109, 242] on select "Select Stylist Admin [PERSON_NAME] Salon Pawan [PERSON_NAME] dod [PERSON_NAME] …" at bounding box center [141, 249] width 65 height 15
click at [229, 251] on input "text" at bounding box center [276, 249] width 190 height 15
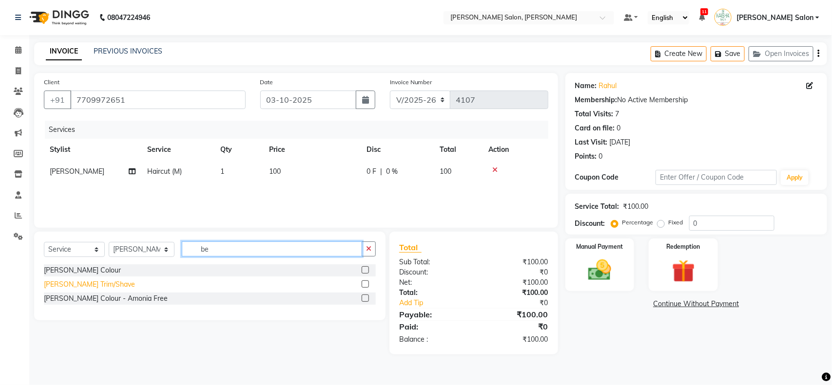
type input "be"
click at [94, 283] on div "[PERSON_NAME] Trim/Shave" at bounding box center [89, 285] width 91 height 10
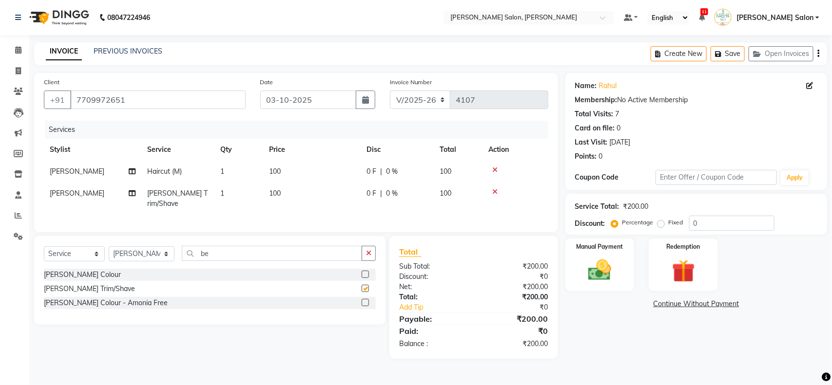
checkbox input "false"
click at [591, 266] on img at bounding box center [599, 270] width 38 height 27
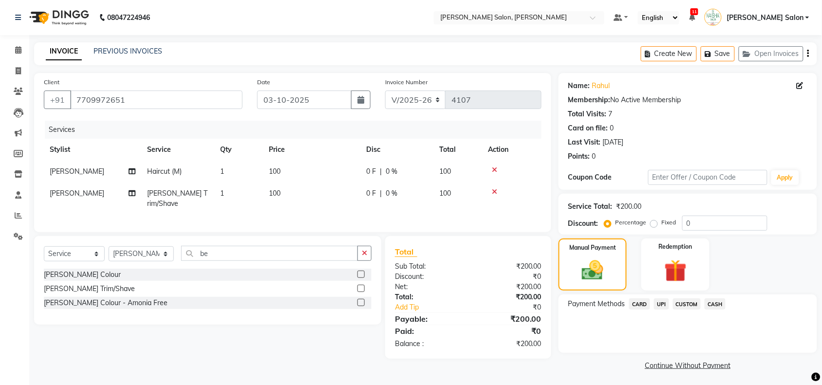
click at [659, 307] on span "UPI" at bounding box center [661, 304] width 15 height 11
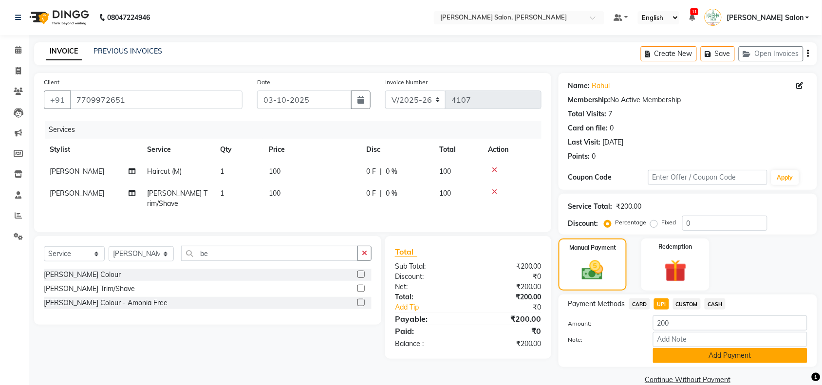
click at [661, 359] on button "Add Payment" at bounding box center [730, 355] width 154 height 15
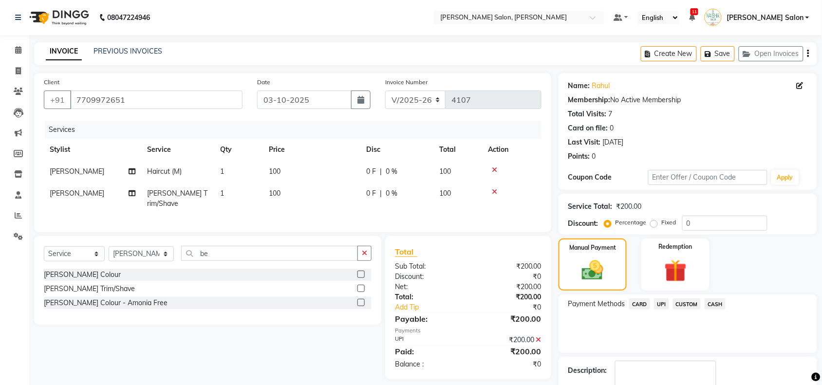
scroll to position [57, 0]
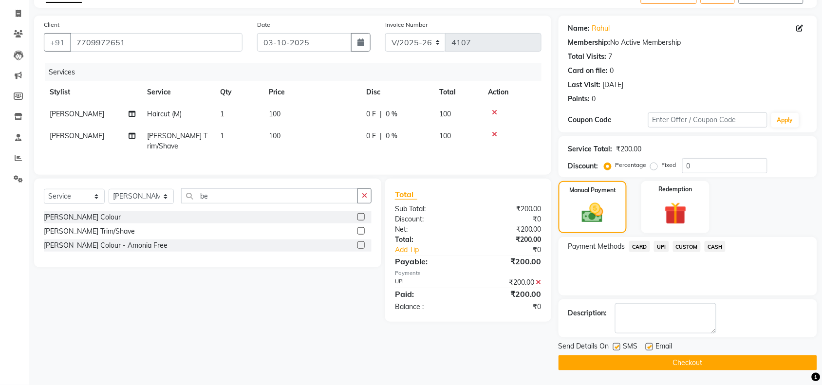
click at [661, 359] on button "Checkout" at bounding box center [688, 363] width 259 height 15
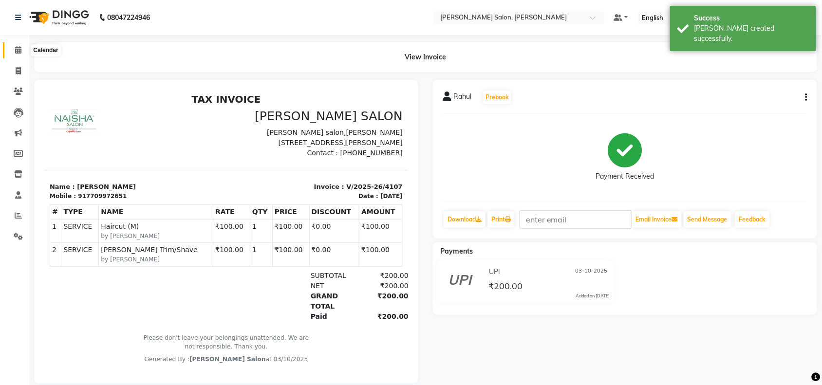
click at [18, 54] on icon at bounding box center [18, 49] width 6 height 7
